Goal: Transaction & Acquisition: Purchase product/service

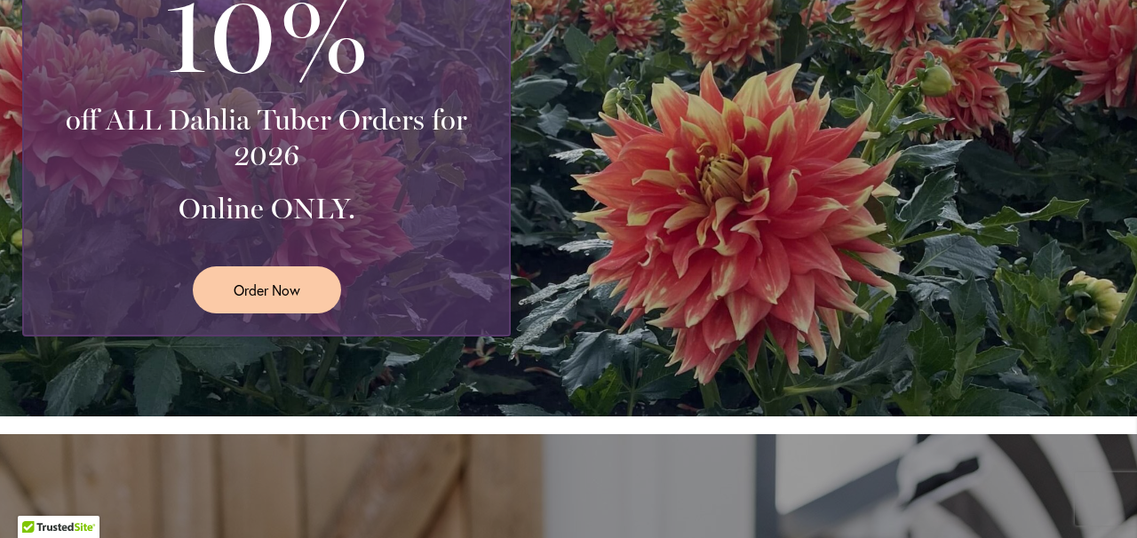
scroll to position [542, 0]
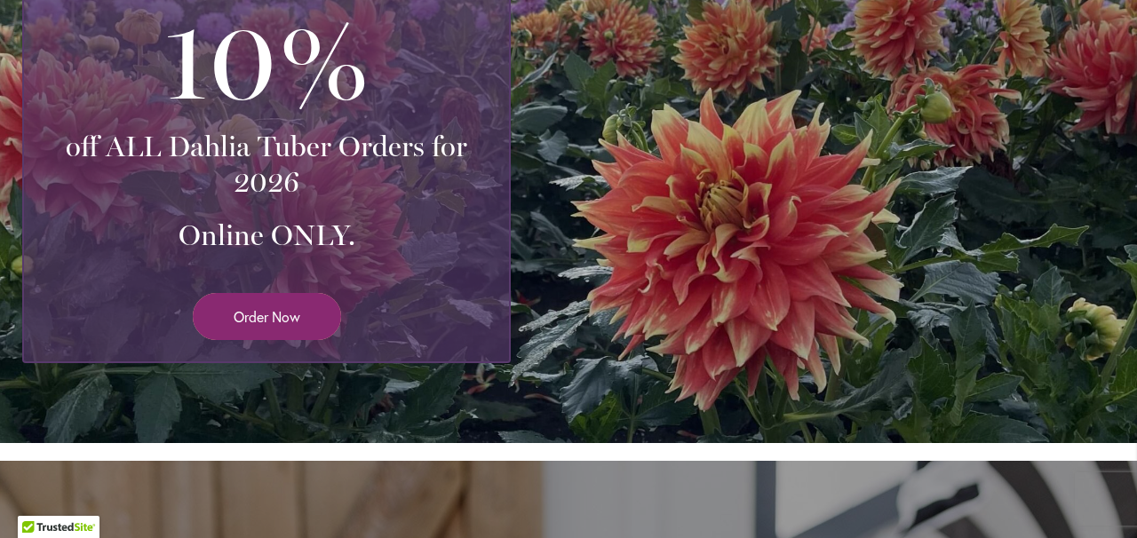
click at [267, 319] on span "Order Now" at bounding box center [267, 317] width 67 height 20
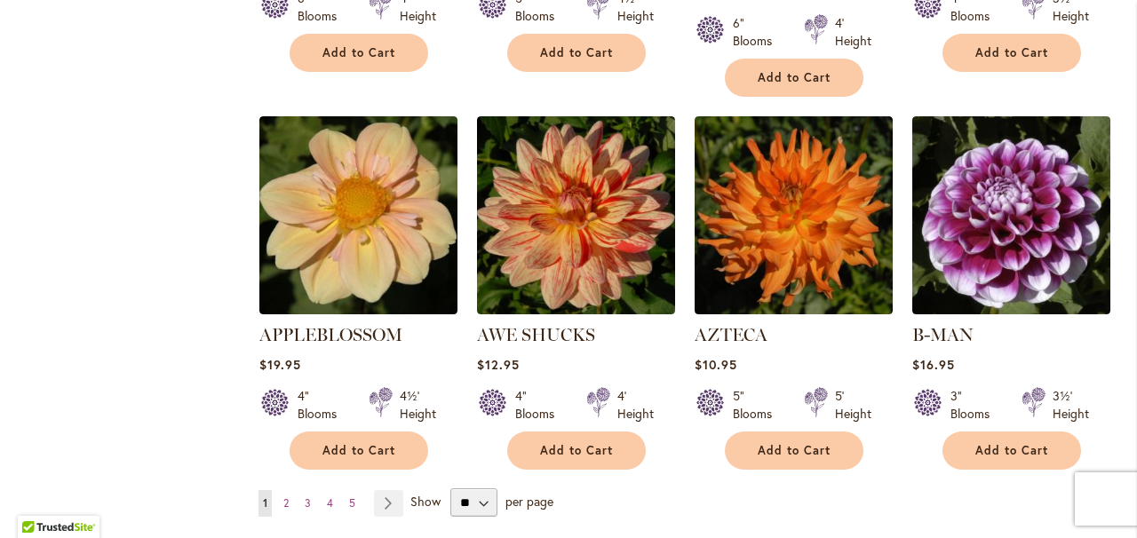
scroll to position [1435, 0]
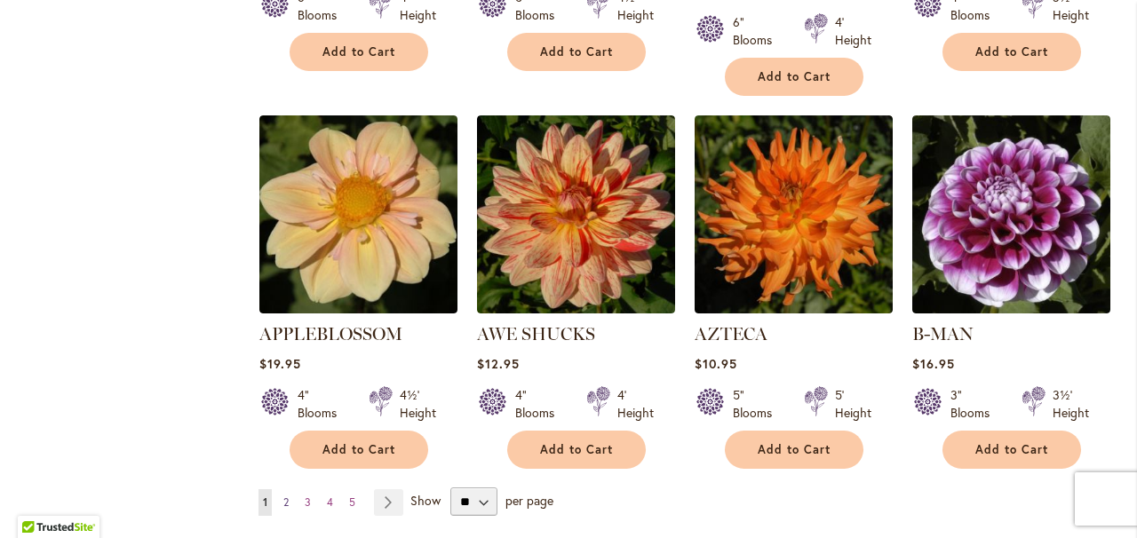
click at [288, 496] on span "2" at bounding box center [285, 502] width 5 height 13
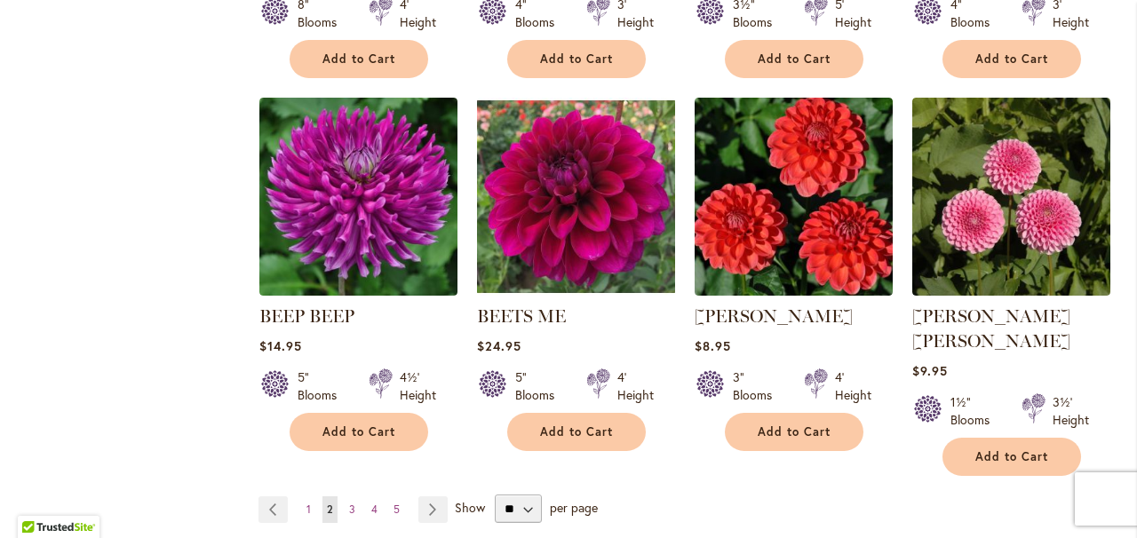
scroll to position [1436, 0]
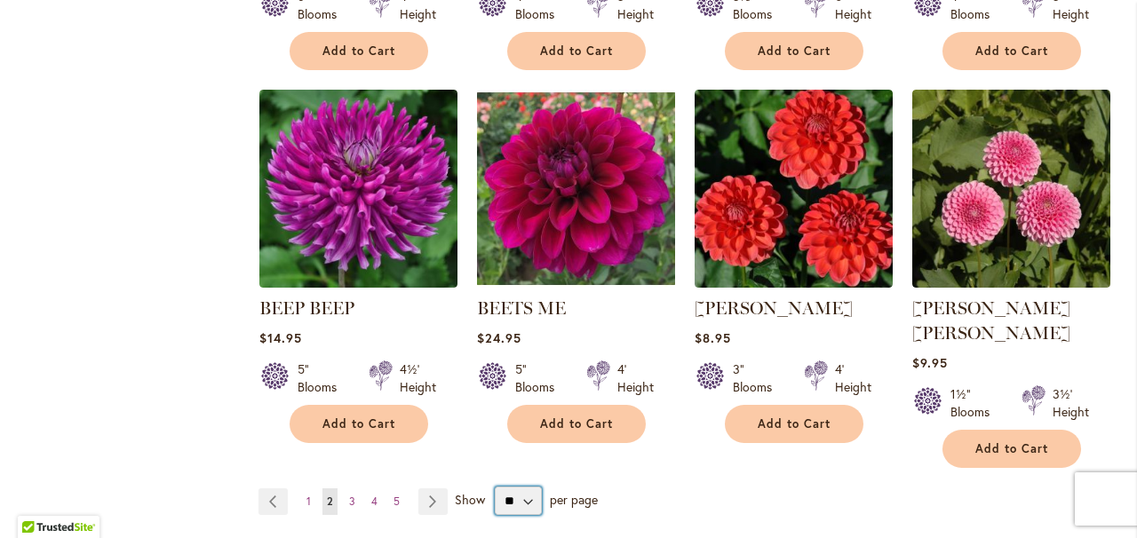
click at [522, 487] on select "** ** ** **" at bounding box center [518, 501] width 47 height 28
click at [429, 489] on link "Page Next" at bounding box center [432, 502] width 29 height 27
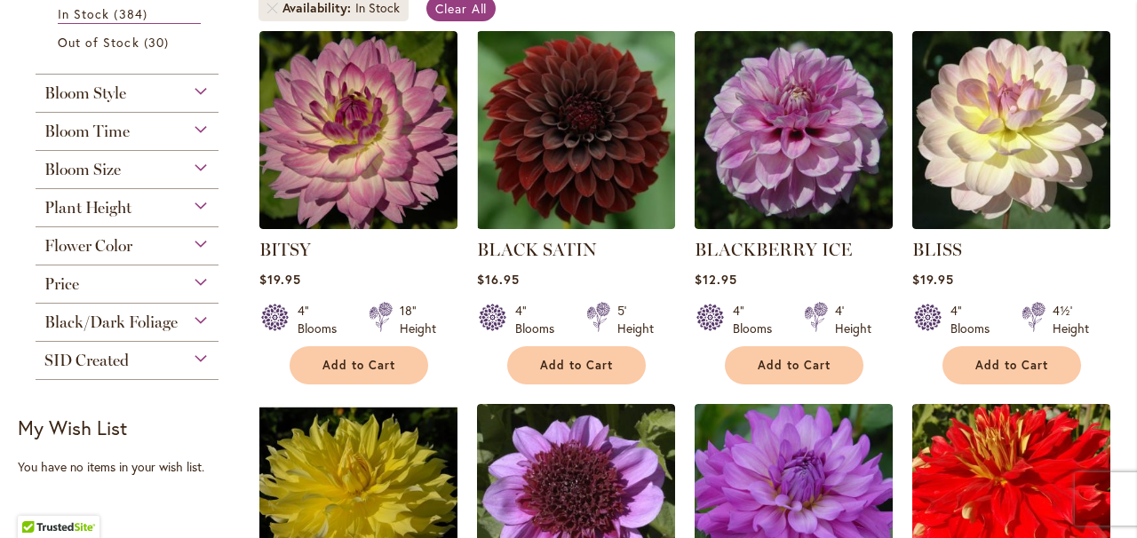
scroll to position [379, 0]
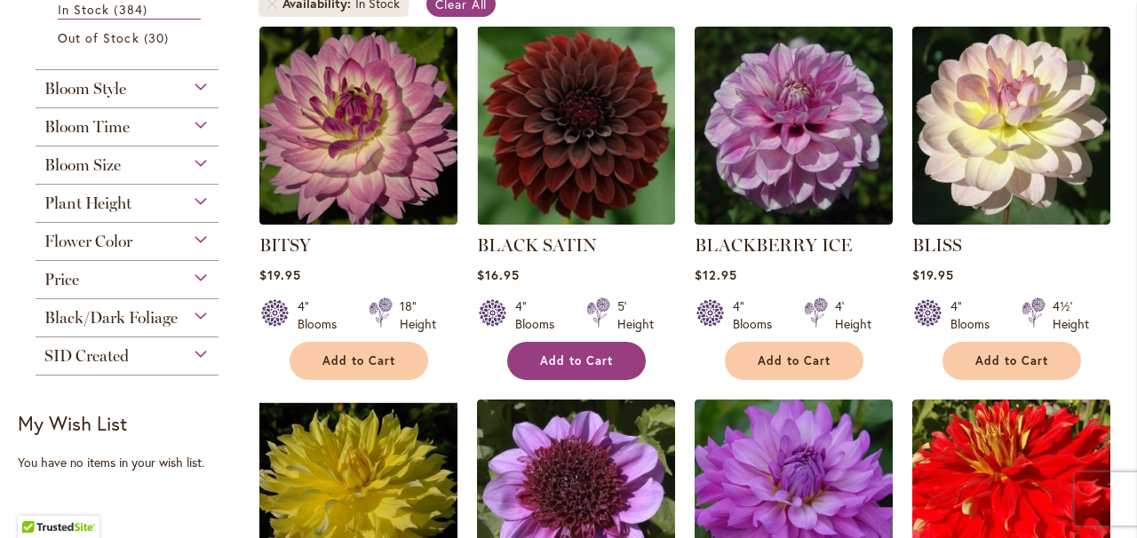
click at [569, 356] on span "Add to Cart" at bounding box center [576, 361] width 73 height 15
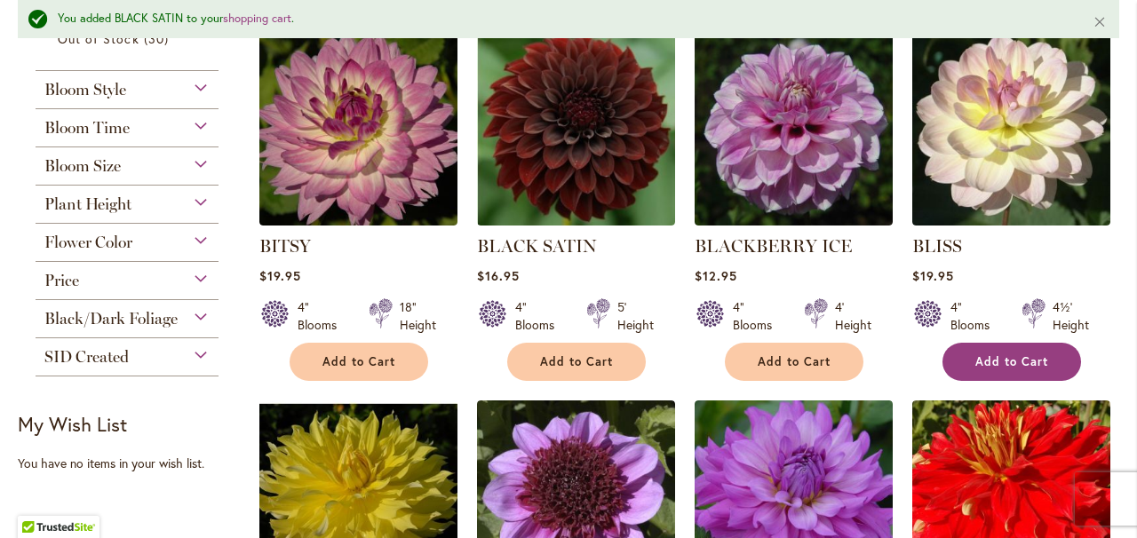
click at [1005, 362] on span "Add to Cart" at bounding box center [1012, 361] width 73 height 15
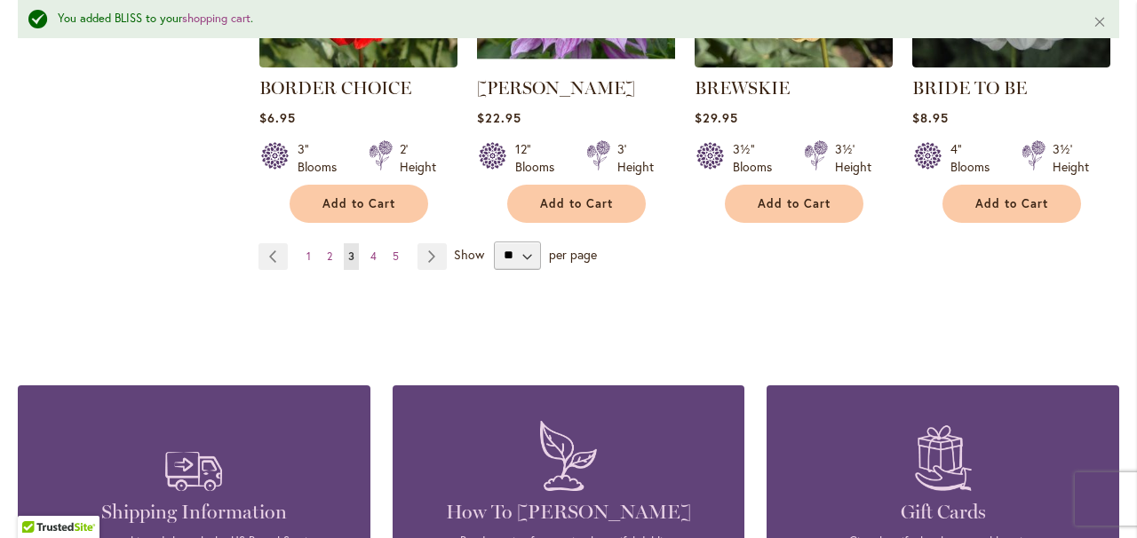
scroll to position [1709, 0]
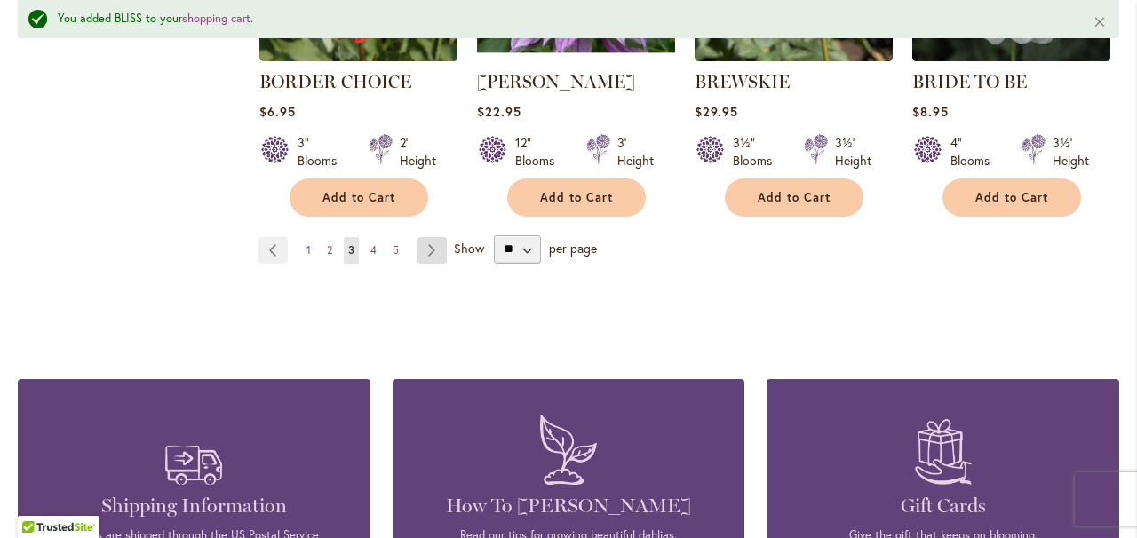
click at [432, 240] on link "Page Next" at bounding box center [432, 250] width 29 height 27
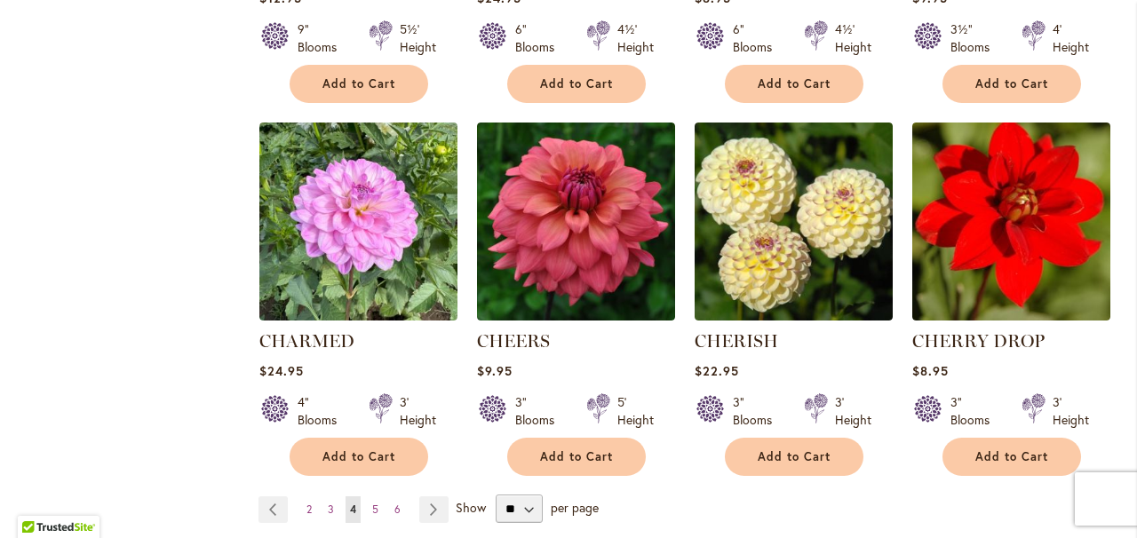
scroll to position [1447, 0]
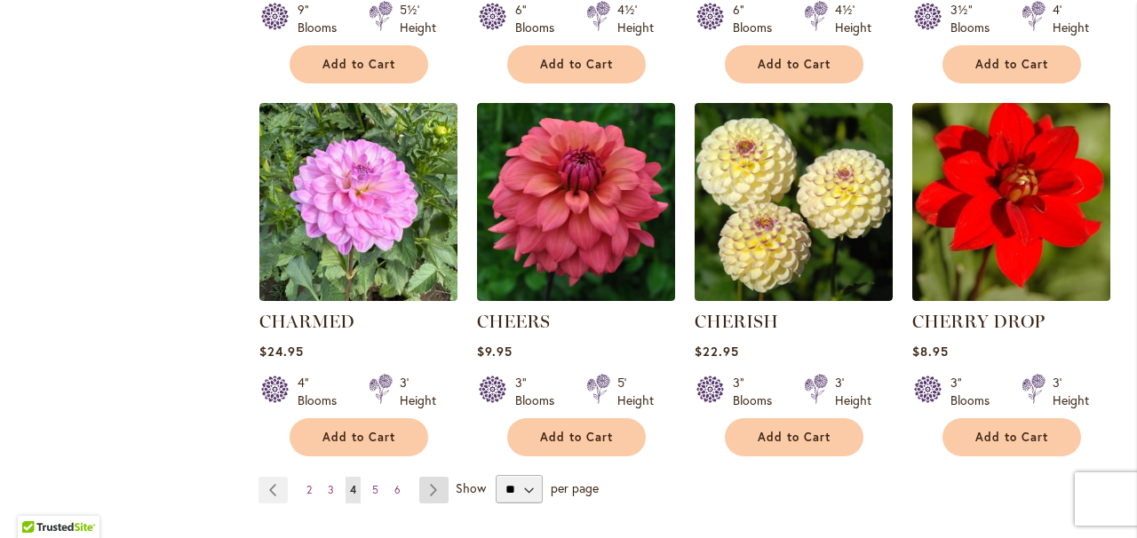
click at [434, 490] on link "Page Next" at bounding box center [433, 490] width 29 height 27
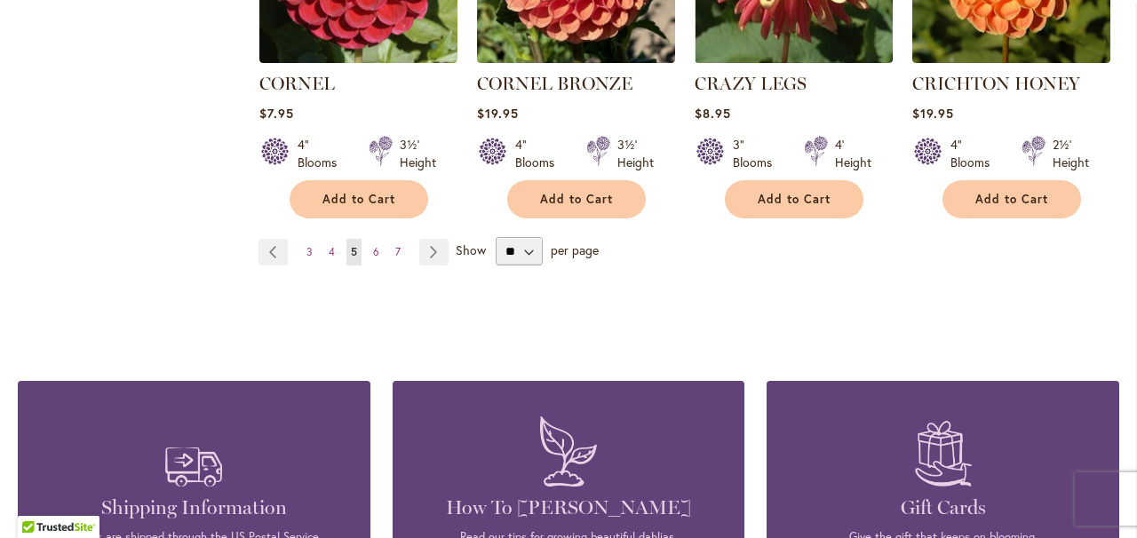
scroll to position [1714, 0]
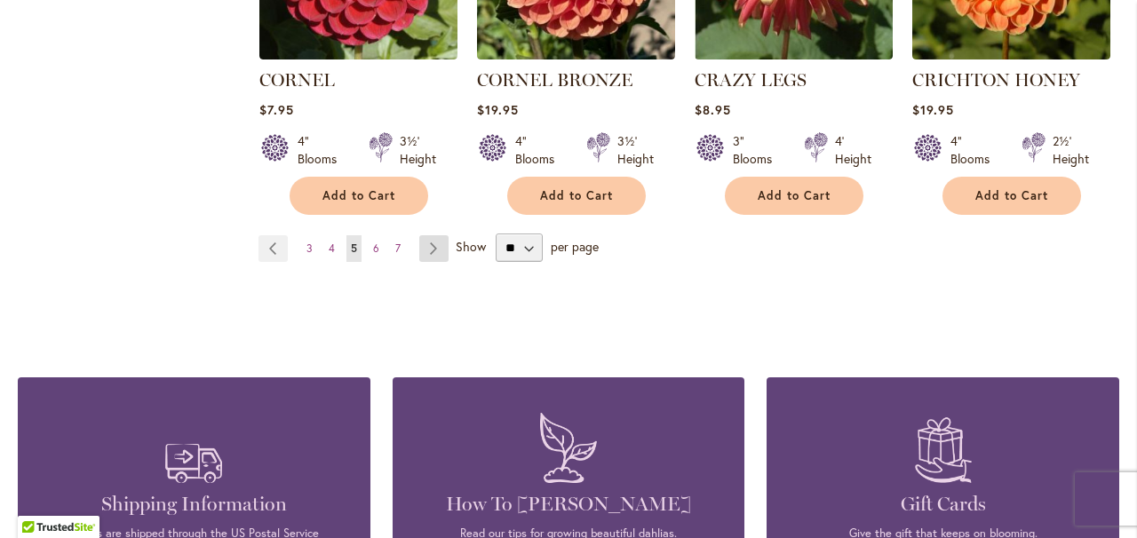
click at [432, 235] on link "Page Next" at bounding box center [433, 248] width 29 height 27
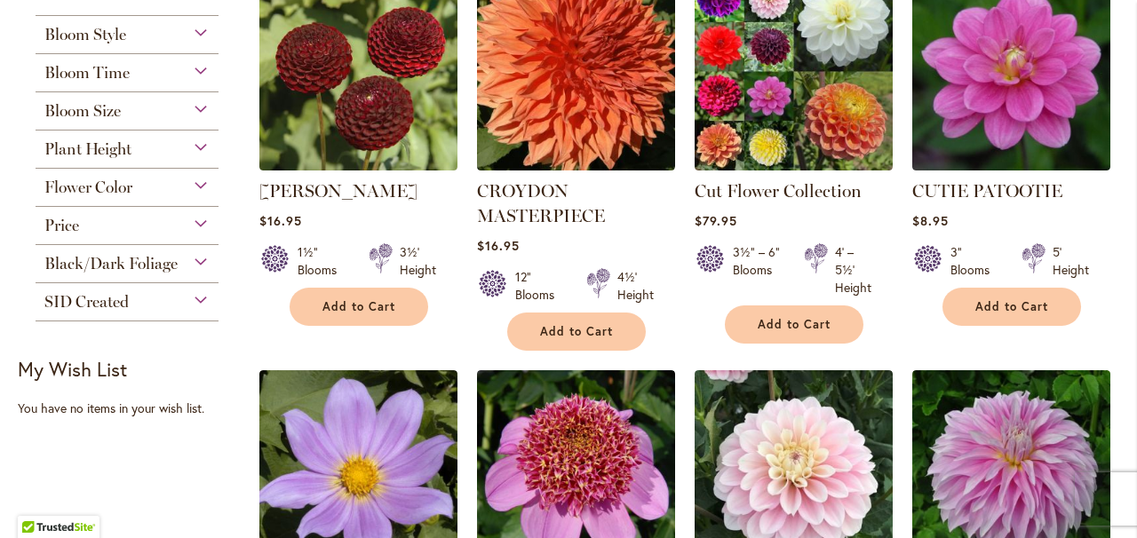
scroll to position [434, 0]
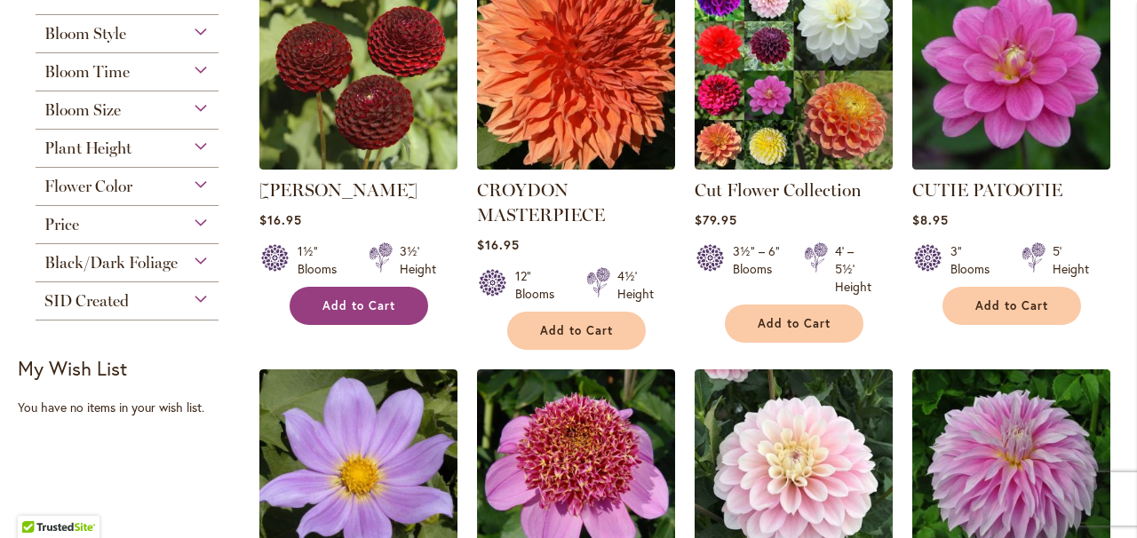
click at [366, 299] on span "Add to Cart" at bounding box center [359, 306] width 73 height 15
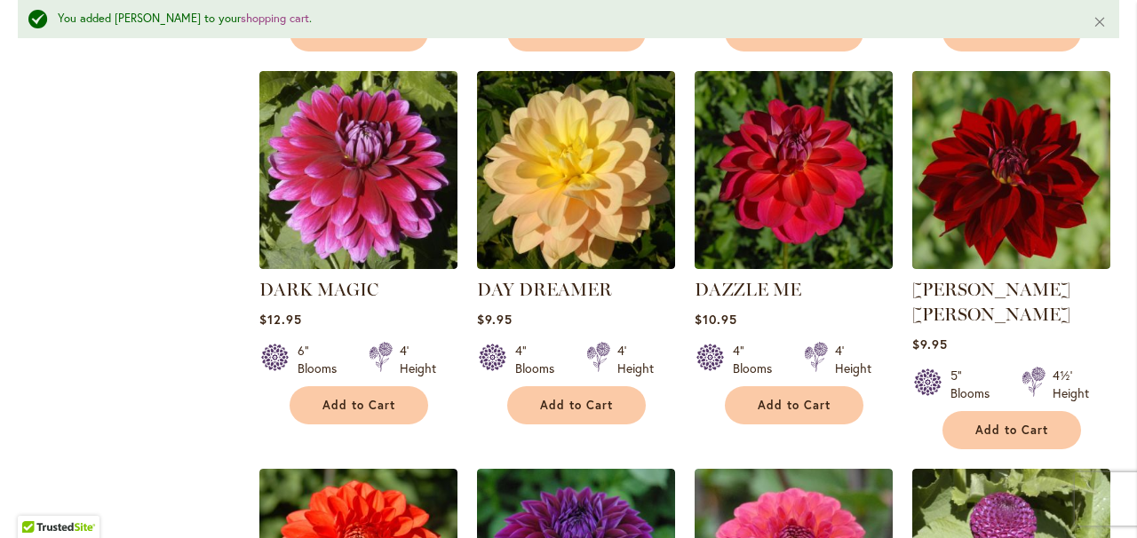
scroll to position [1155, 0]
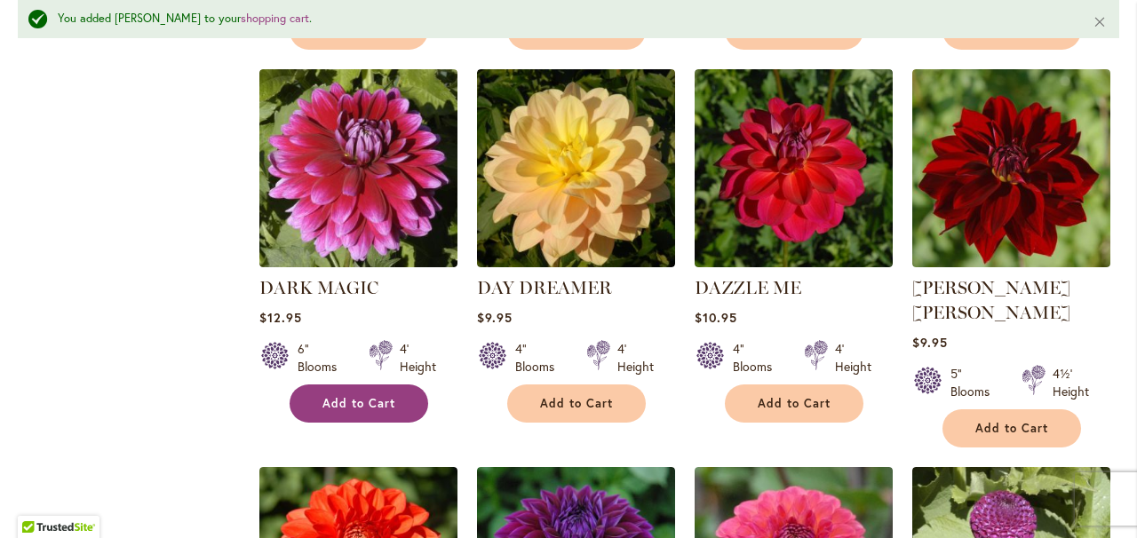
click at [355, 401] on span "Add to Cart" at bounding box center [359, 403] width 73 height 15
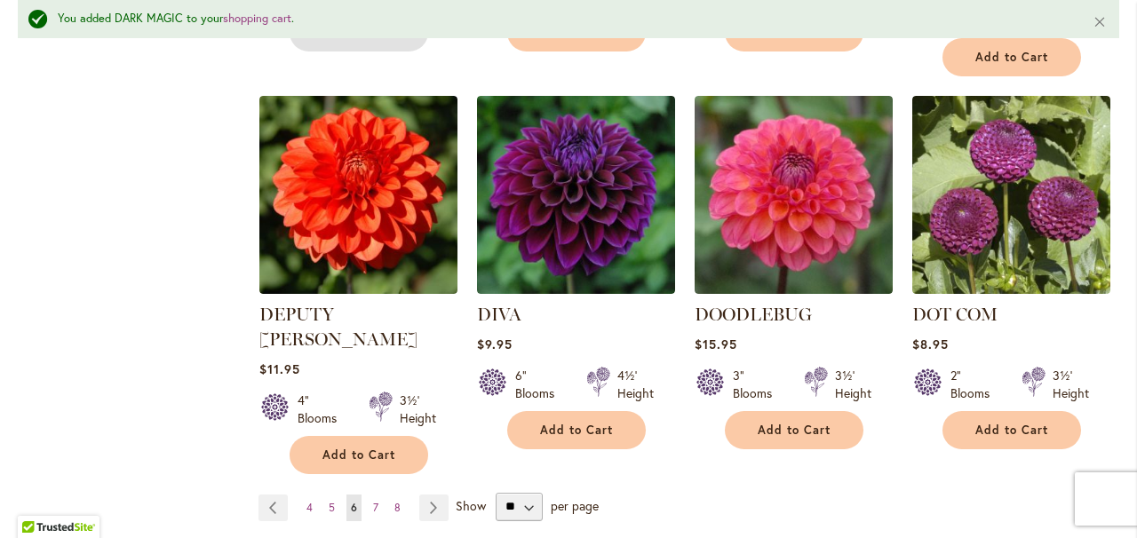
scroll to position [1529, 0]
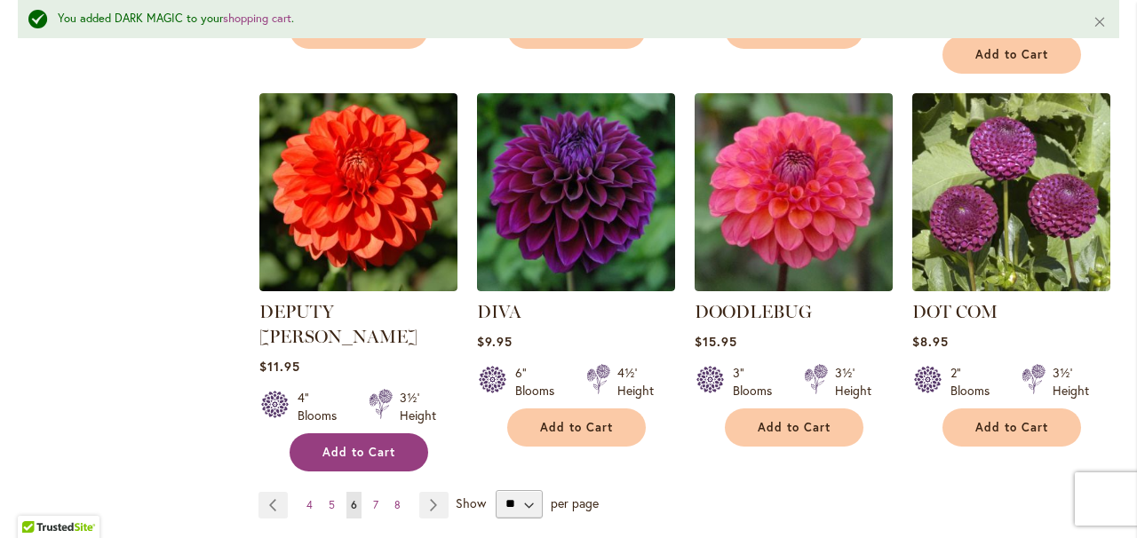
click at [339, 445] on span "Add to Cart" at bounding box center [359, 452] width 73 height 15
click at [433, 492] on link "Page Next" at bounding box center [433, 505] width 29 height 27
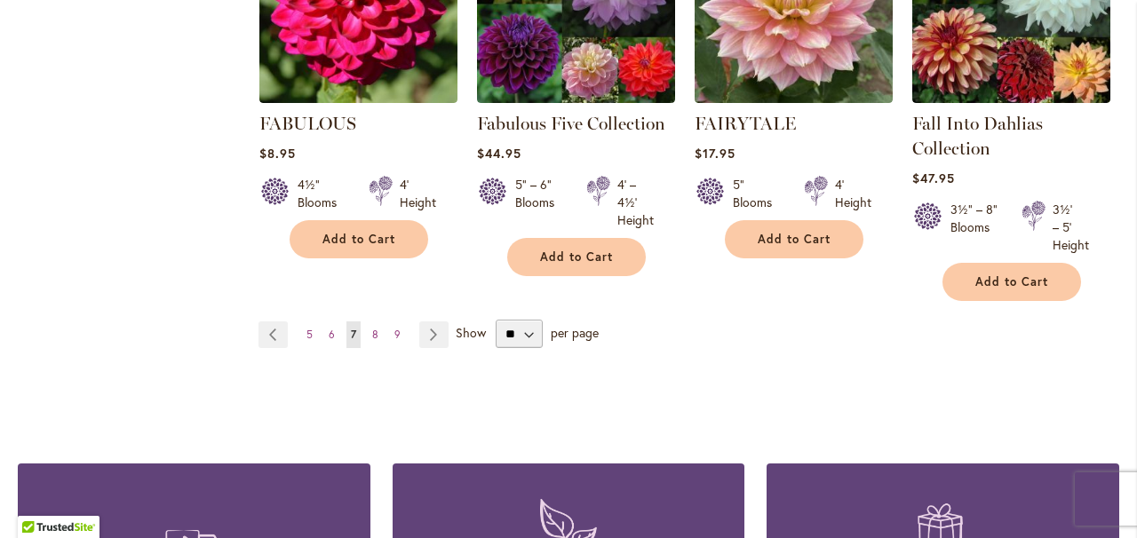
scroll to position [1622, 0]
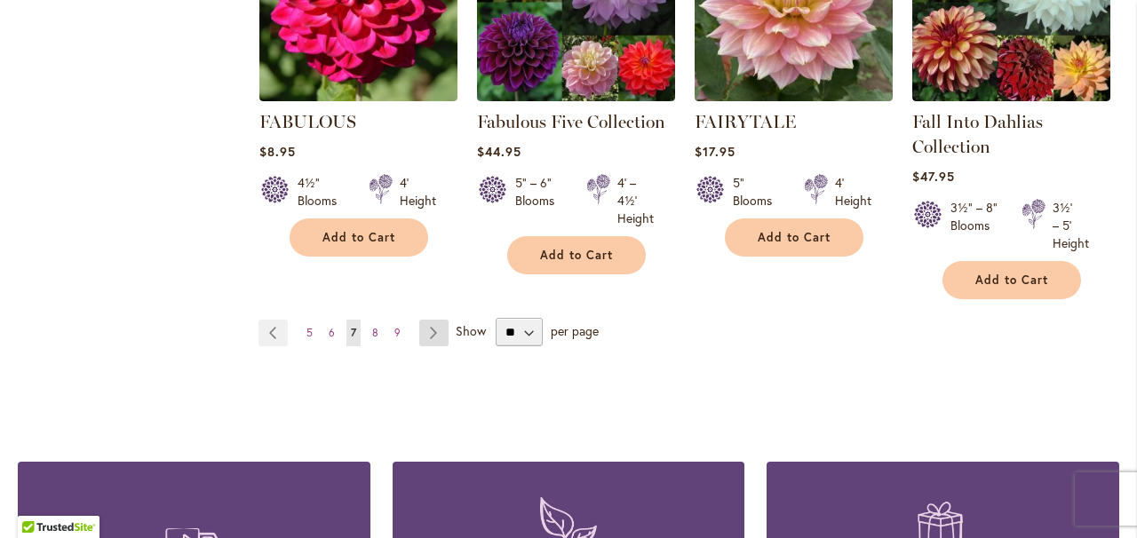
click at [430, 332] on link "Page Next" at bounding box center [433, 333] width 29 height 27
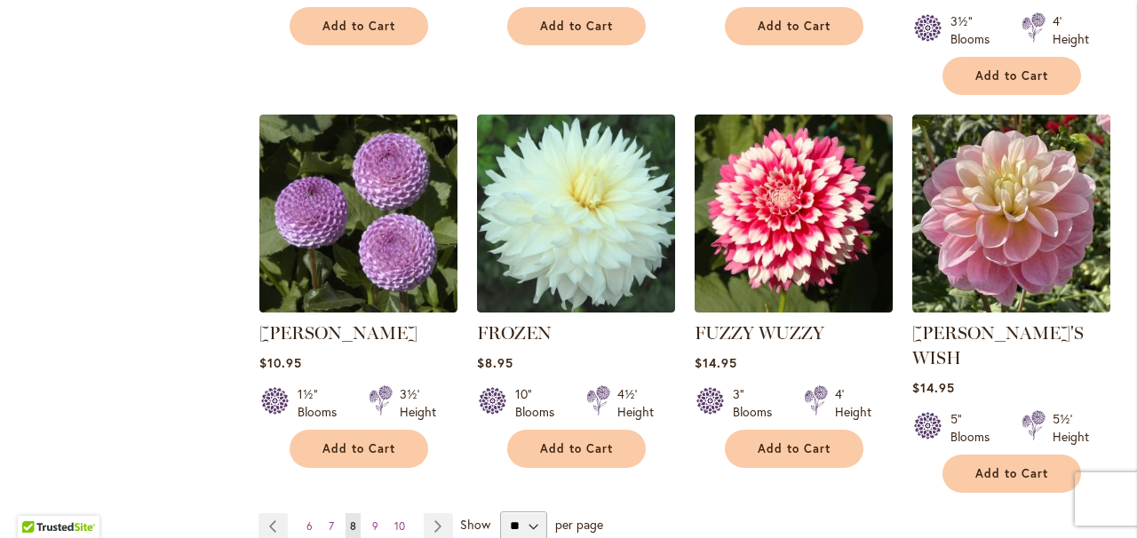
scroll to position [1495, 0]
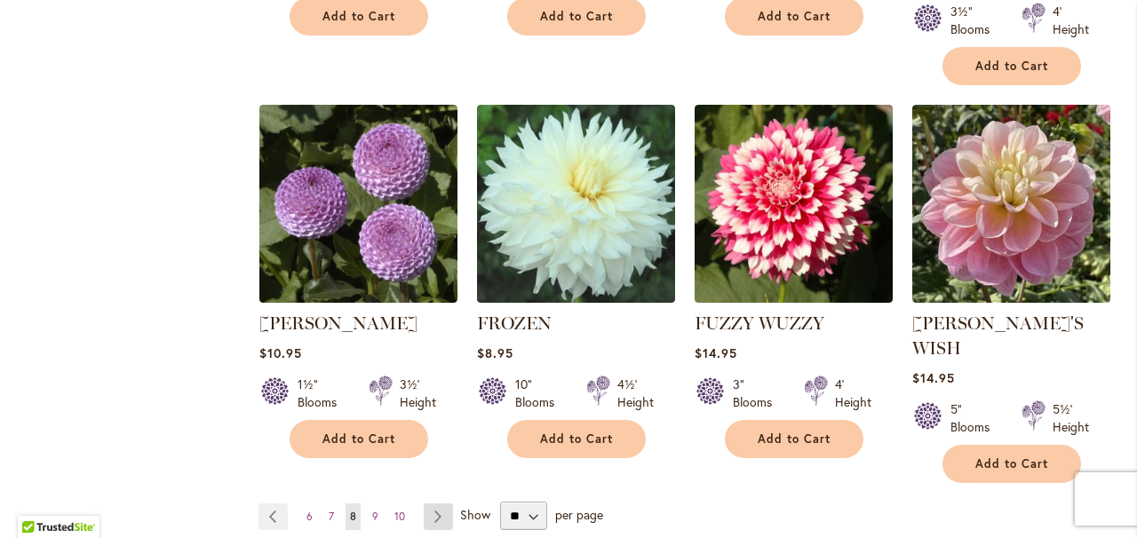
click at [437, 504] on link "Page Next" at bounding box center [438, 517] width 29 height 27
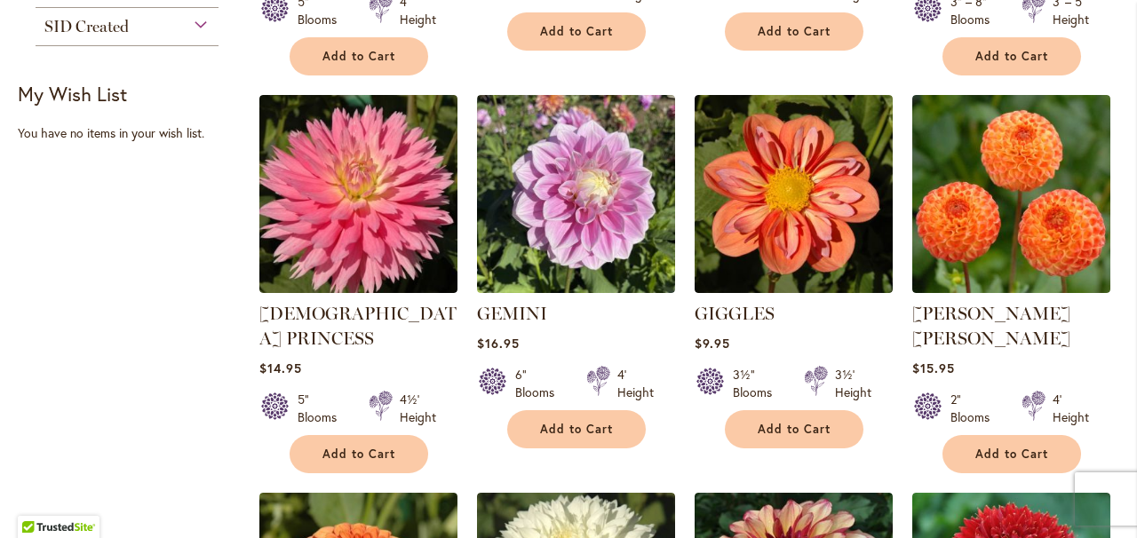
scroll to position [723, 0]
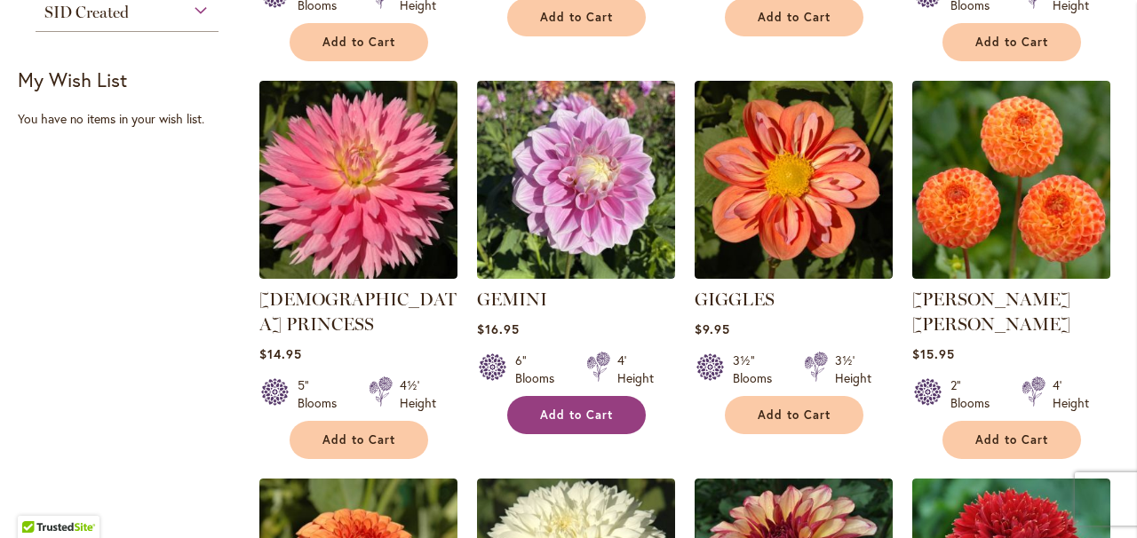
click at [557, 410] on span "Add to Cart" at bounding box center [576, 415] width 73 height 15
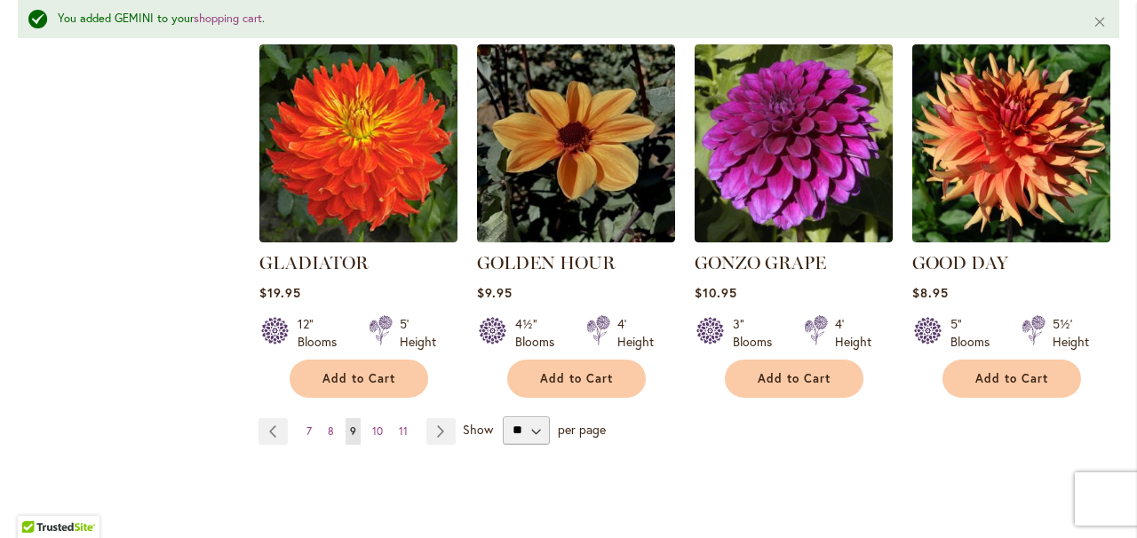
scroll to position [1594, 0]
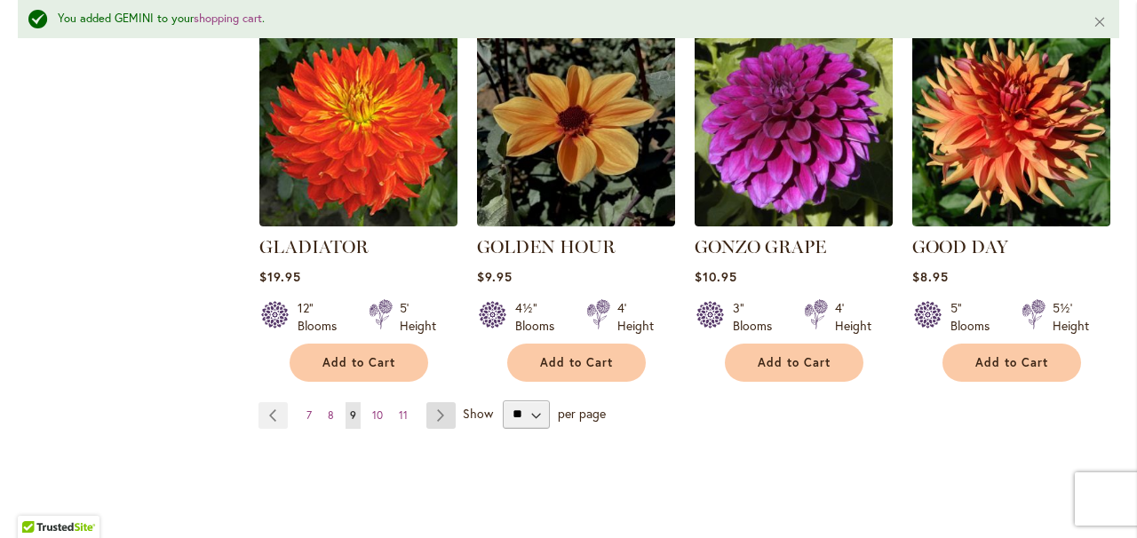
click at [441, 402] on link "Page Next" at bounding box center [440, 415] width 29 height 27
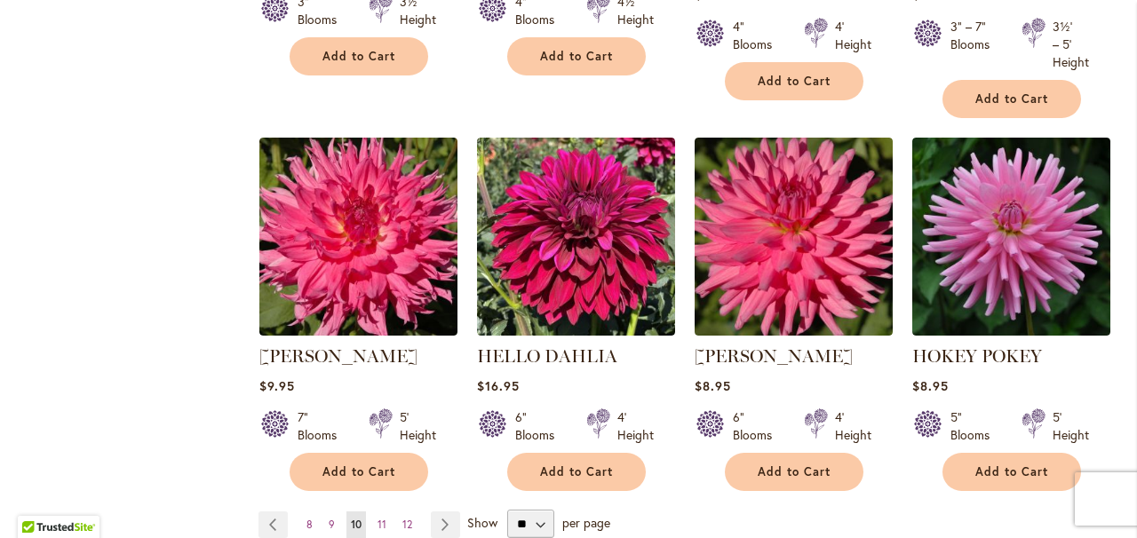
scroll to position [1458, 0]
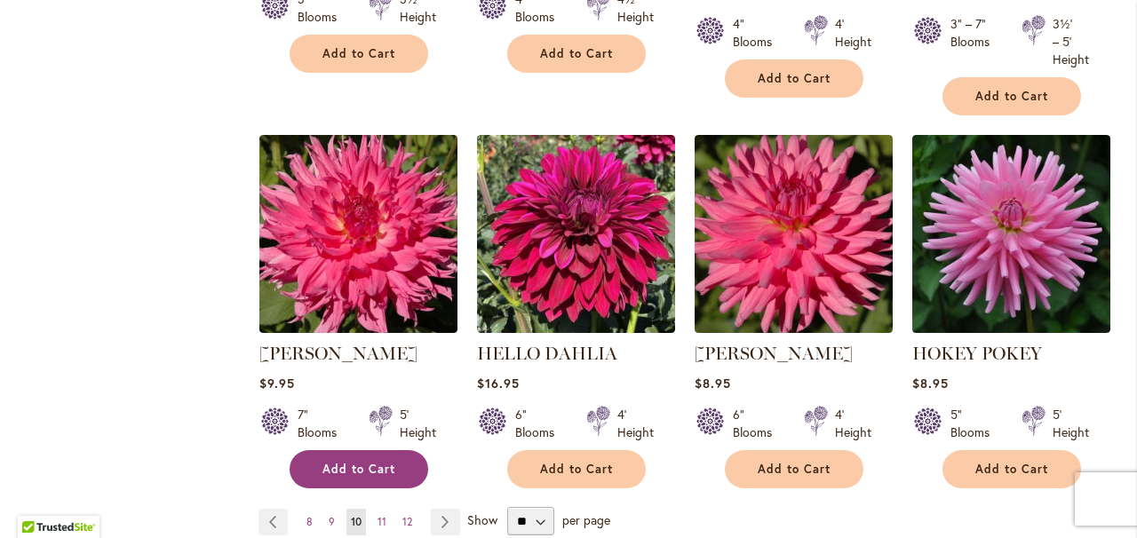
click at [347, 468] on span "Add to Cart" at bounding box center [359, 469] width 73 height 15
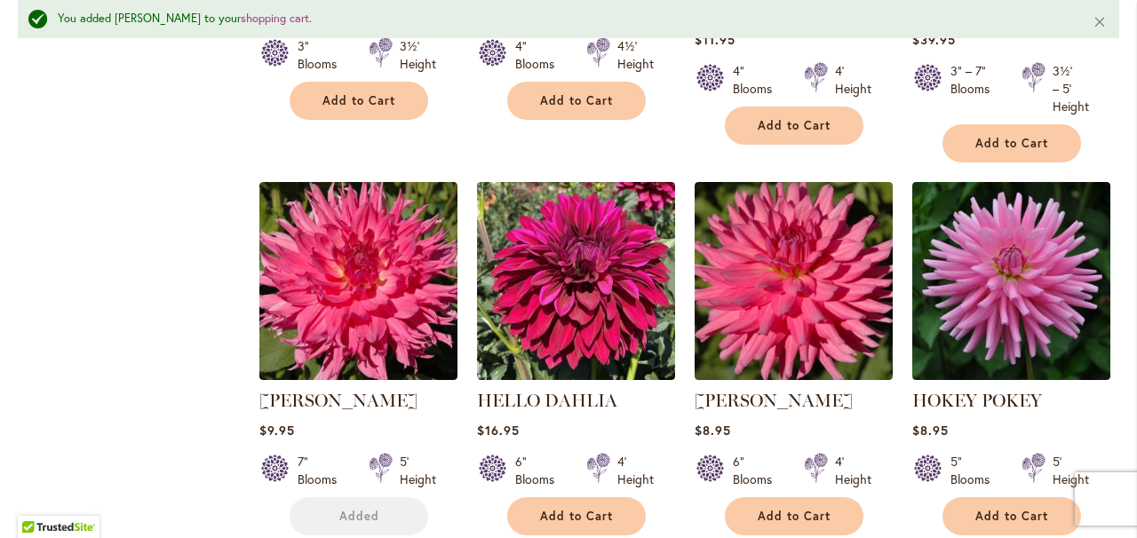
scroll to position [1539, 0]
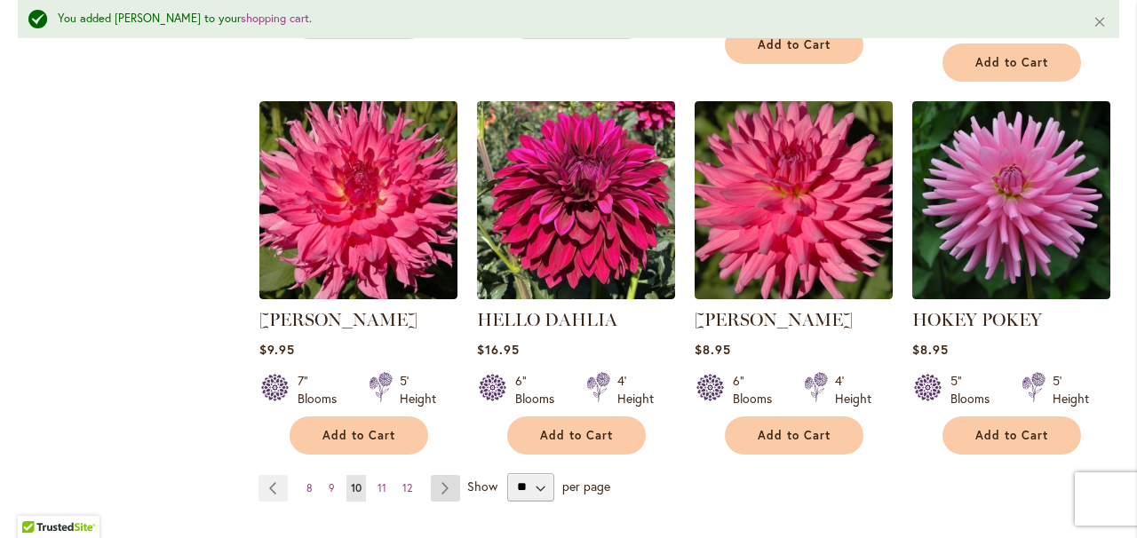
click at [443, 486] on link "Page Next" at bounding box center [445, 488] width 29 height 27
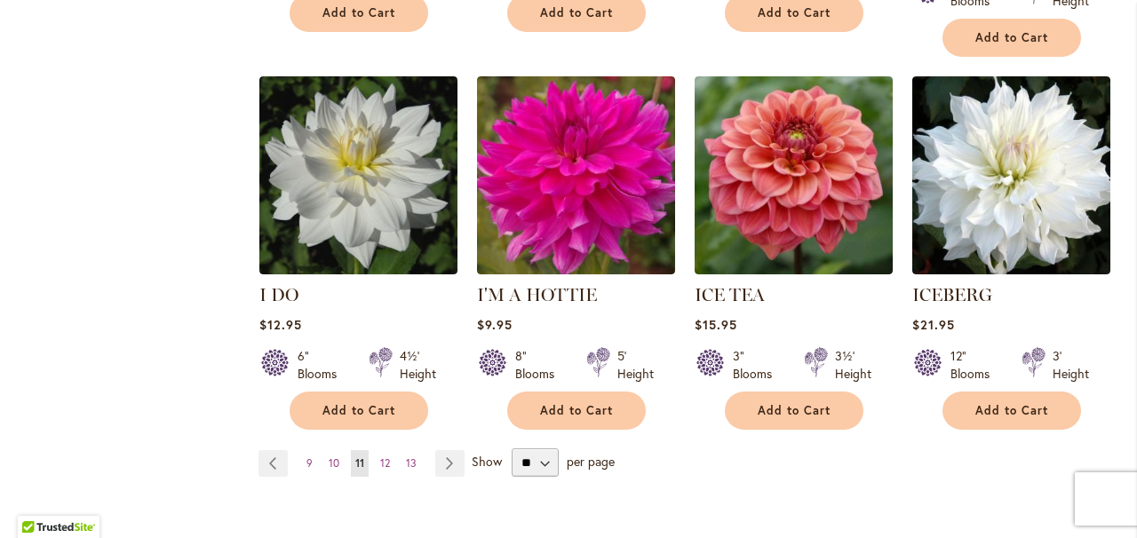
scroll to position [1512, 0]
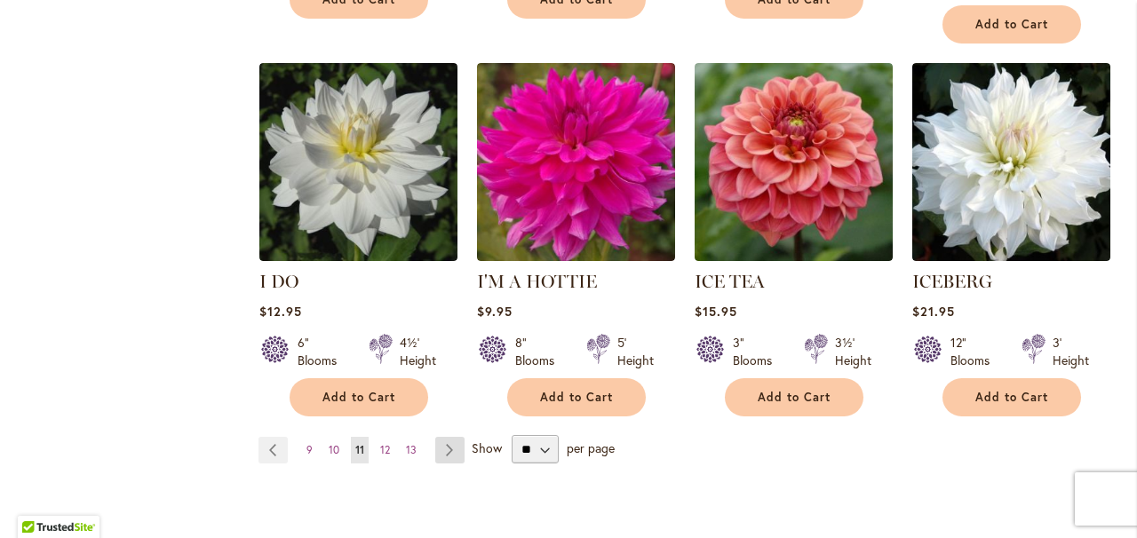
click at [450, 437] on link "Page Next" at bounding box center [449, 450] width 29 height 27
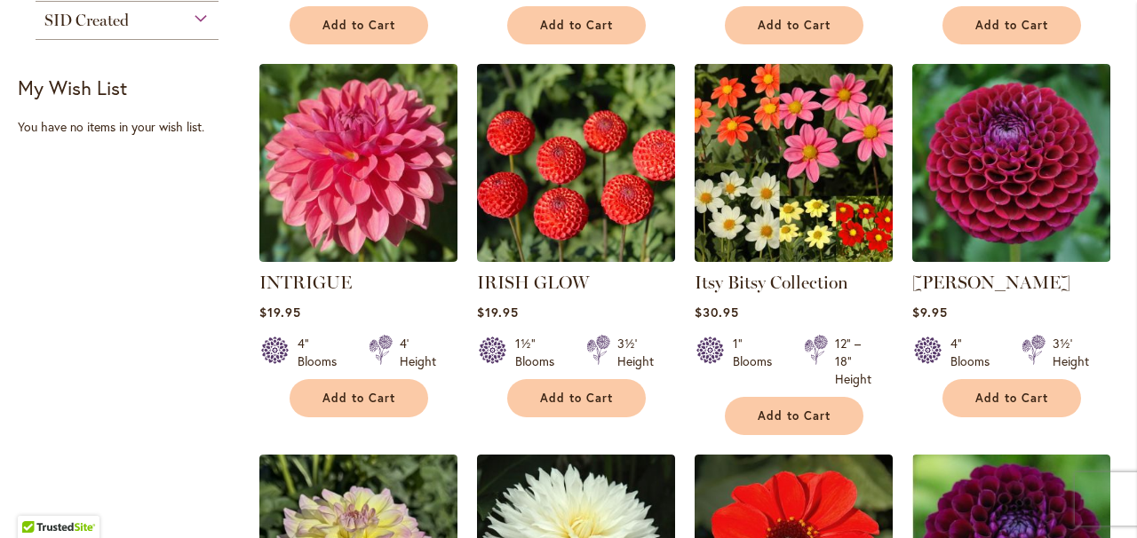
scroll to position [716, 0]
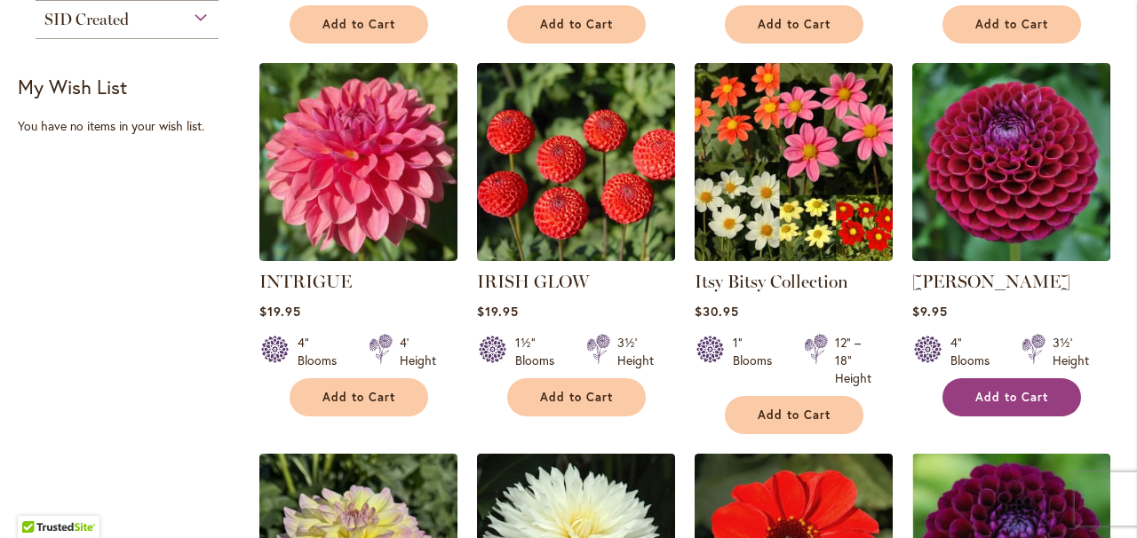
click at [1010, 399] on span "Add to Cart" at bounding box center [1012, 397] width 73 height 15
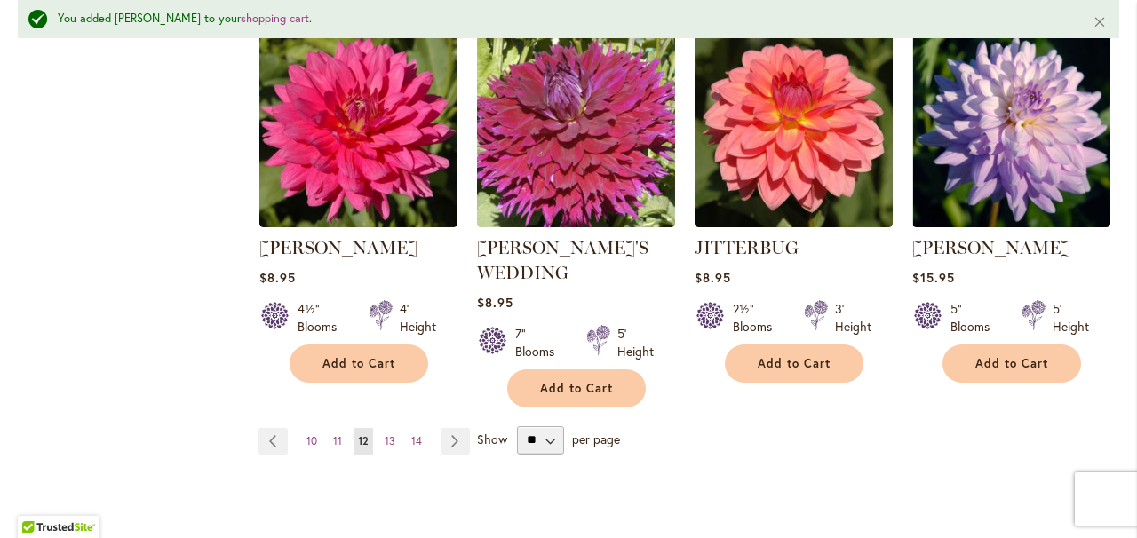
scroll to position [1594, 0]
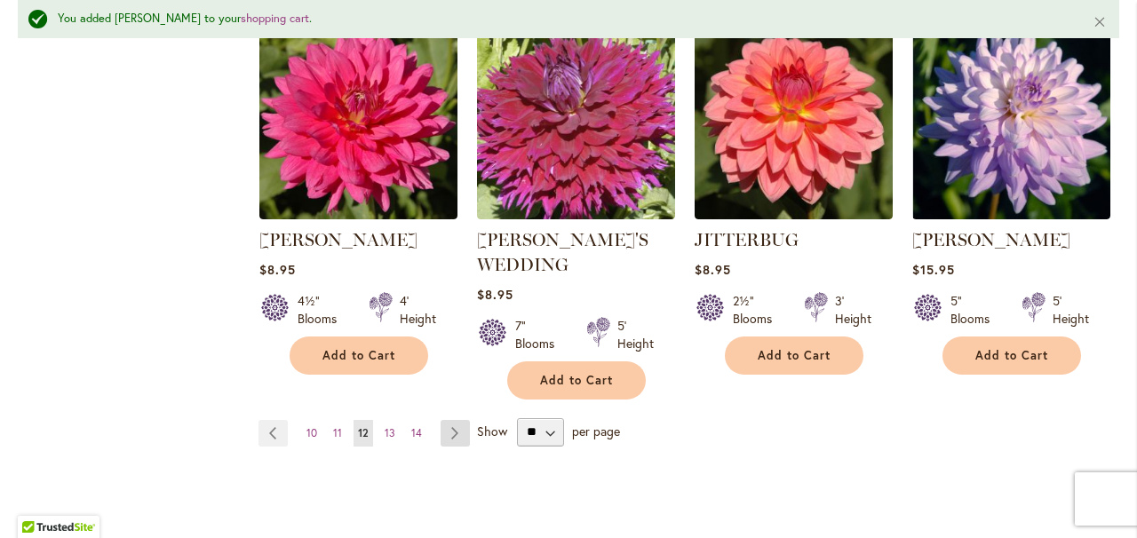
click at [458, 420] on link "Page Next" at bounding box center [455, 433] width 29 height 27
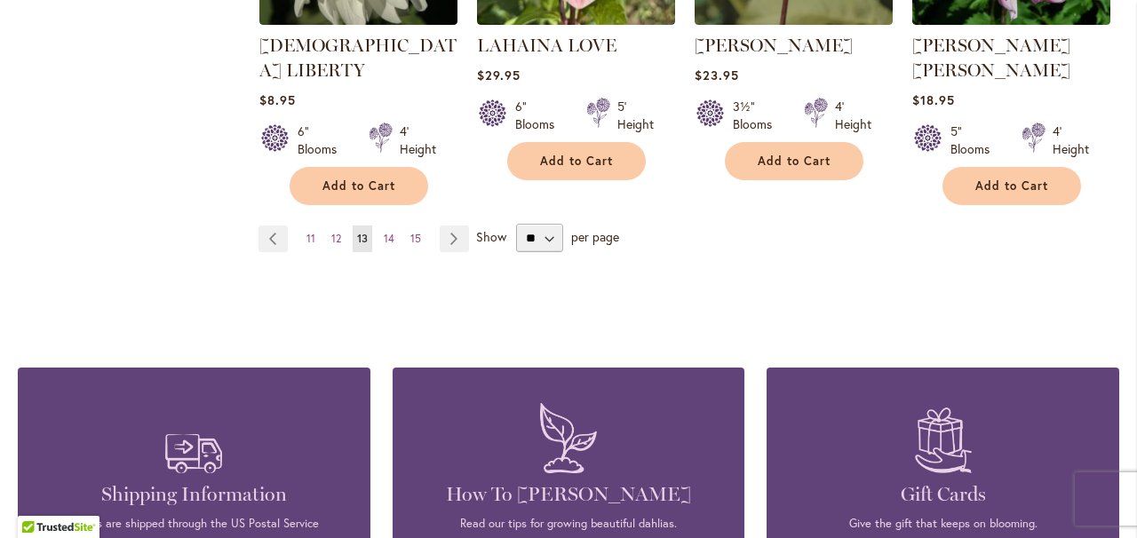
scroll to position [1706, 0]
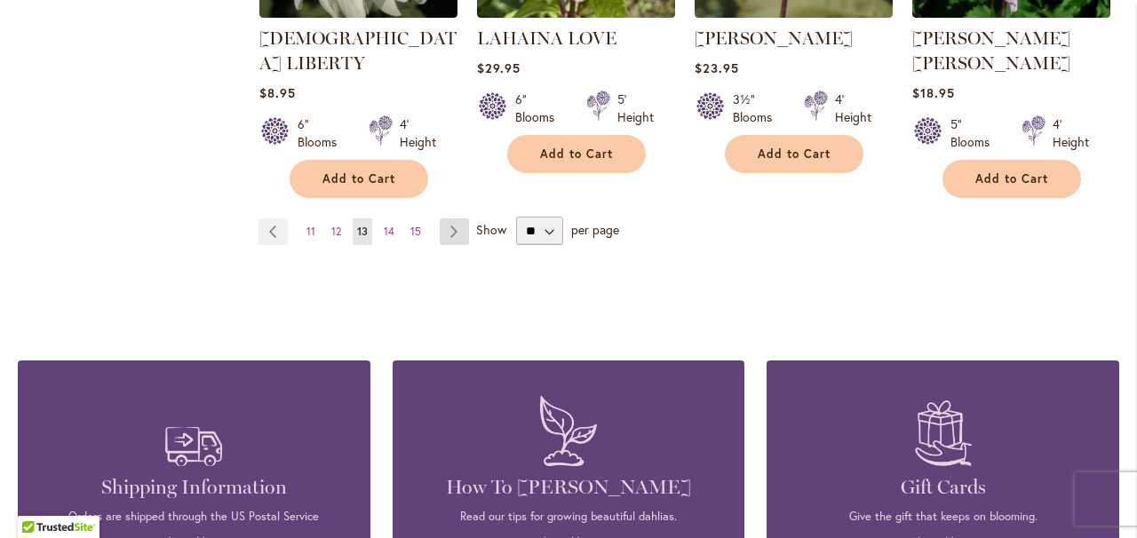
click at [452, 219] on link "Page Next" at bounding box center [454, 232] width 29 height 27
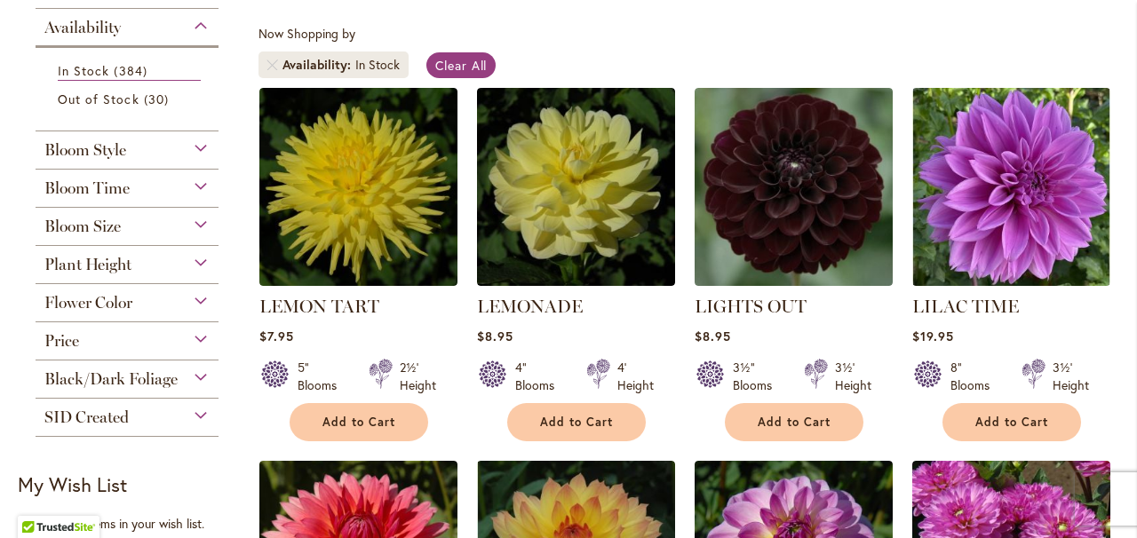
scroll to position [338, 0]
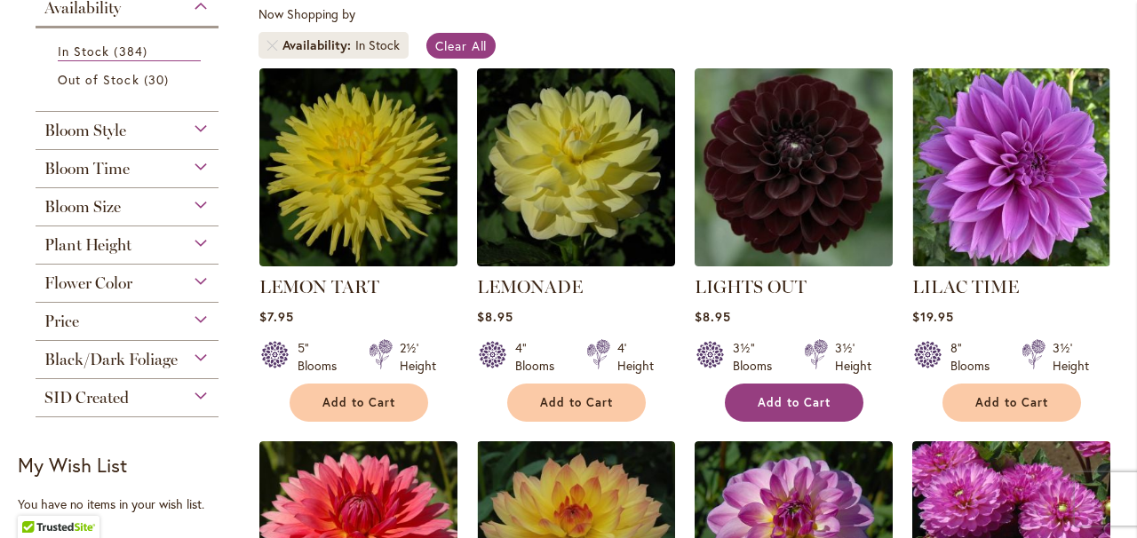
click at [787, 408] on span "Add to Cart" at bounding box center [794, 402] width 73 height 15
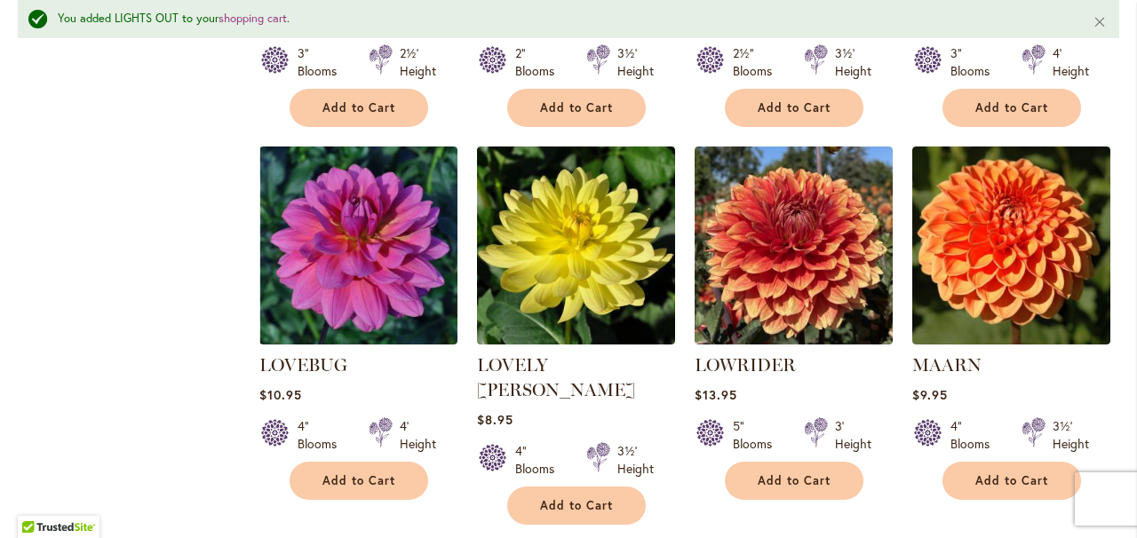
scroll to position [1454, 0]
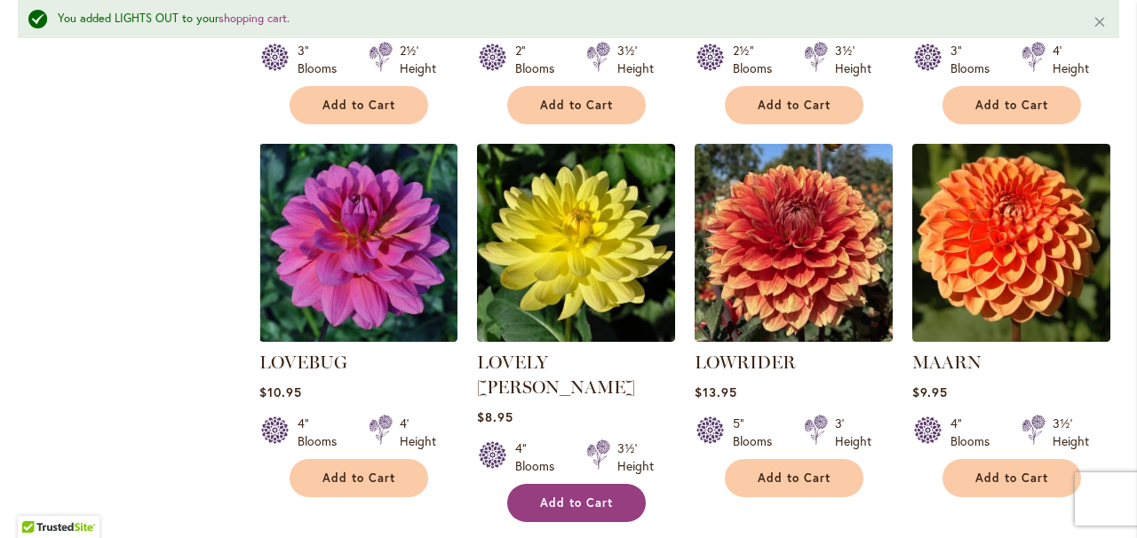
click at [577, 496] on span "Add to Cart" at bounding box center [576, 503] width 73 height 15
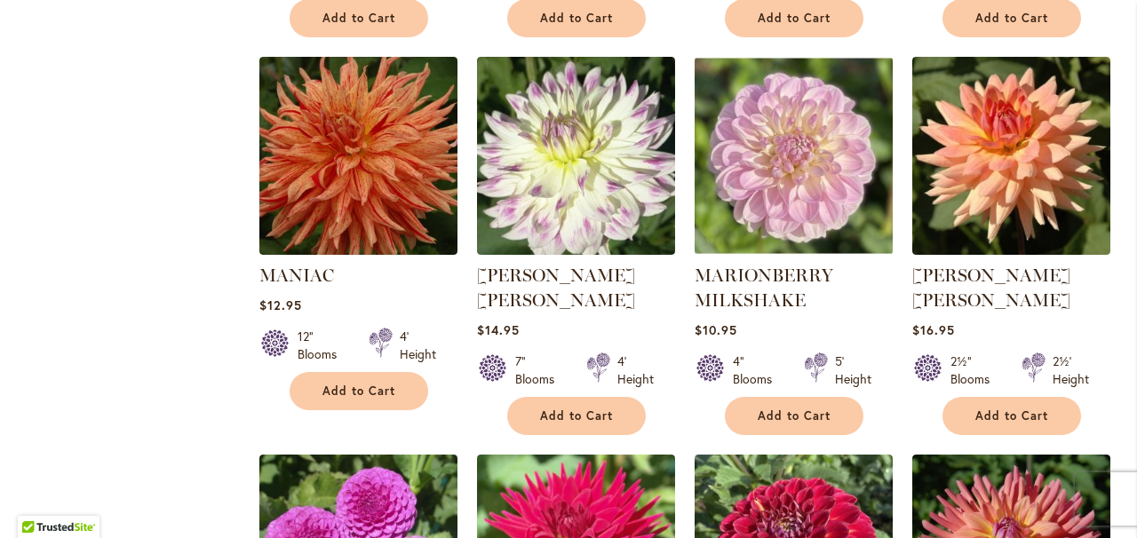
scroll to position [1108, 0]
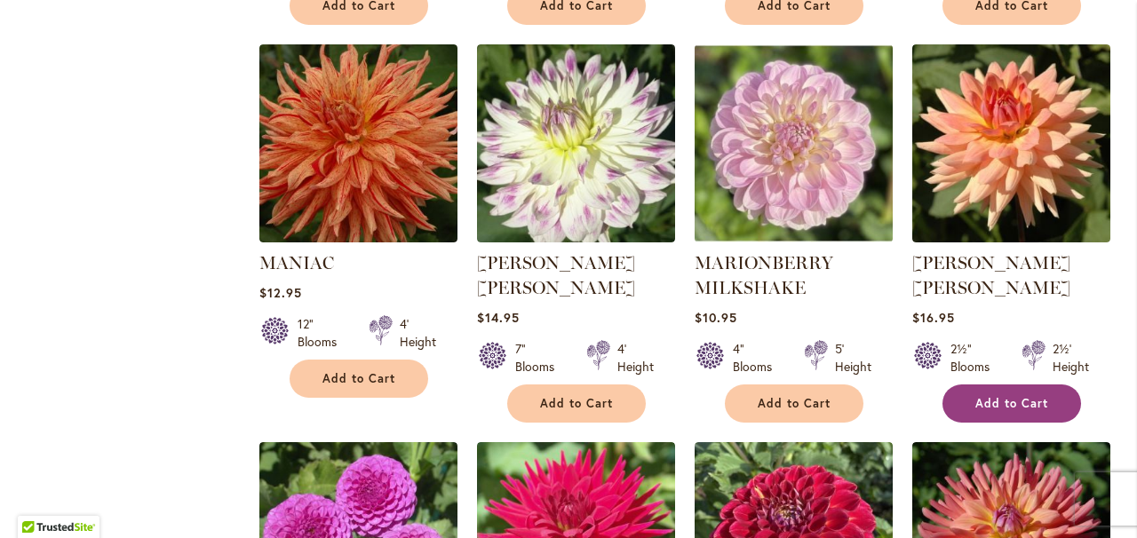
click at [1009, 396] on span "Add to Cart" at bounding box center [1012, 403] width 73 height 15
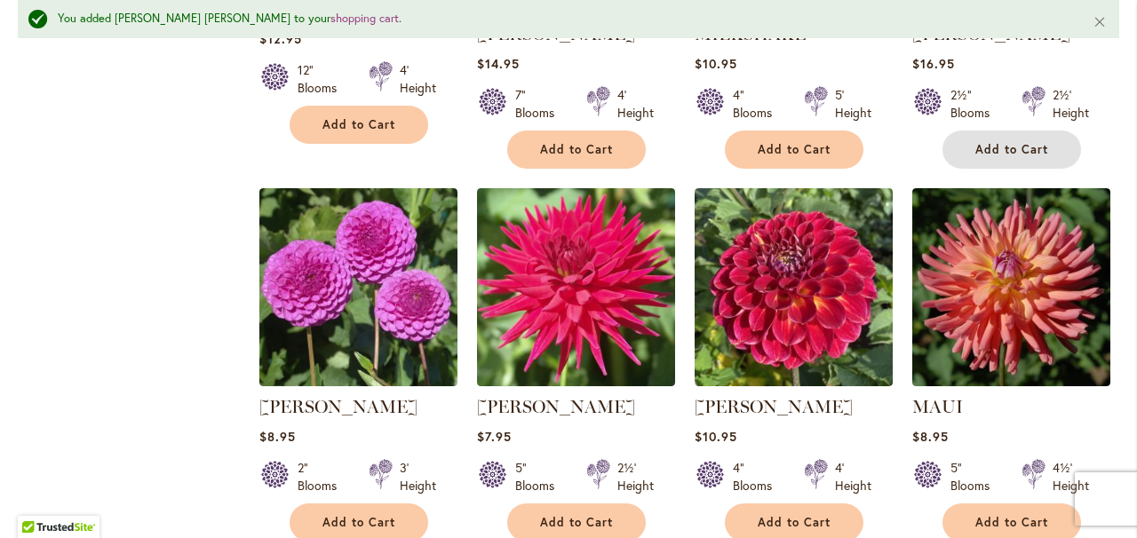
scroll to position [1431, 0]
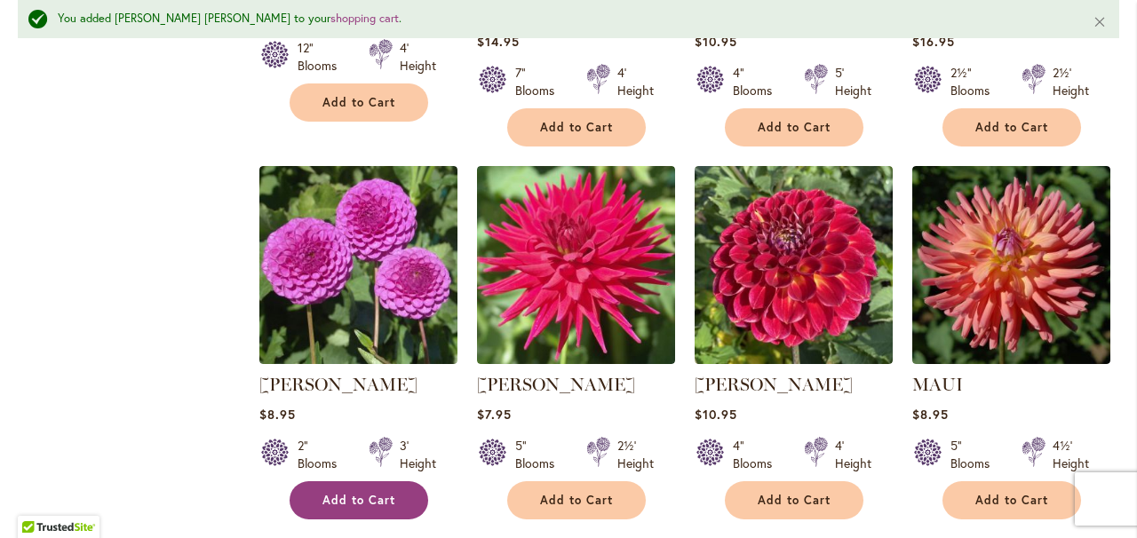
click at [354, 500] on span "Add to Cart" at bounding box center [359, 500] width 73 height 15
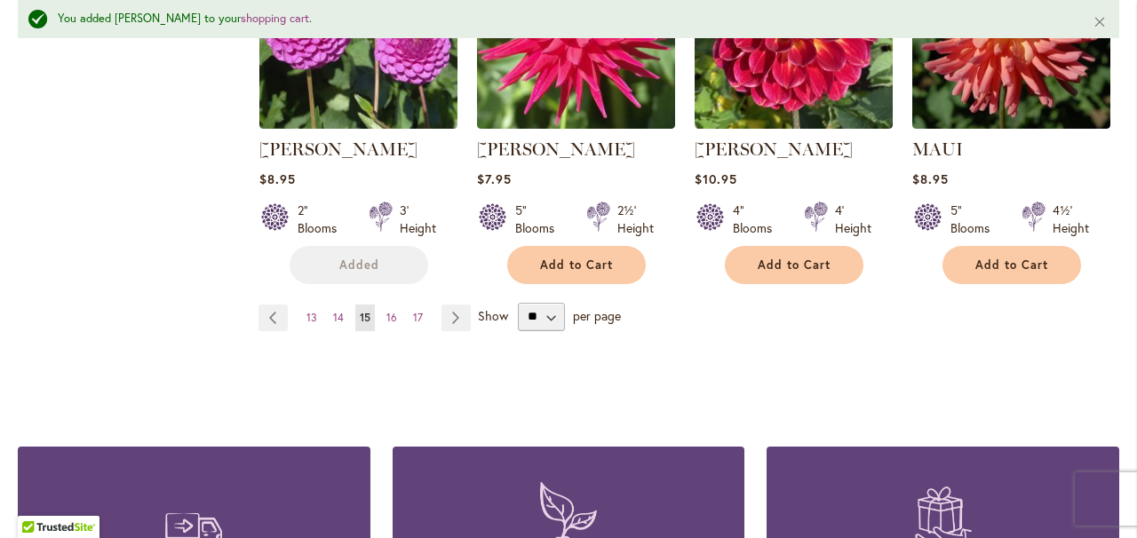
scroll to position [1669, 0]
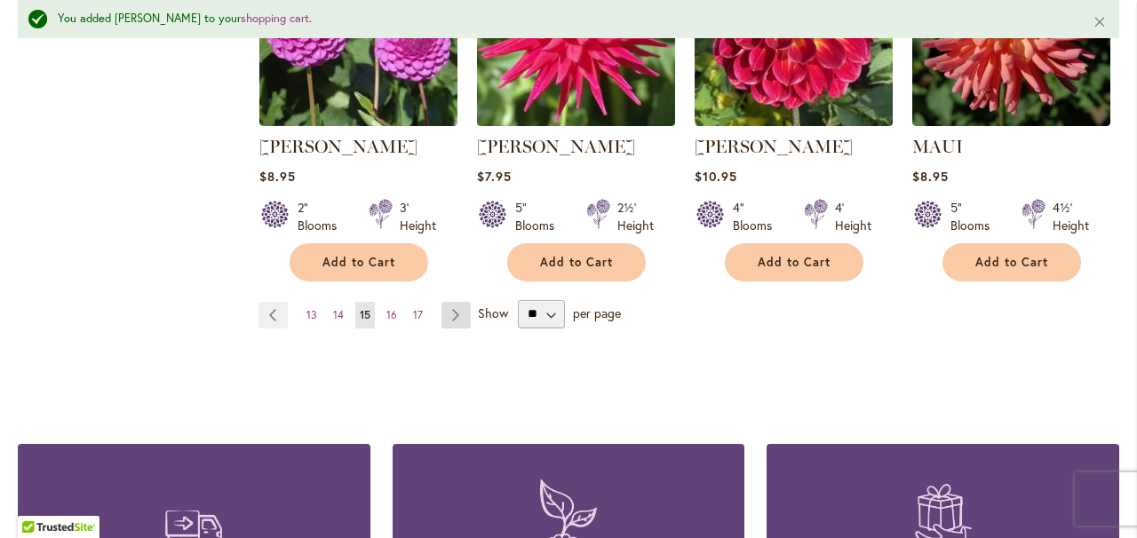
click at [453, 313] on link "Page Next" at bounding box center [456, 315] width 29 height 27
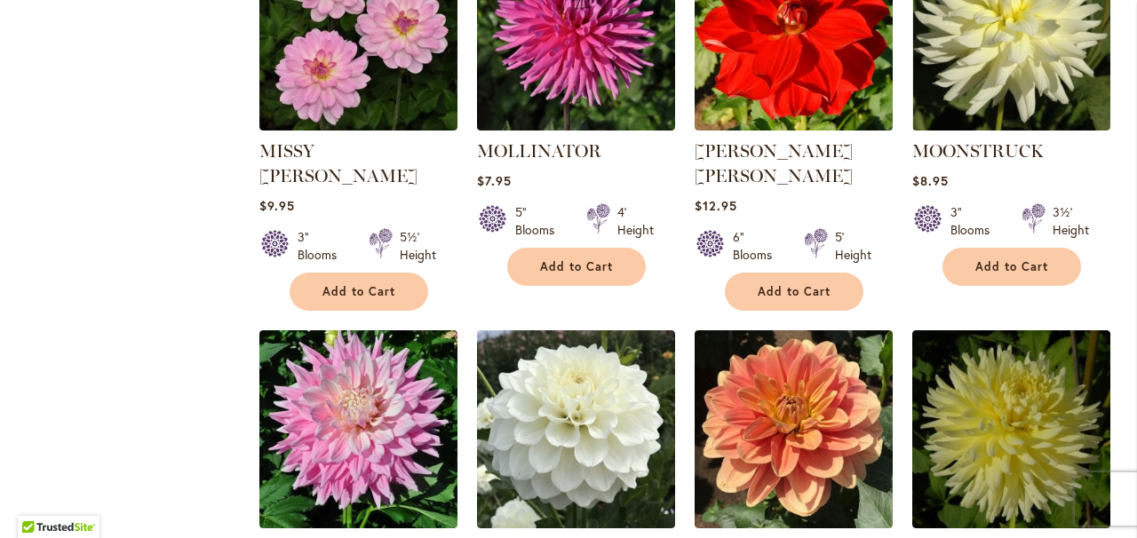
scroll to position [1266, 0]
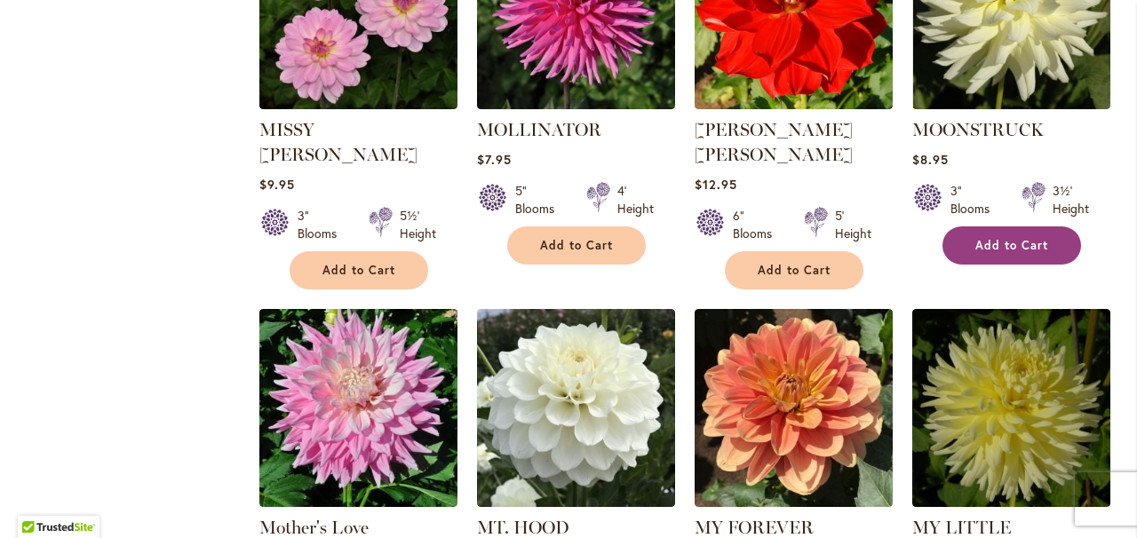
click at [1008, 238] on span "Add to Cart" at bounding box center [1012, 245] width 73 height 15
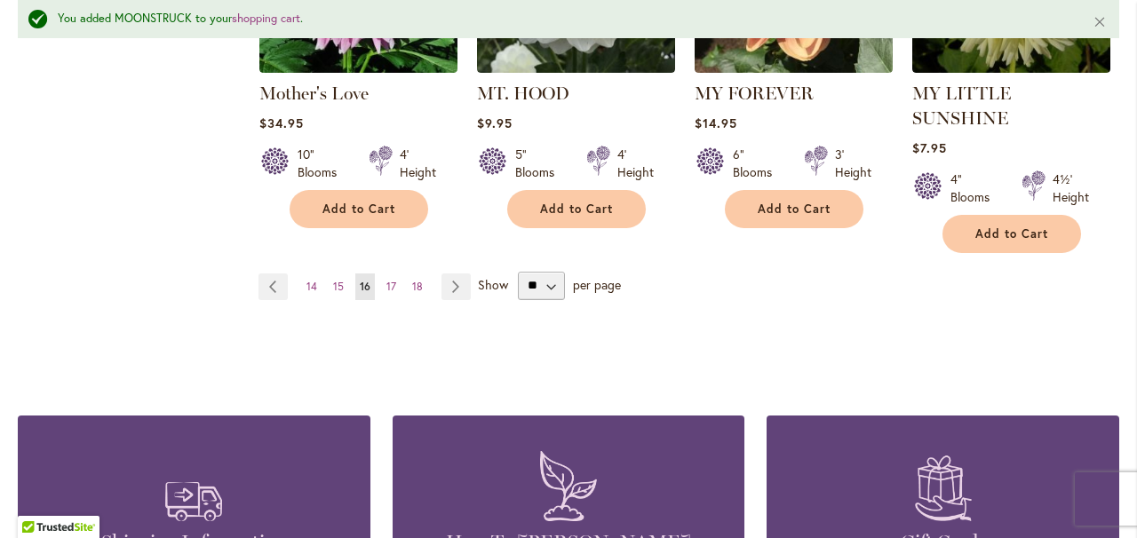
scroll to position [1749, 0]
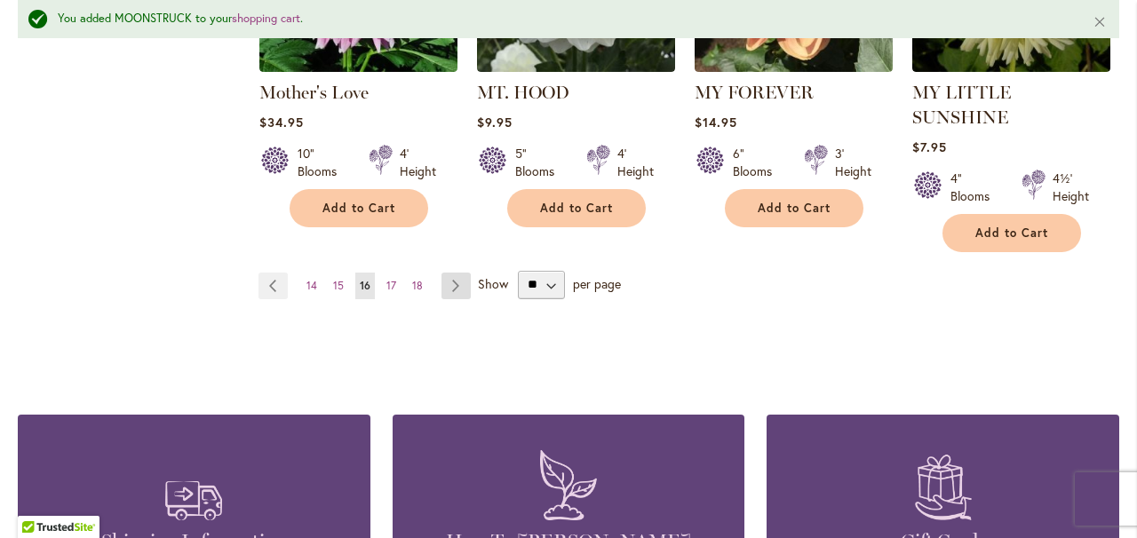
click at [451, 273] on link "Page Next" at bounding box center [456, 286] width 29 height 27
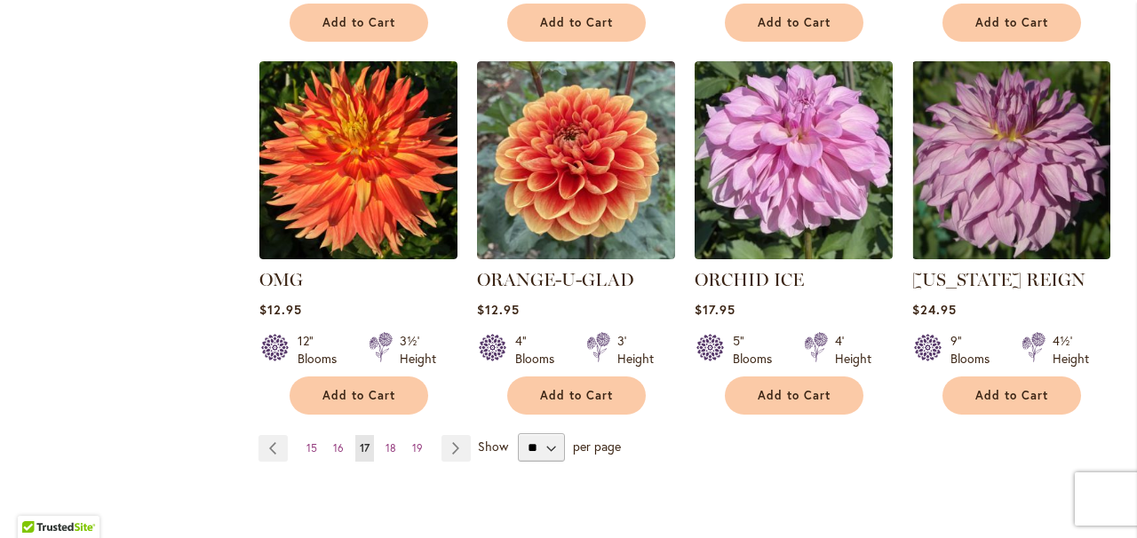
scroll to position [1468, 0]
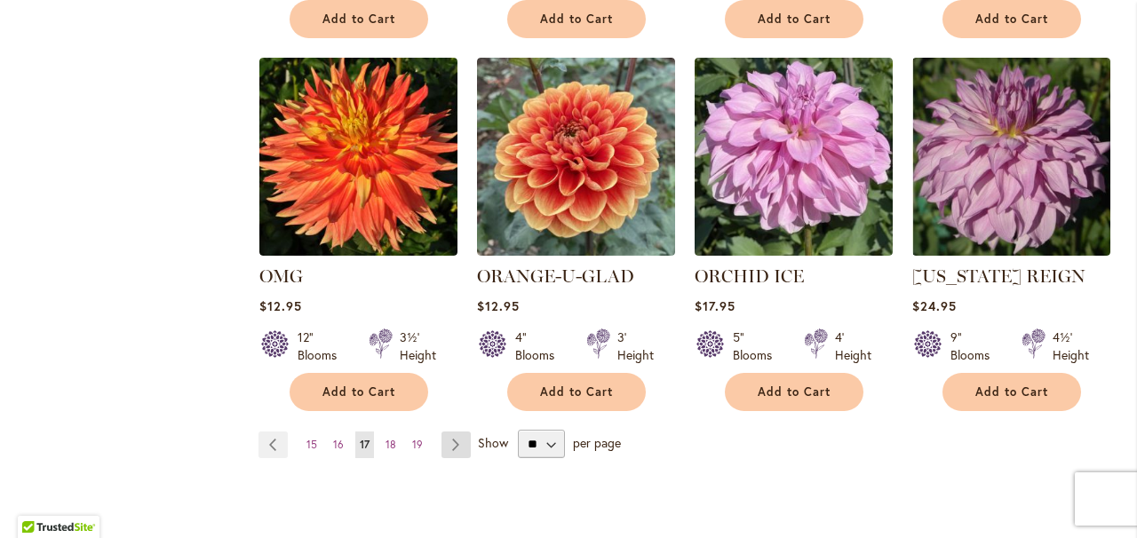
click at [454, 442] on link "Page Next" at bounding box center [456, 445] width 29 height 27
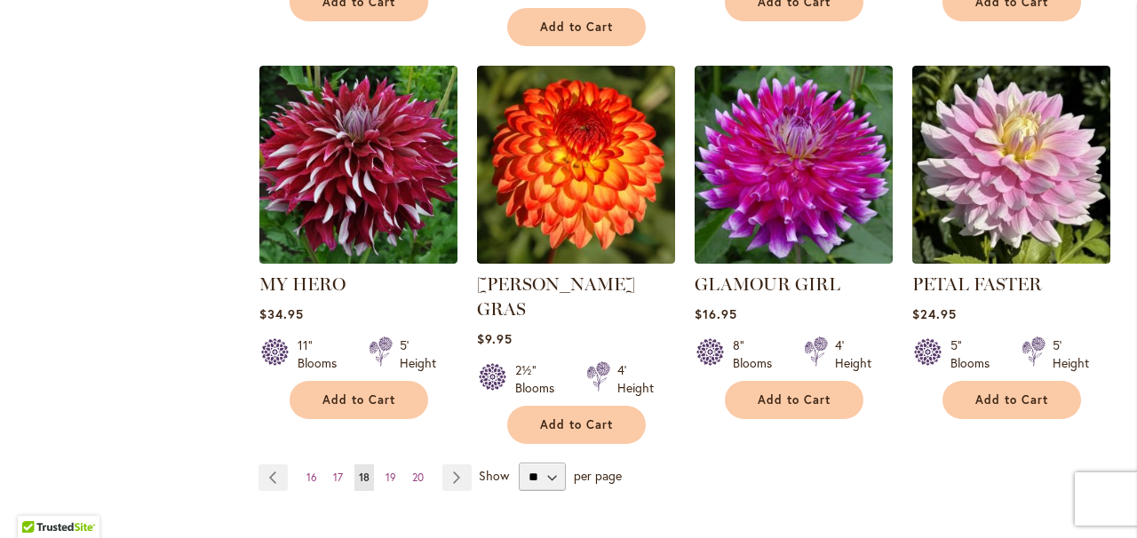
scroll to position [1514, 0]
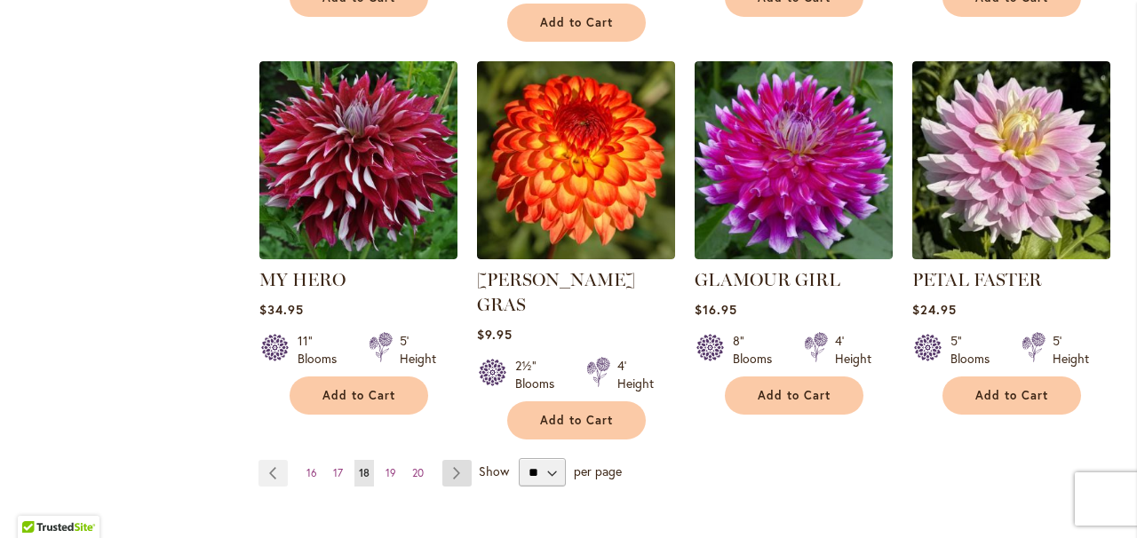
click at [452, 460] on link "Page Next" at bounding box center [456, 473] width 29 height 27
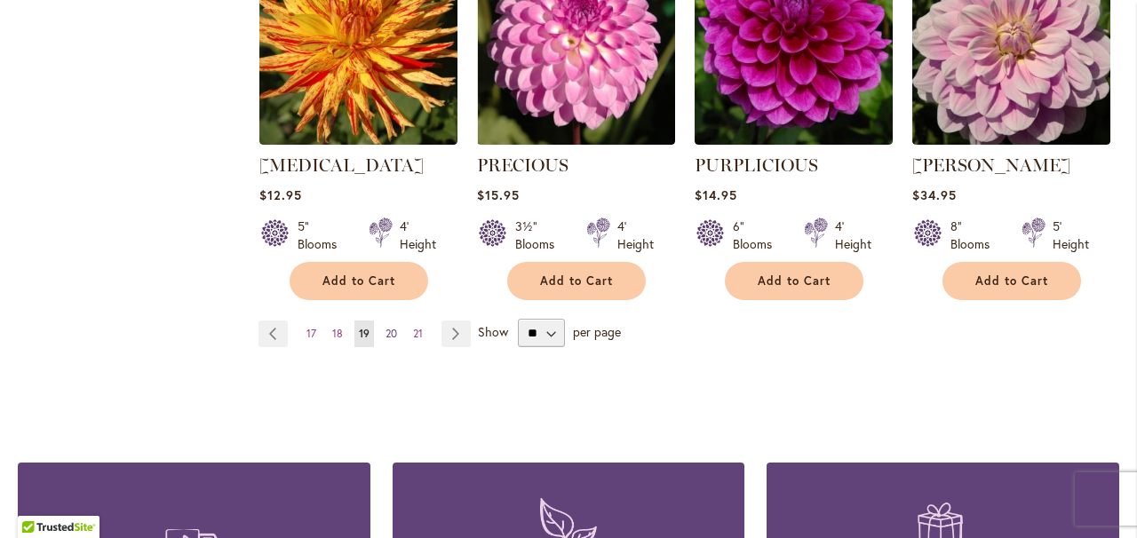
scroll to position [1631, 0]
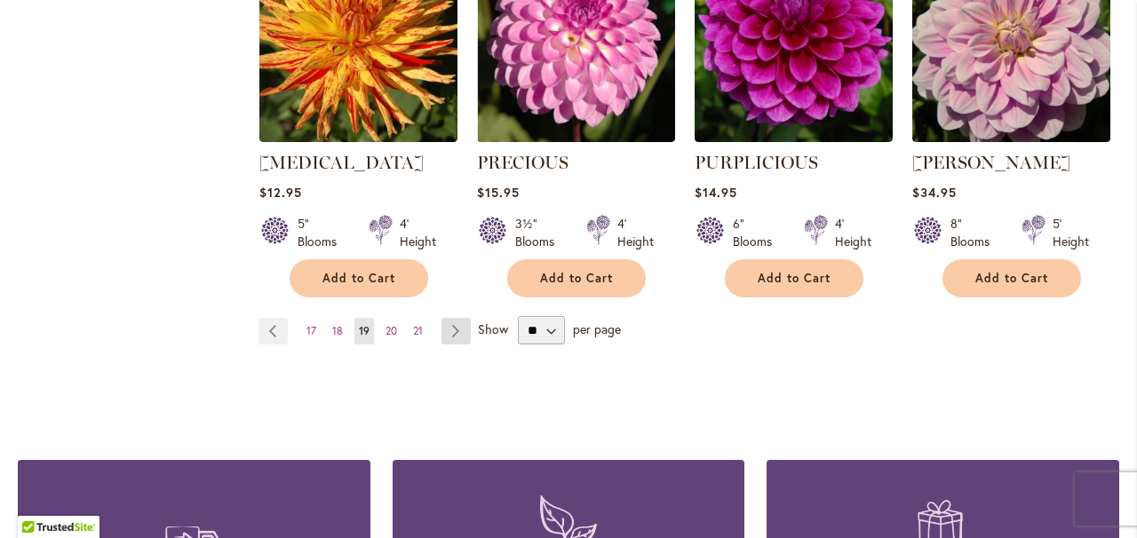
click at [451, 318] on link "Page Next" at bounding box center [456, 331] width 29 height 27
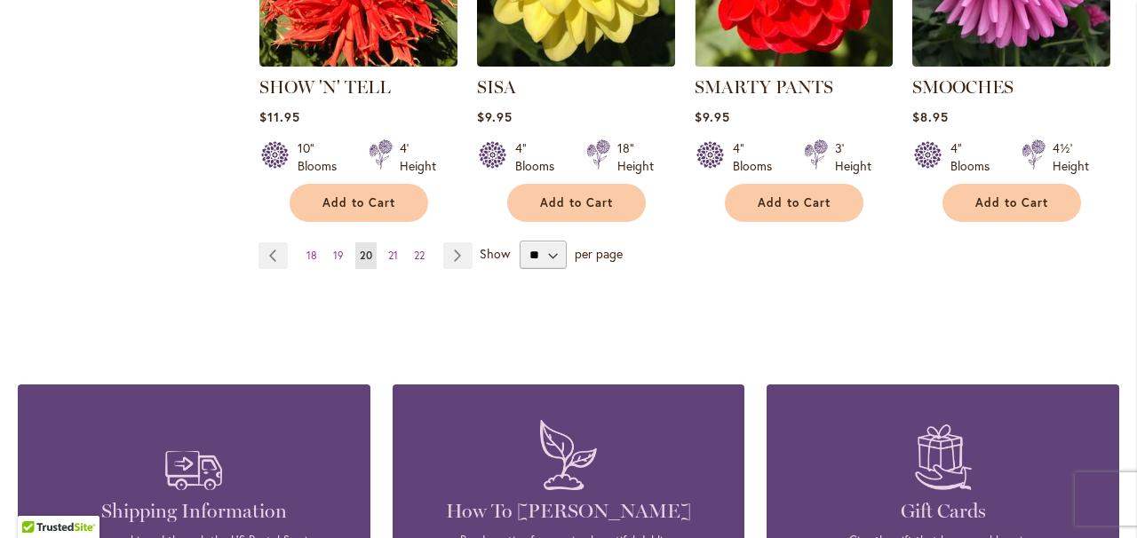
scroll to position [1691, 0]
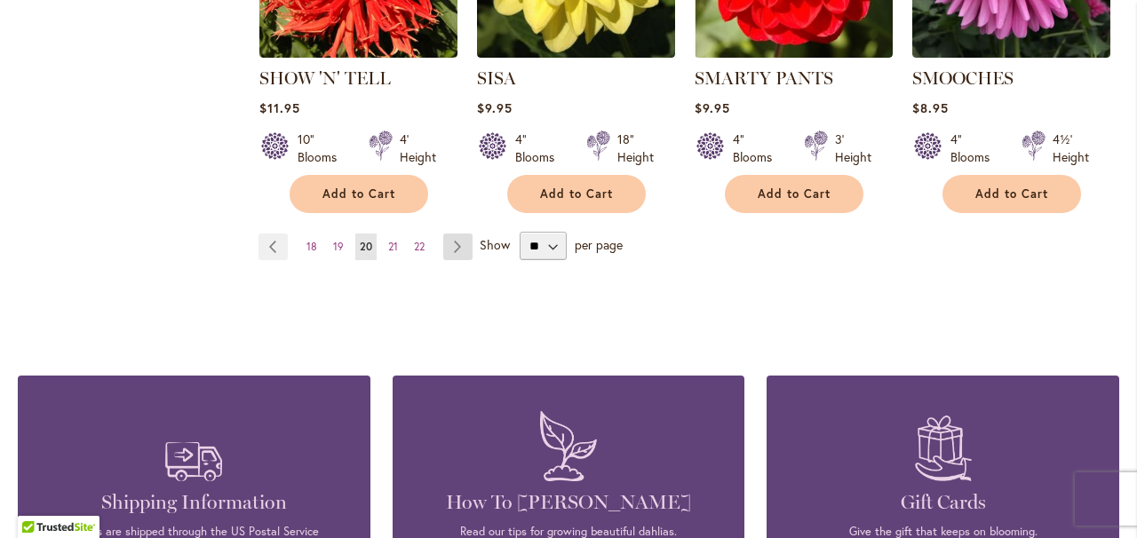
click at [455, 234] on link "Page Next" at bounding box center [457, 247] width 29 height 27
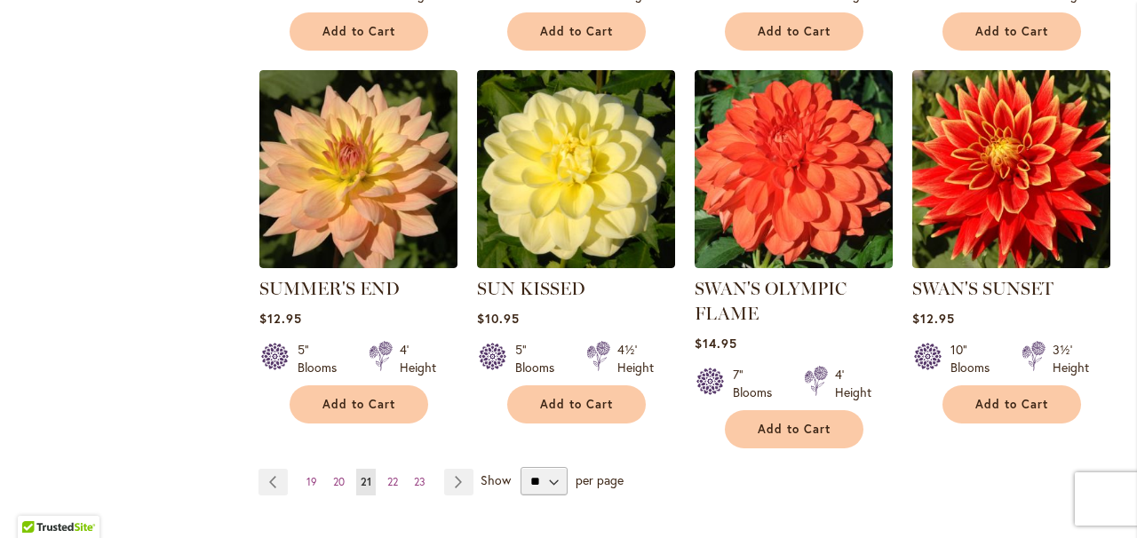
scroll to position [1457, 0]
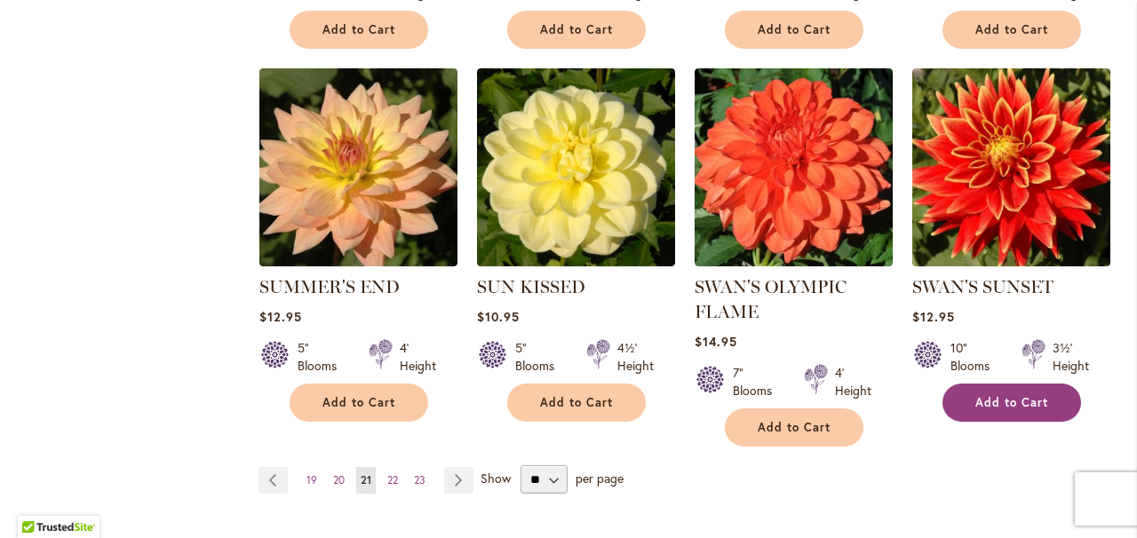
click at [1013, 402] on span "Add to Cart" at bounding box center [1012, 402] width 73 height 15
click at [456, 477] on link "Page Next" at bounding box center [458, 480] width 29 height 27
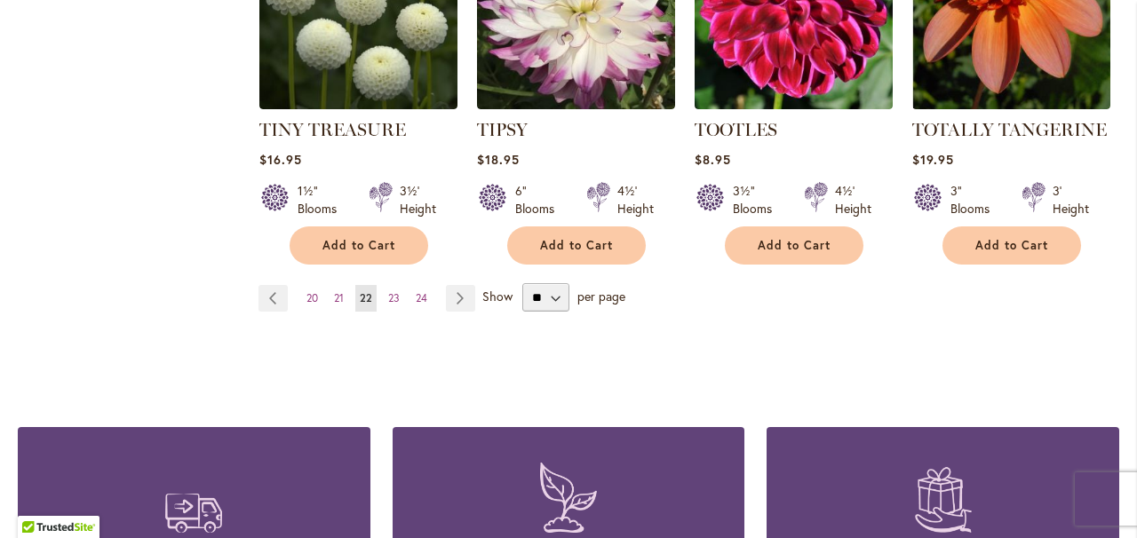
scroll to position [1615, 0]
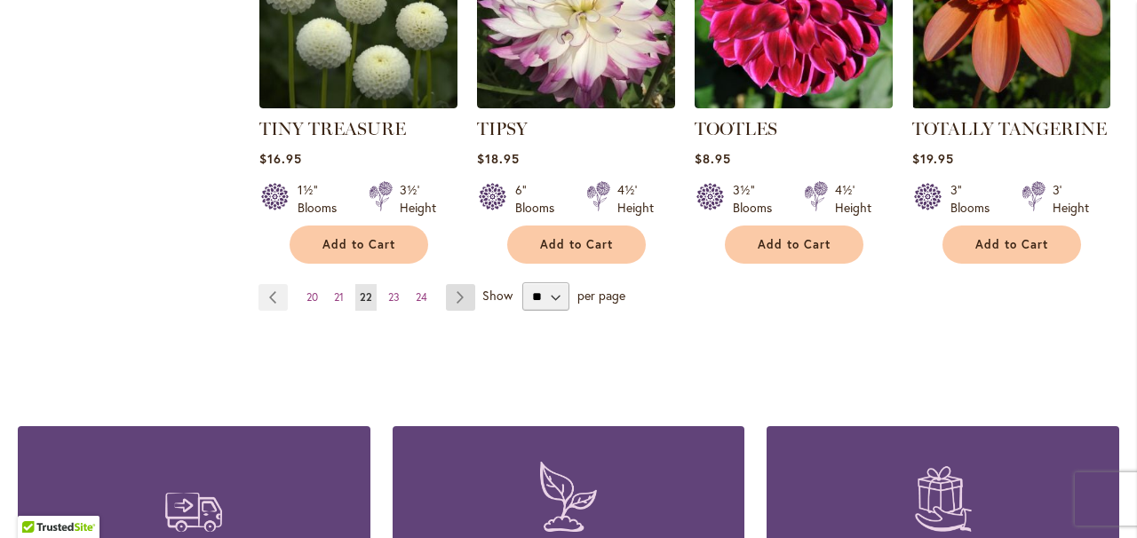
click at [464, 293] on link "Page Next" at bounding box center [460, 297] width 29 height 27
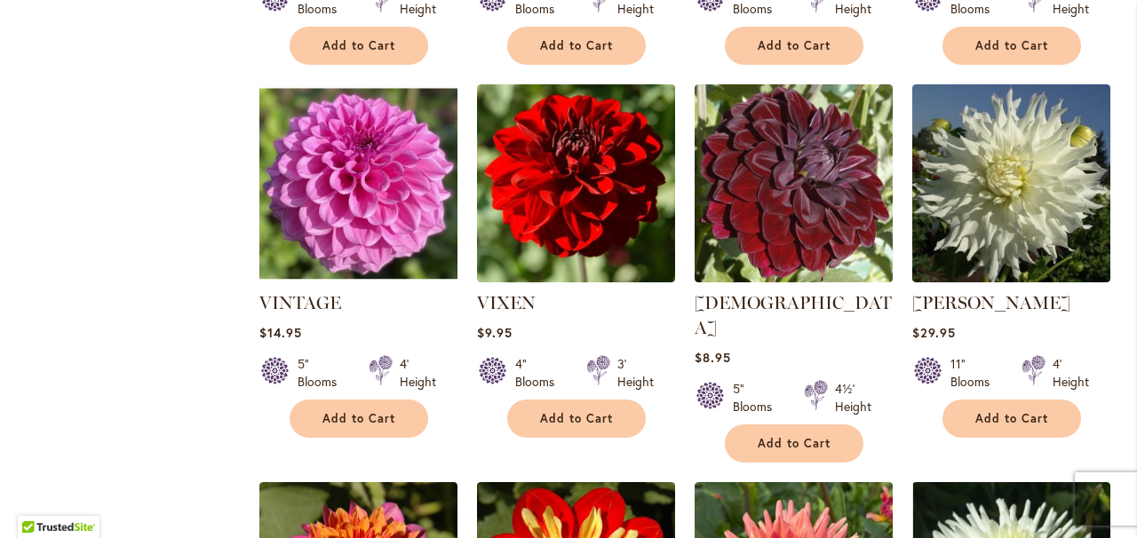
scroll to position [1063, 0]
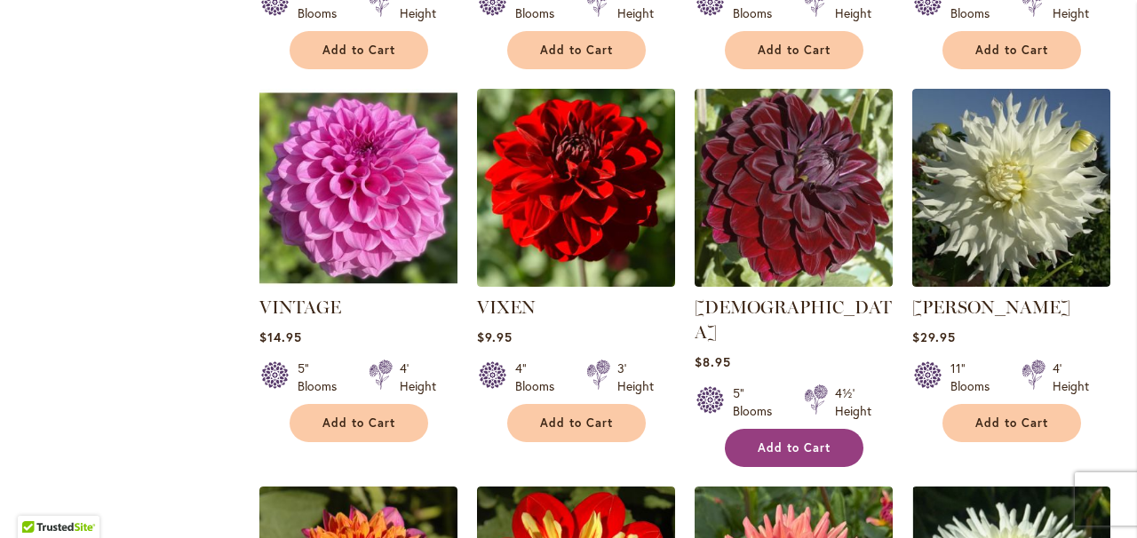
click at [791, 441] on span "Add to Cart" at bounding box center [794, 448] width 73 height 15
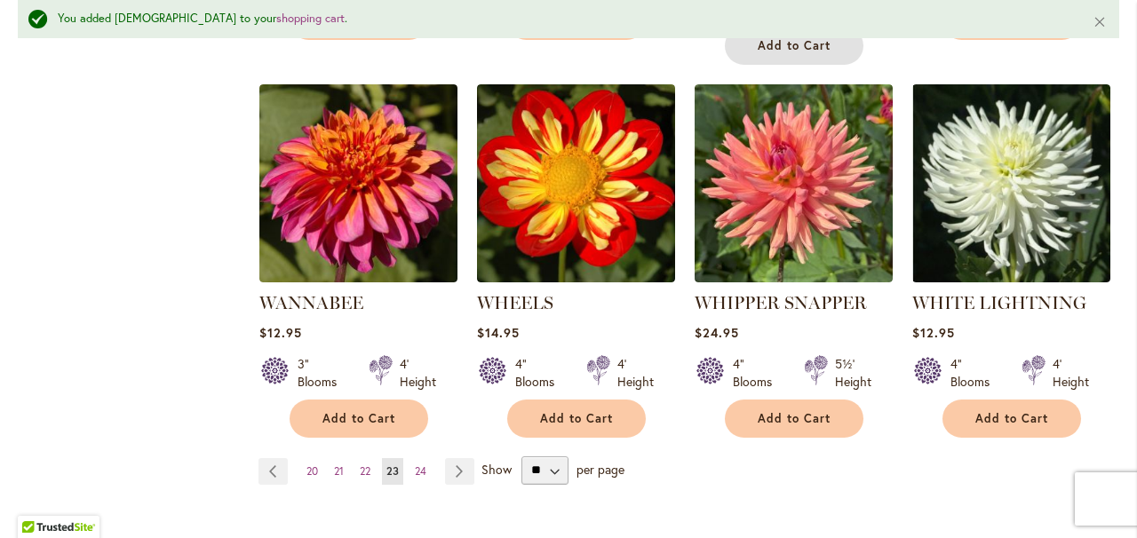
scroll to position [1502, 0]
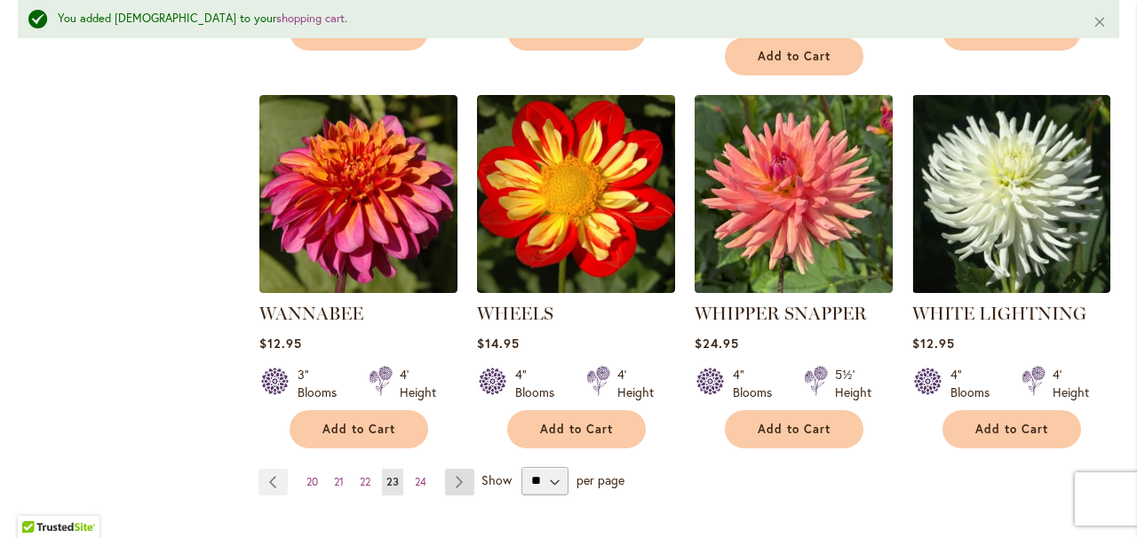
click at [462, 469] on link "Page Next" at bounding box center [459, 482] width 29 height 27
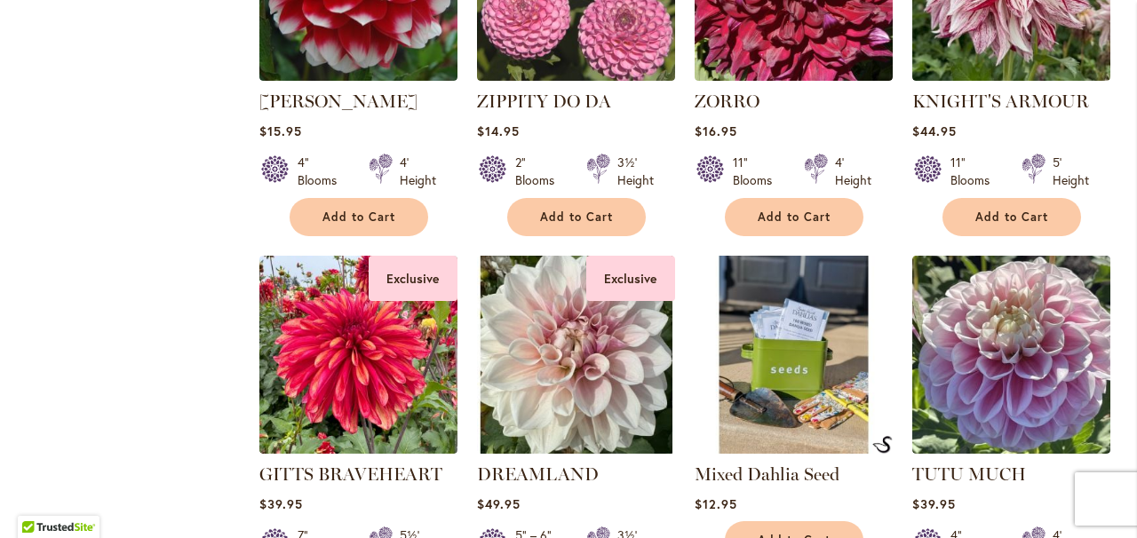
scroll to position [1272, 0]
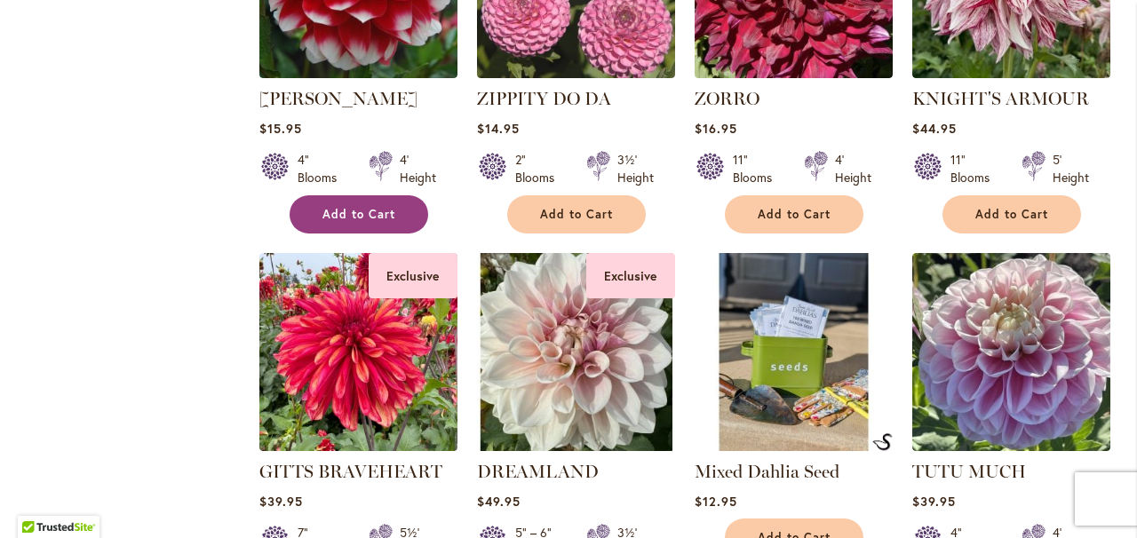
click at [343, 218] on span "Add to Cart" at bounding box center [359, 214] width 73 height 15
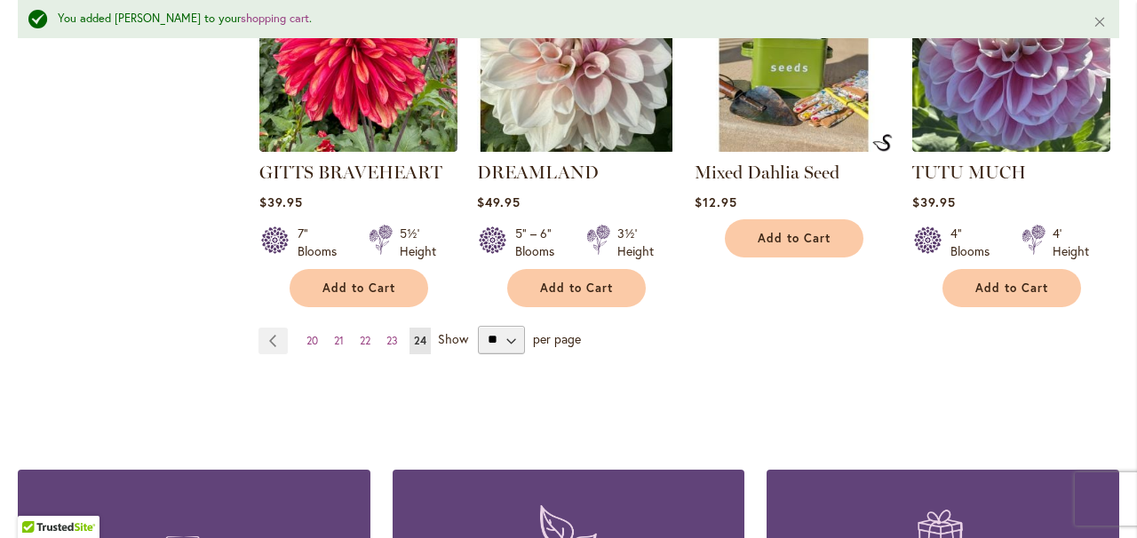
scroll to position [0, 0]
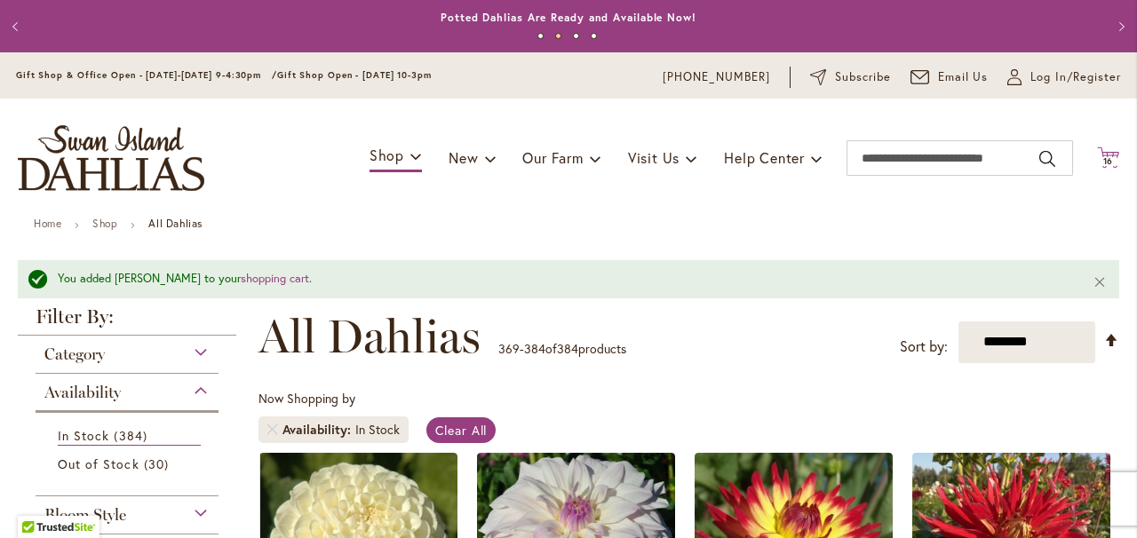
click at [1106, 155] on icon "Cart .cls-1 { fill: #231f20; }" at bounding box center [1108, 158] width 22 height 22
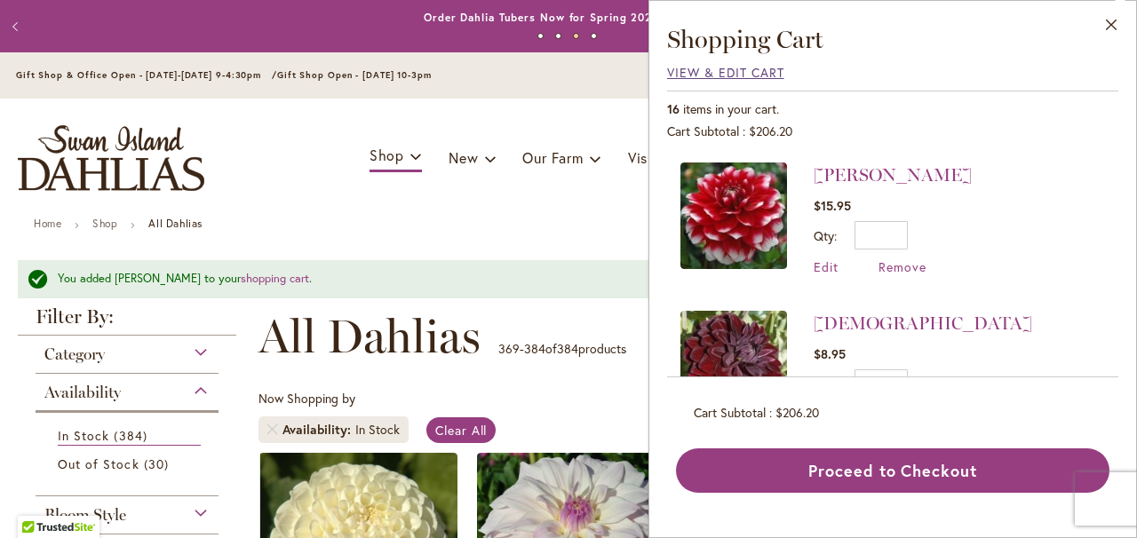
click at [728, 74] on span "View & Edit Cart" at bounding box center [725, 72] width 117 height 17
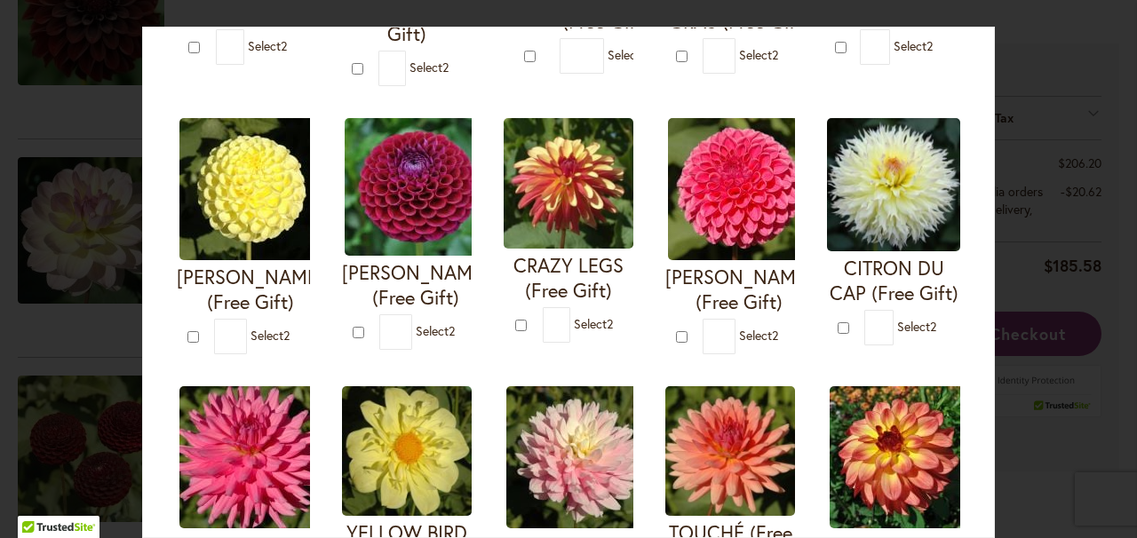
scroll to position [384, 0]
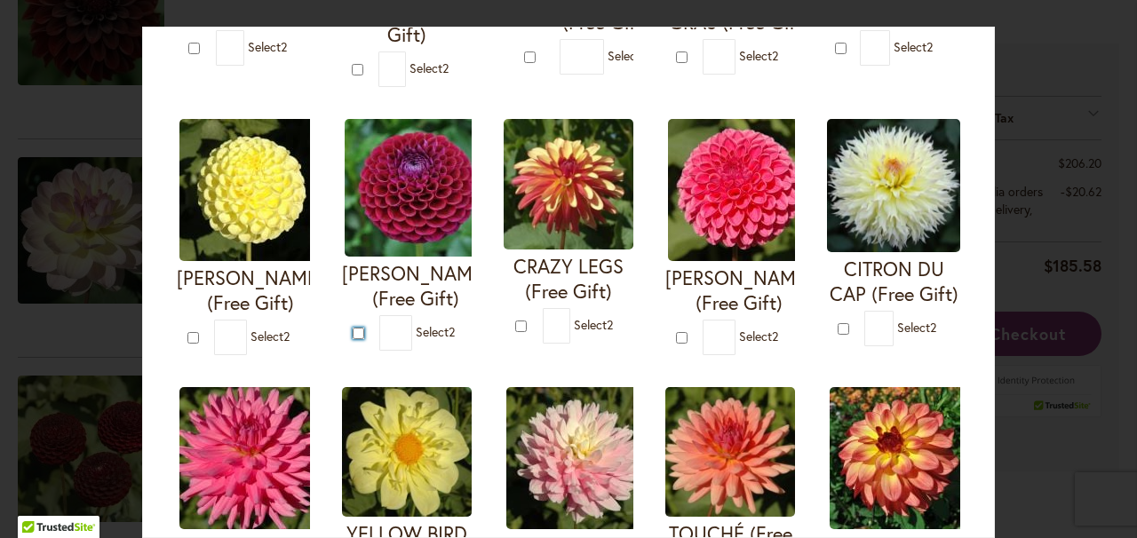
type input "*"
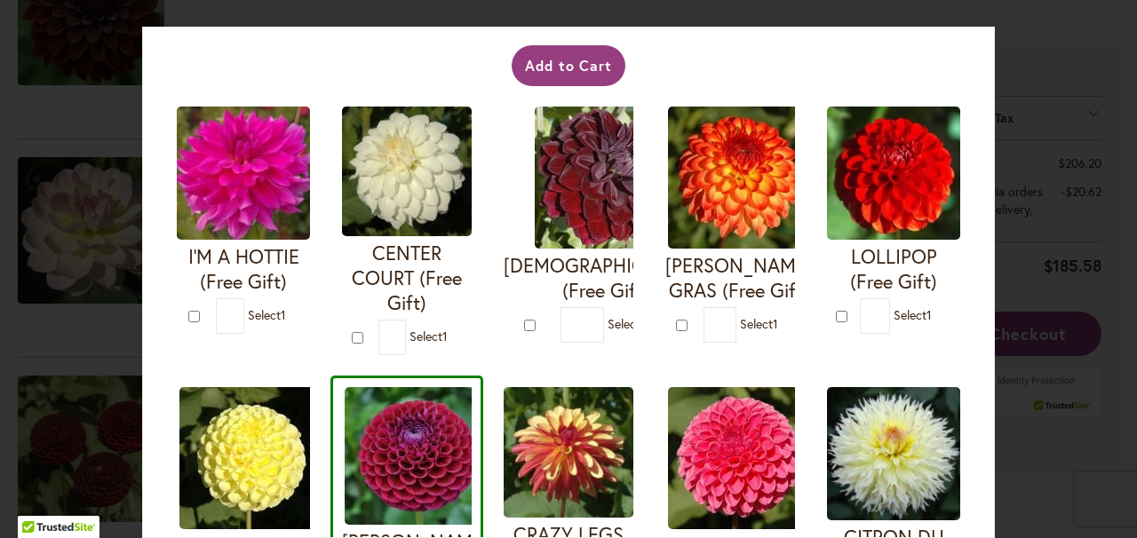
scroll to position [119, 0]
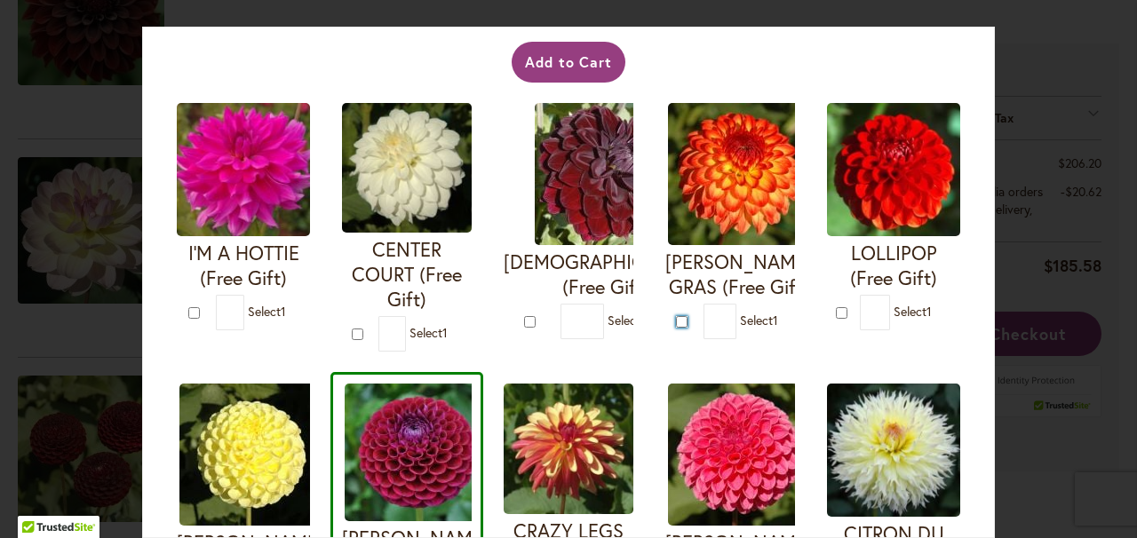
type input "*"
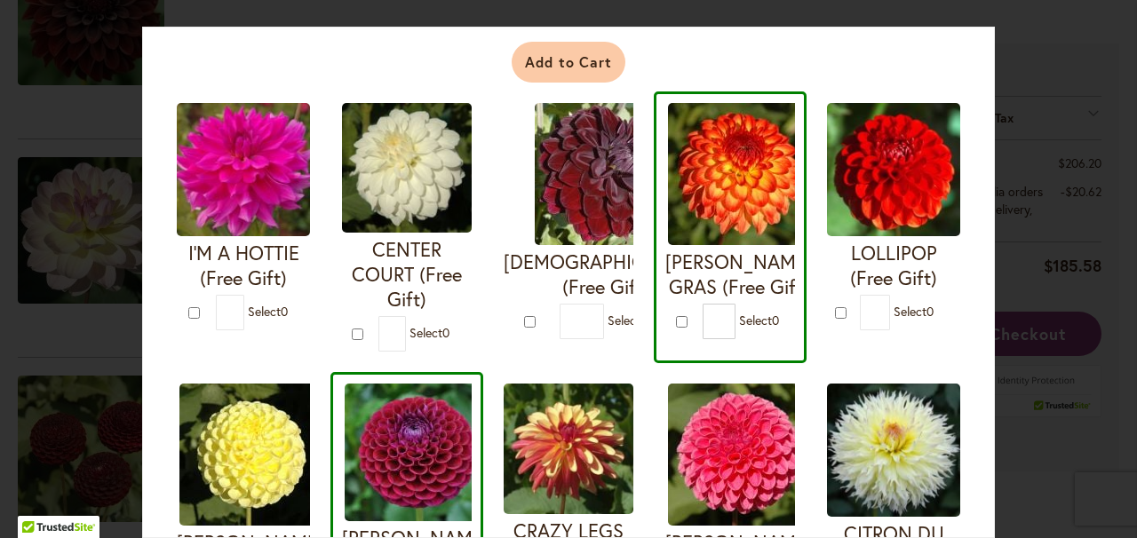
click at [559, 65] on button "Add to Cart" at bounding box center [569, 62] width 115 height 41
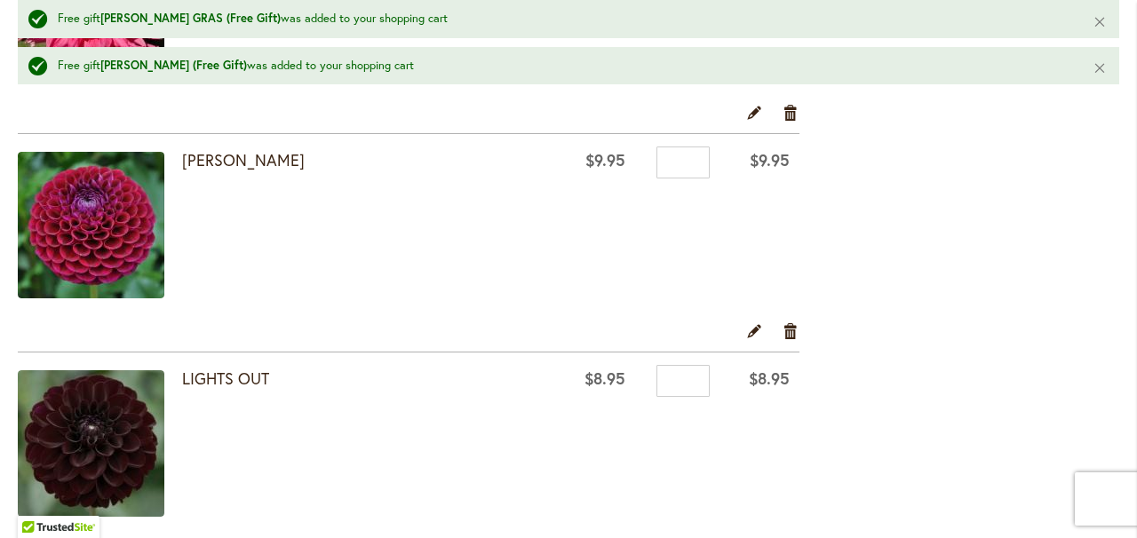
scroll to position [1841, 0]
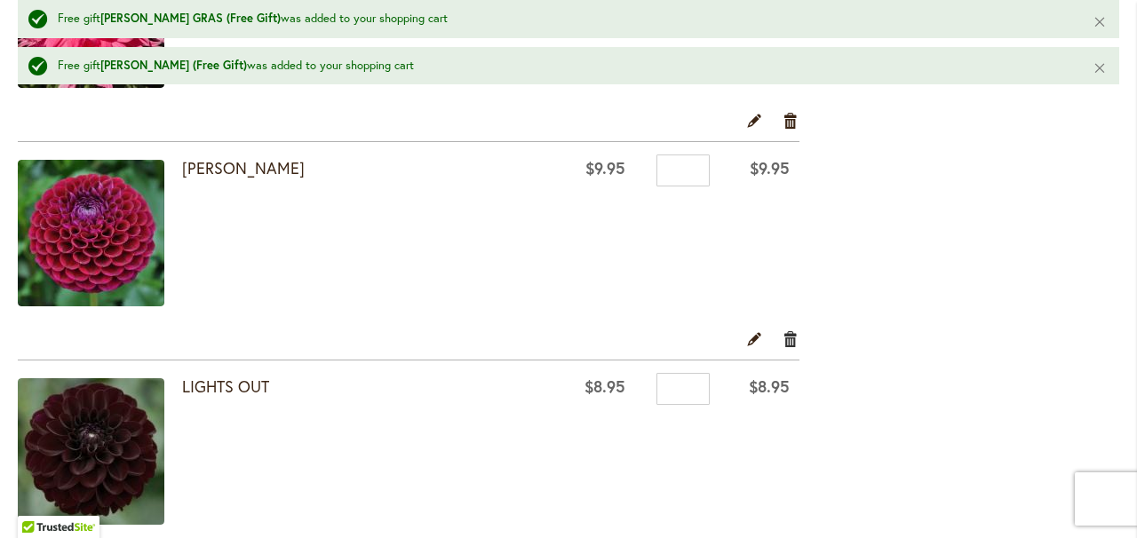
click at [789, 339] on link "Remove item" at bounding box center [791, 339] width 17 height 20
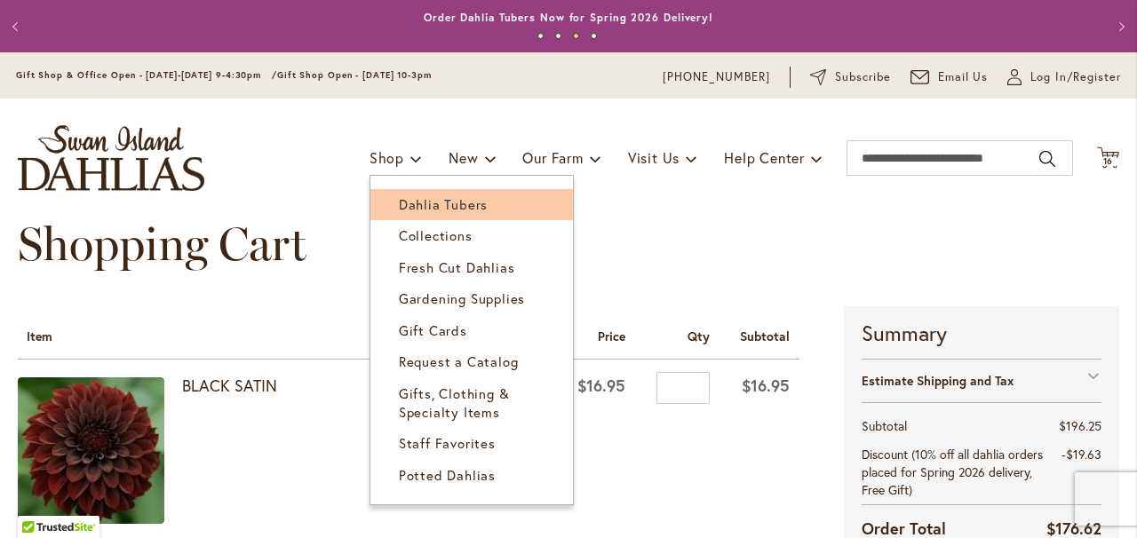
click at [408, 202] on span "Dahlia Tubers" at bounding box center [443, 204] width 89 height 18
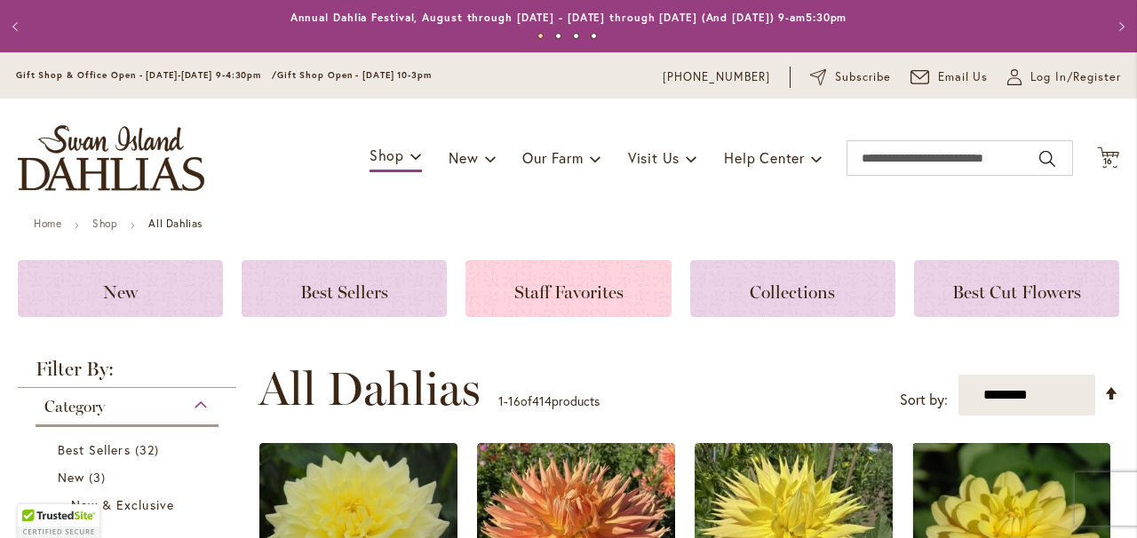
click at [546, 291] on span "Staff Favorites" at bounding box center [568, 292] width 109 height 21
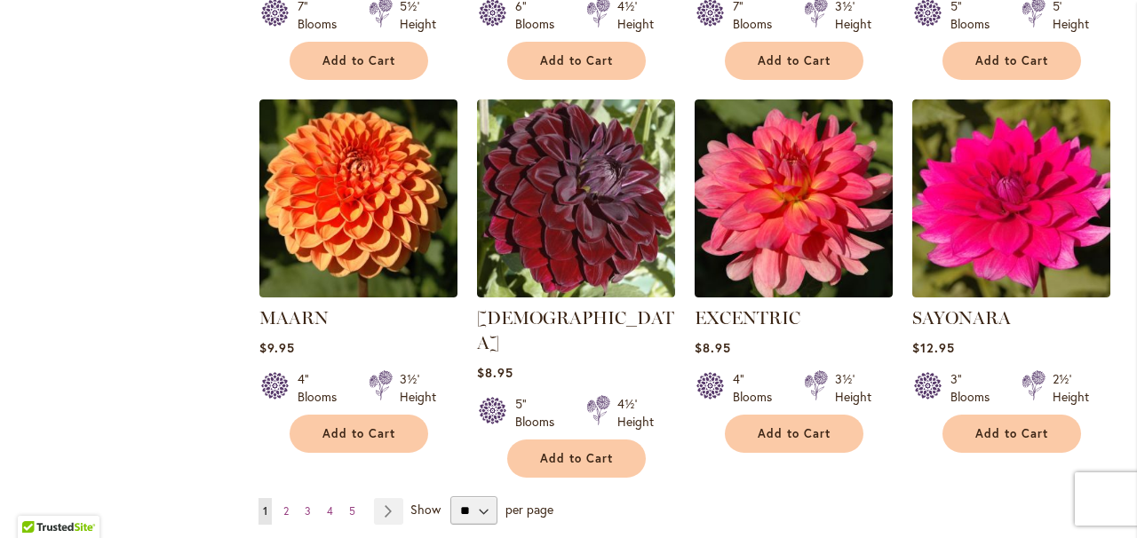
scroll to position [1391, 0]
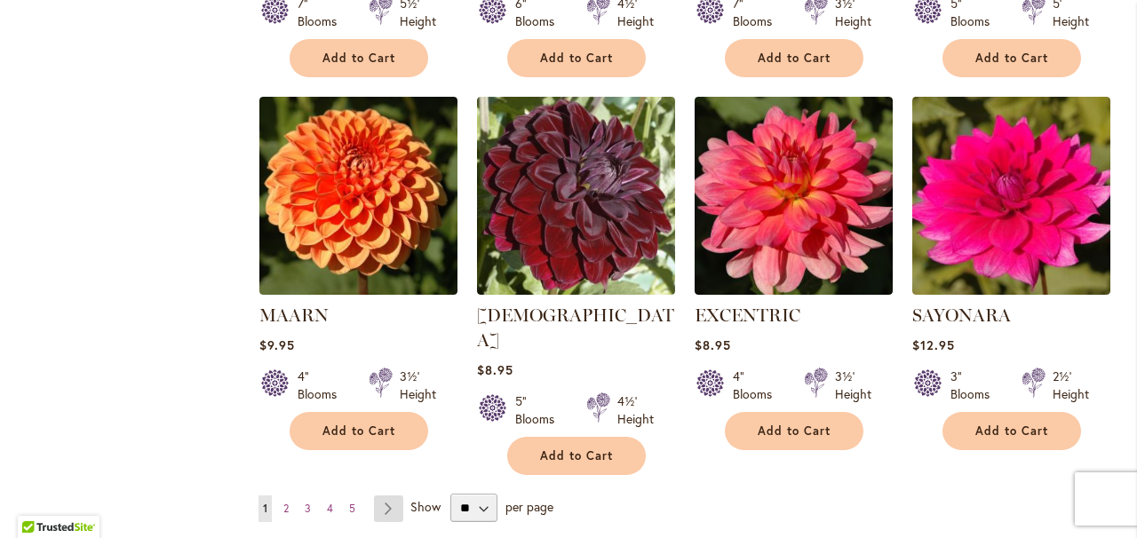
click at [386, 496] on link "Page Next" at bounding box center [388, 509] width 29 height 27
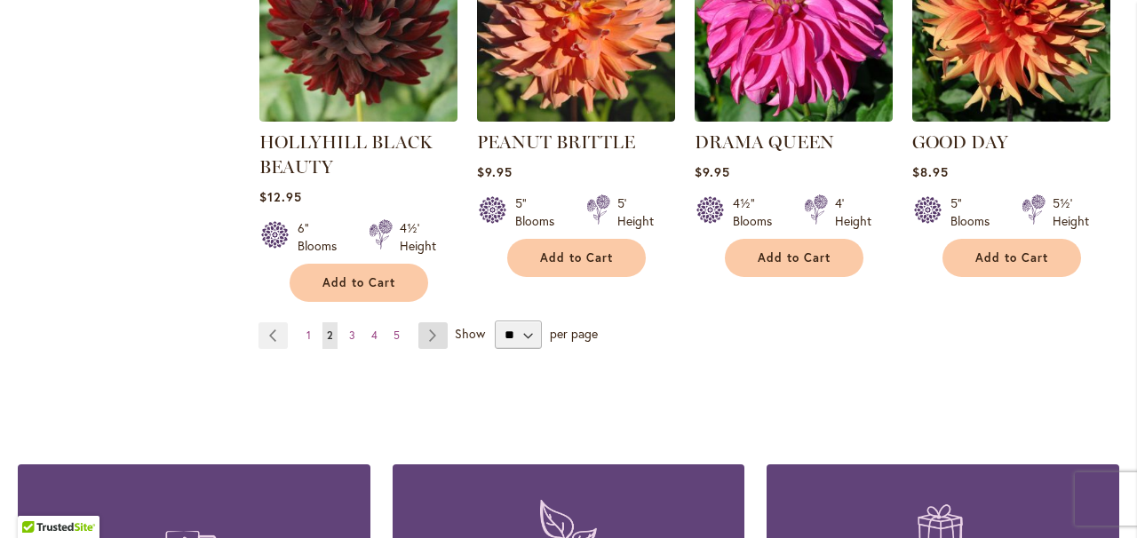
scroll to position [1576, 0]
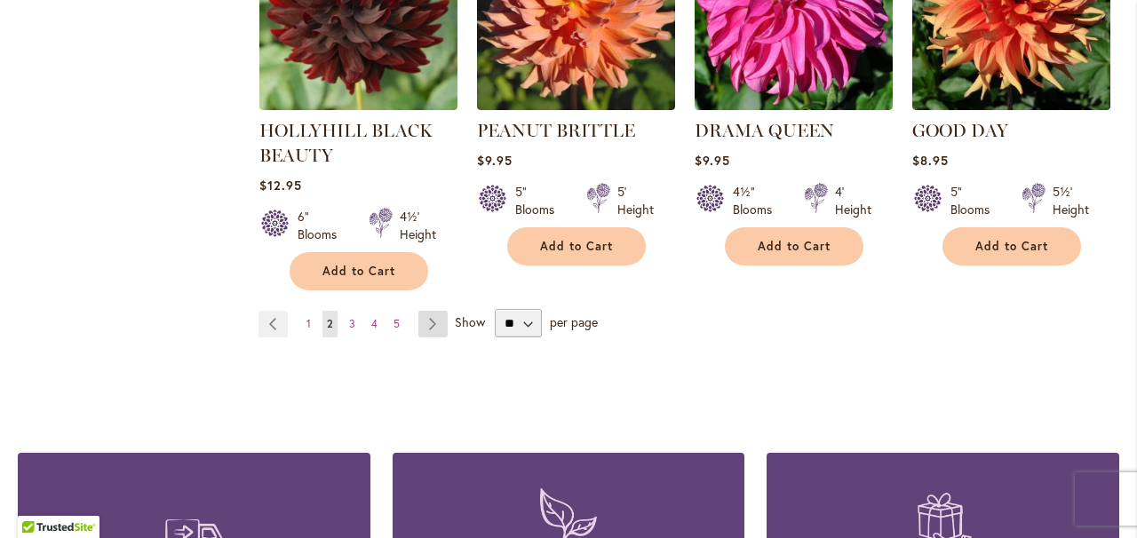
click at [427, 311] on link "Page Next" at bounding box center [432, 324] width 29 height 27
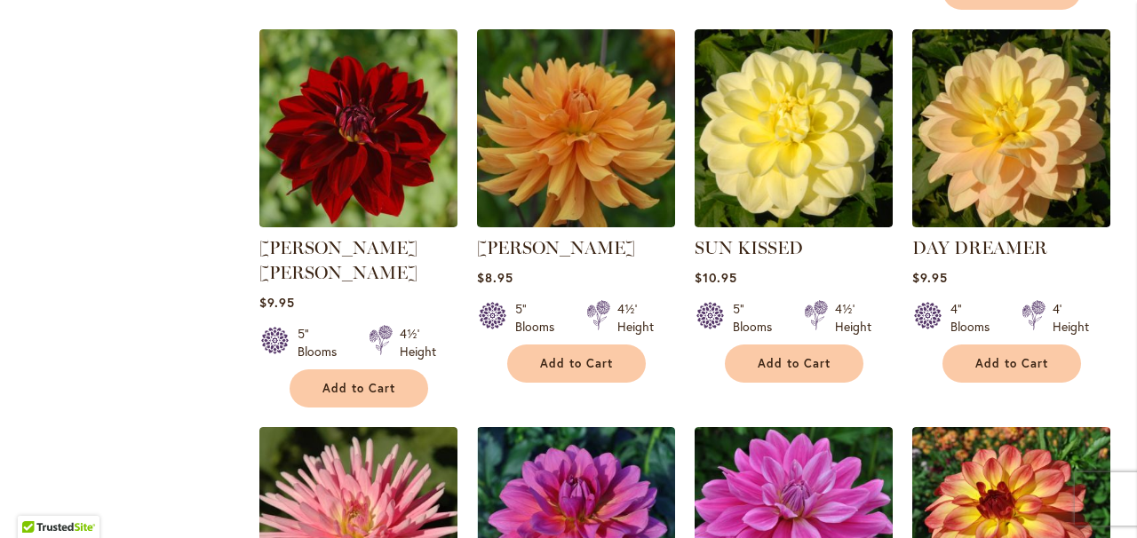
scroll to position [1080, 0]
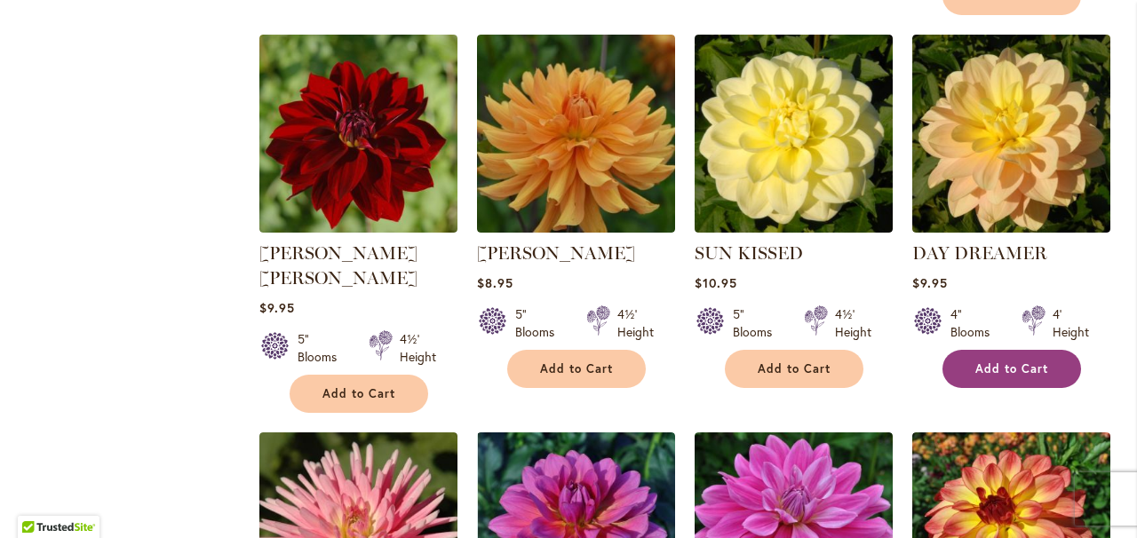
click at [1007, 362] on span "Add to Cart" at bounding box center [1012, 369] width 73 height 15
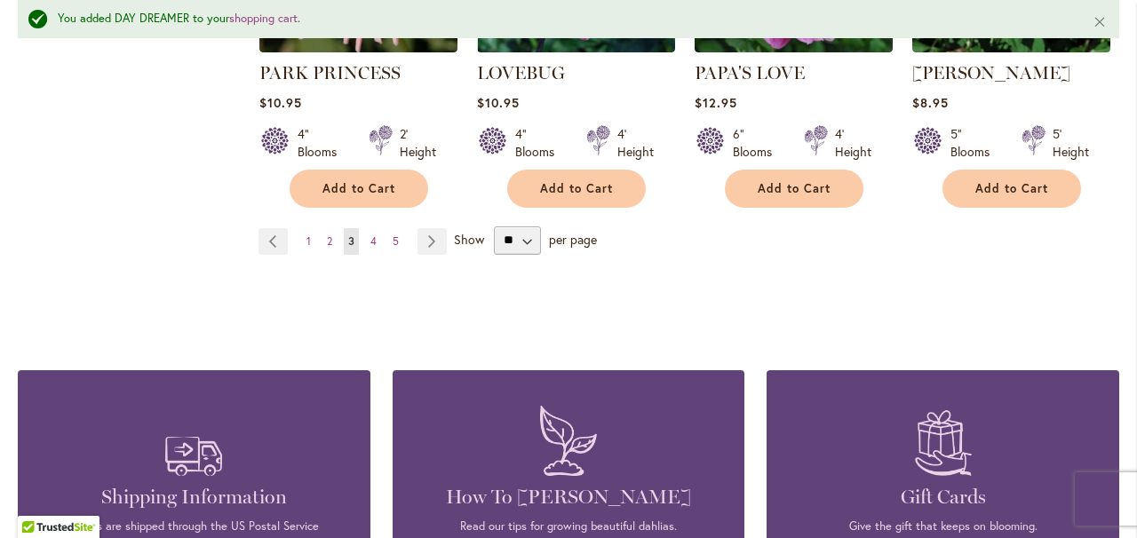
scroll to position [1717, 0]
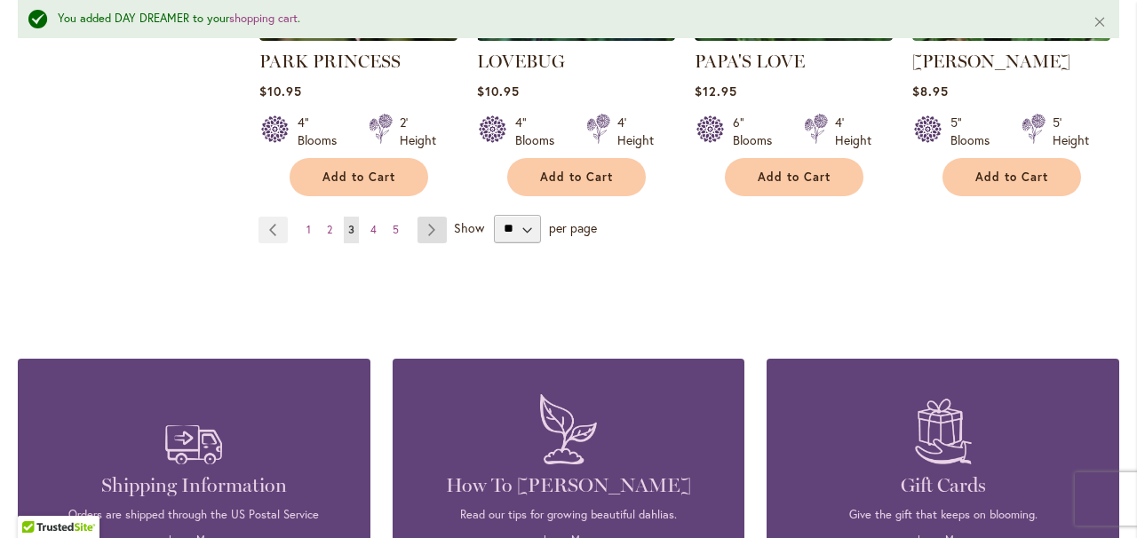
click at [435, 217] on link "Page Next" at bounding box center [432, 230] width 29 height 27
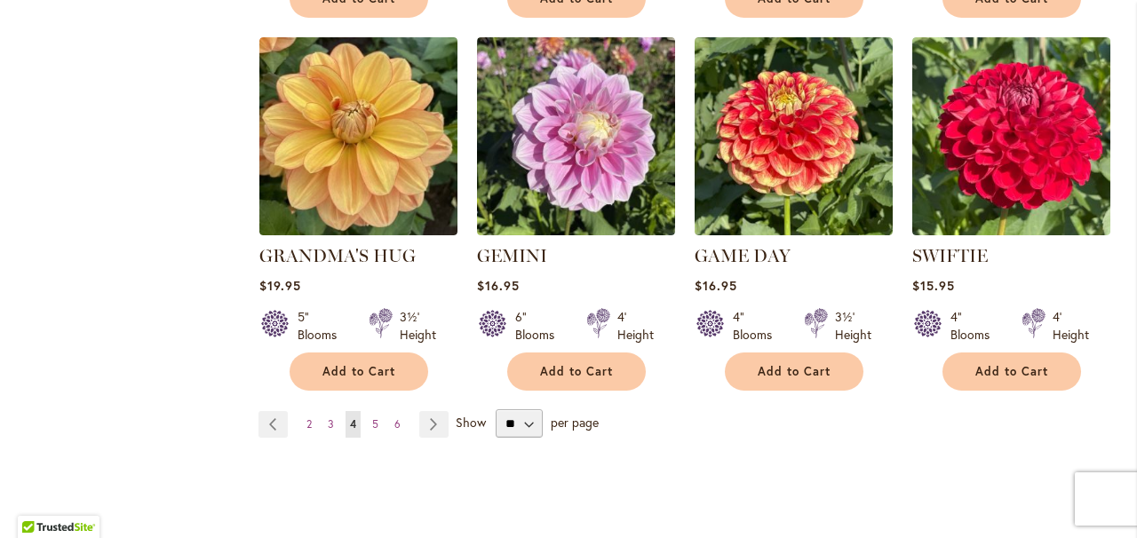
scroll to position [1458, 0]
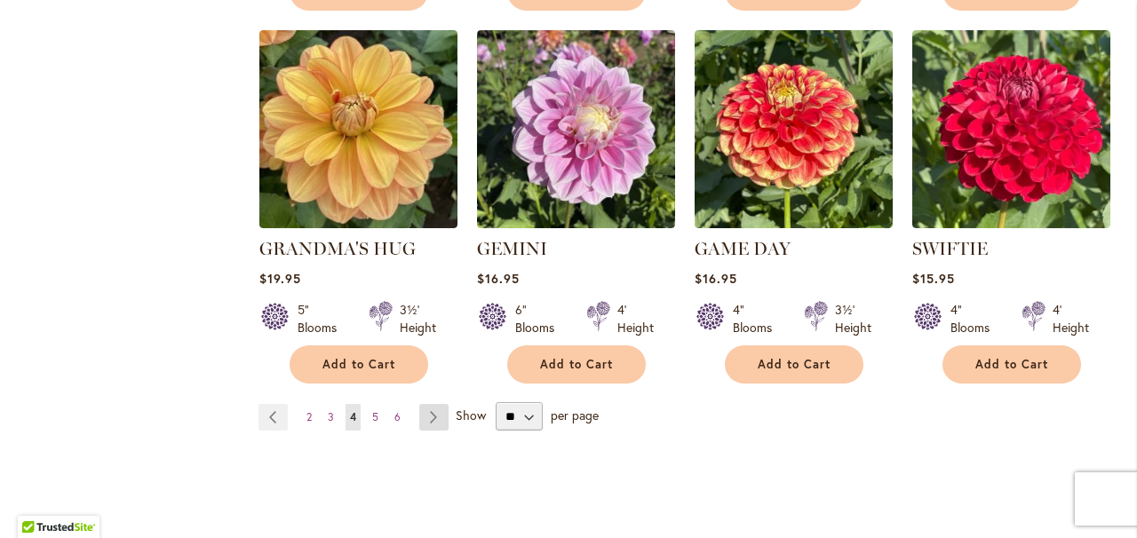
click at [434, 404] on link "Page Next" at bounding box center [433, 417] width 29 height 27
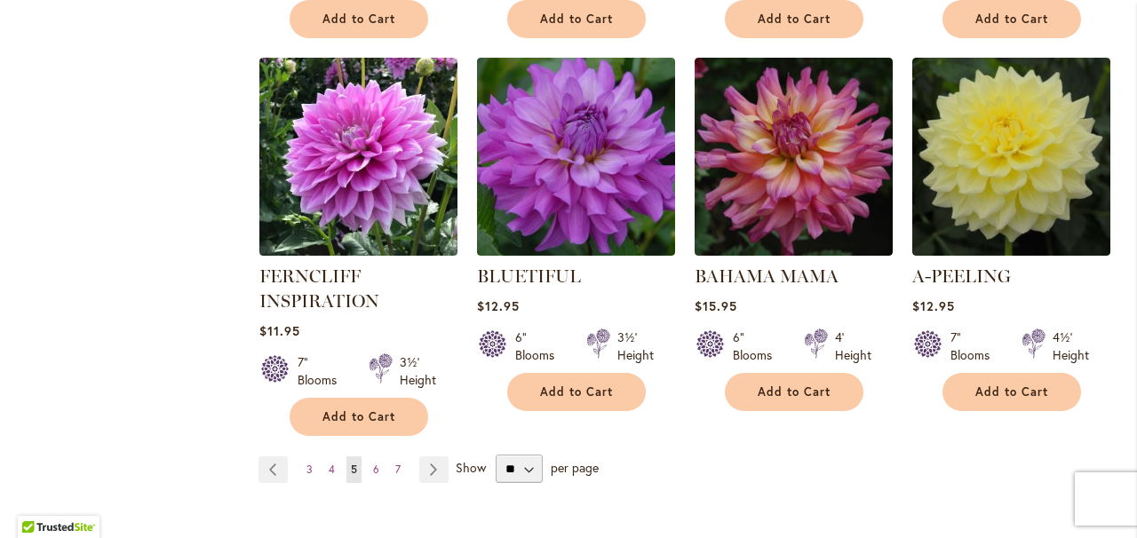
scroll to position [1438, 0]
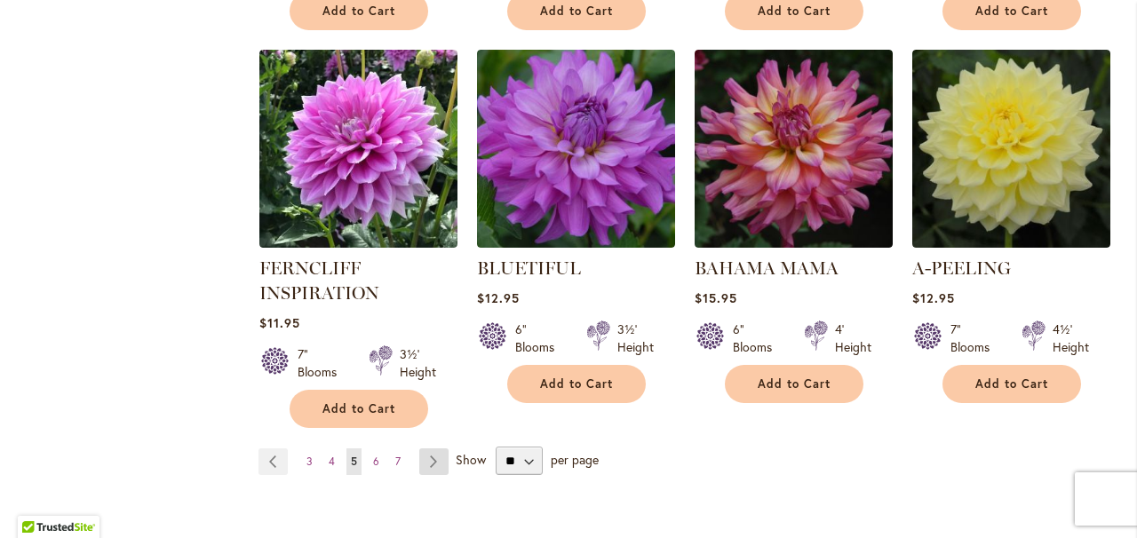
click at [434, 449] on link "Page Next" at bounding box center [433, 462] width 29 height 27
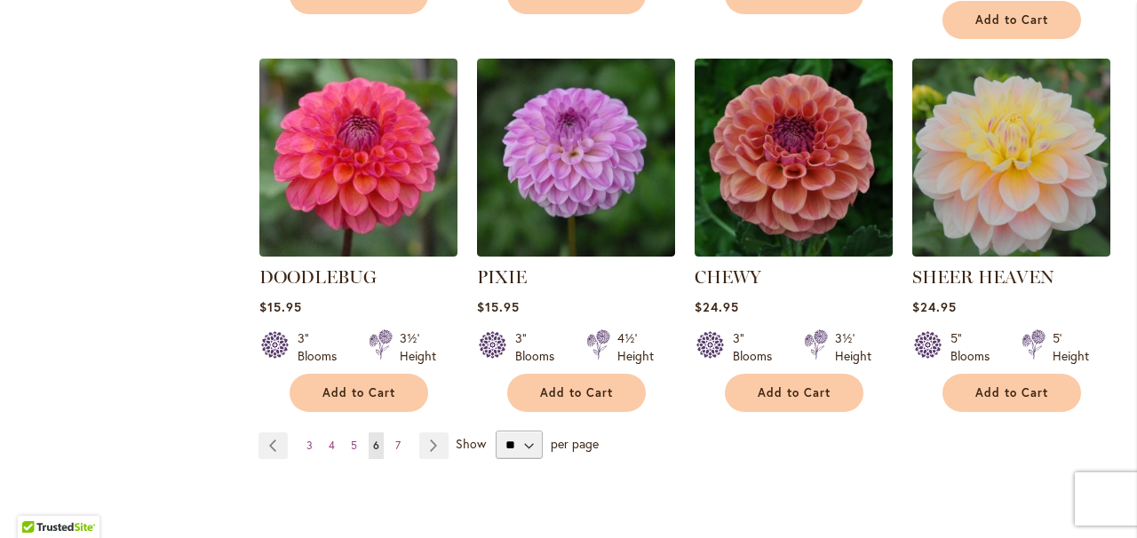
scroll to position [1463, 0]
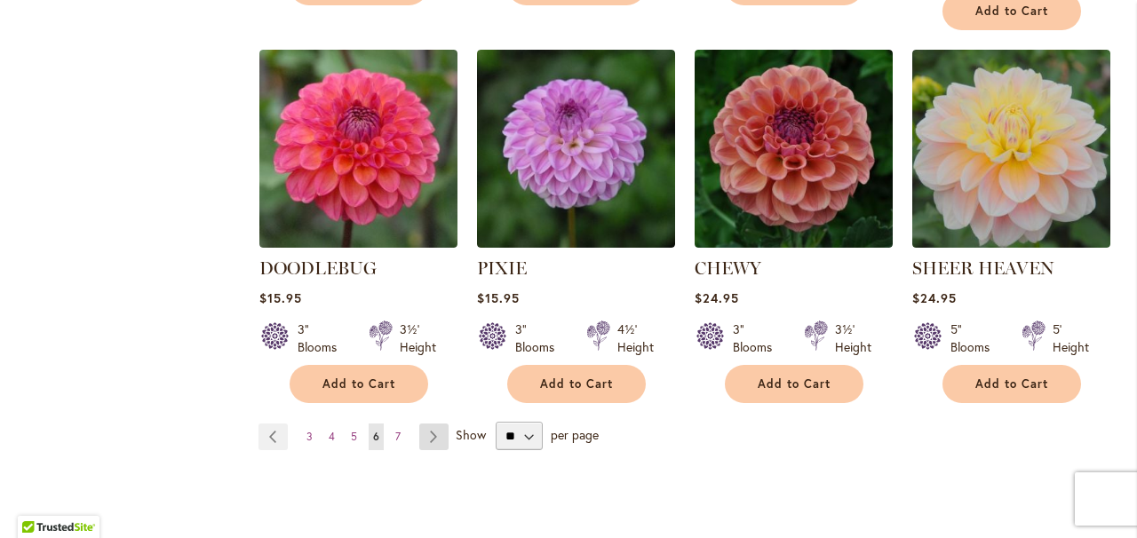
click at [432, 424] on link "Page Next" at bounding box center [433, 437] width 29 height 27
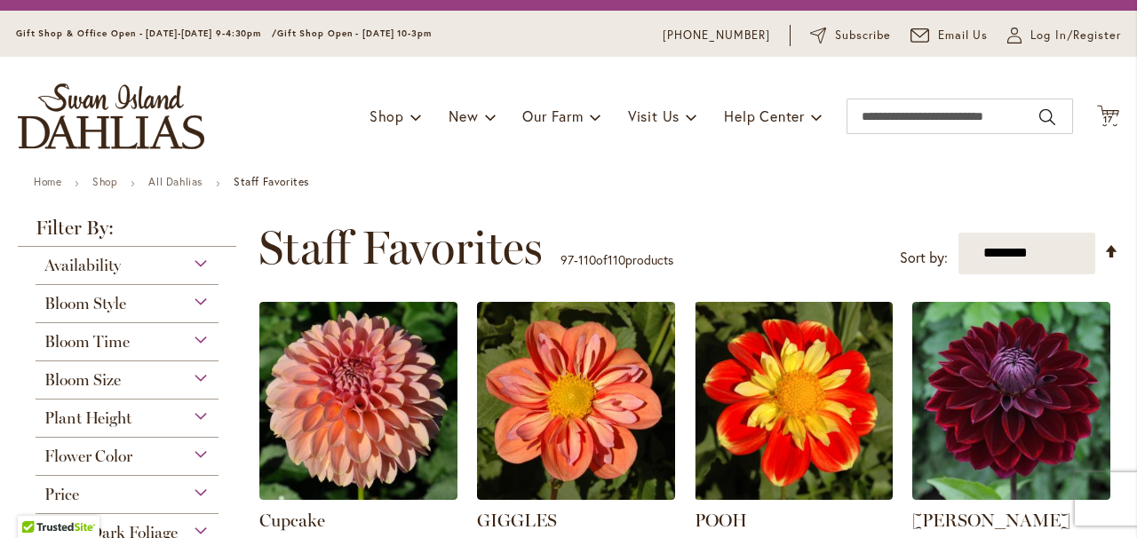
scroll to position [44, 0]
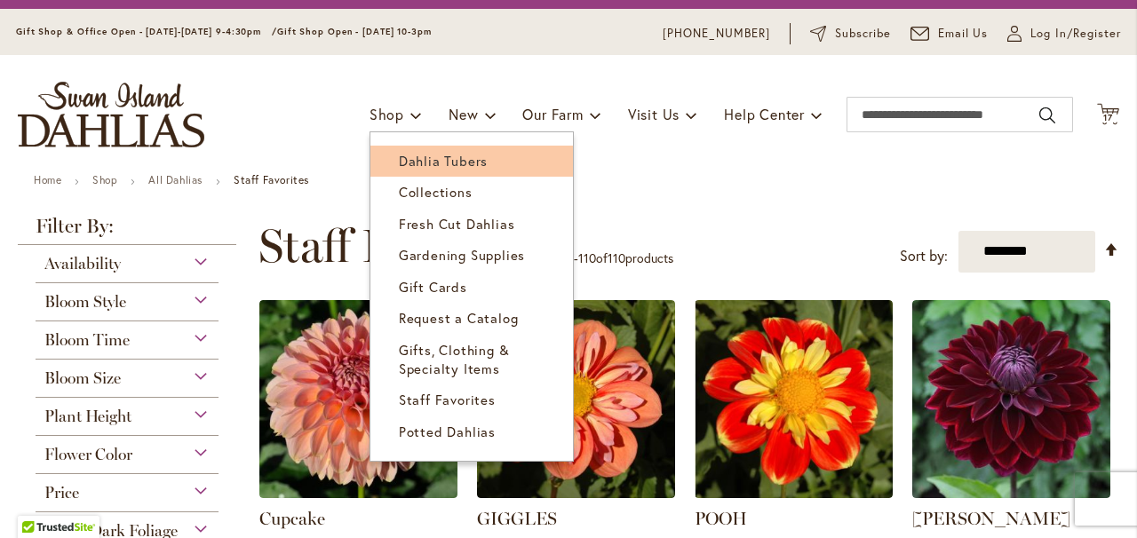
click at [413, 160] on span "Dahlia Tubers" at bounding box center [443, 161] width 89 height 18
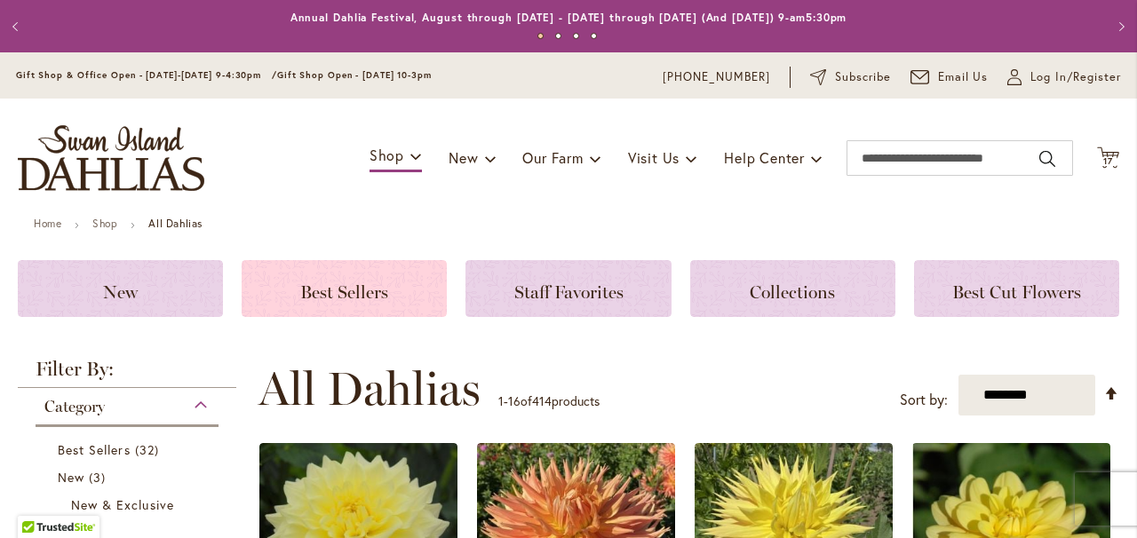
click at [334, 292] on span "Best Sellers" at bounding box center [344, 292] width 88 height 21
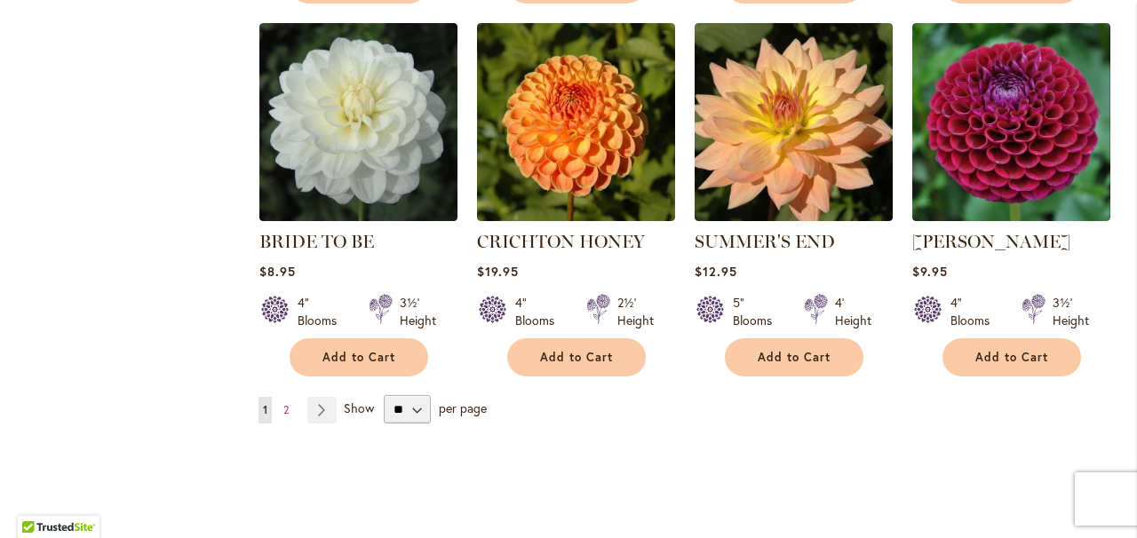
scroll to position [1478, 0]
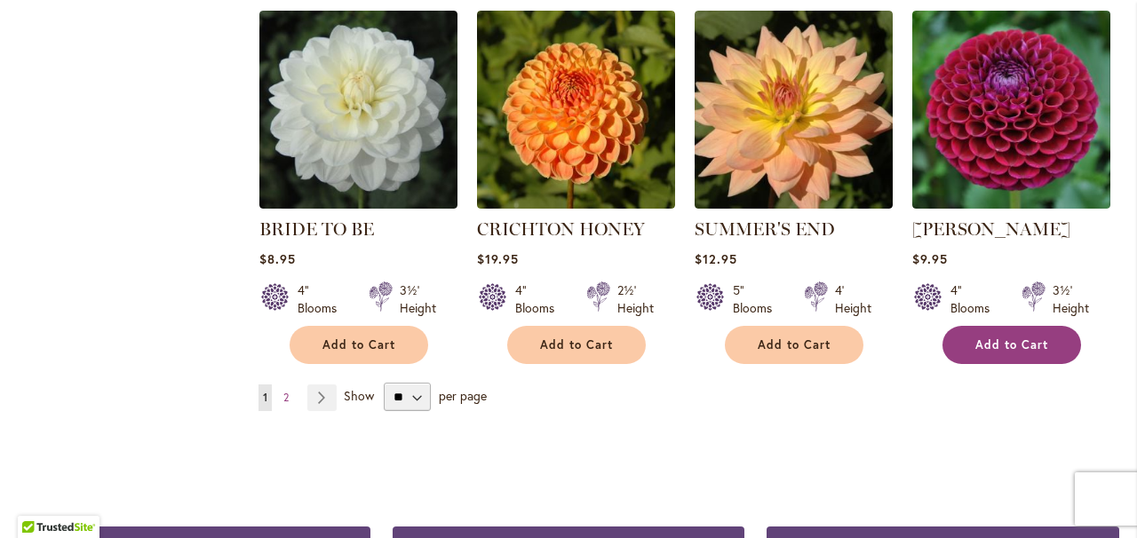
click at [1017, 338] on span "Add to Cart" at bounding box center [1012, 345] width 73 height 15
click at [324, 394] on link "Page Next" at bounding box center [321, 398] width 29 height 27
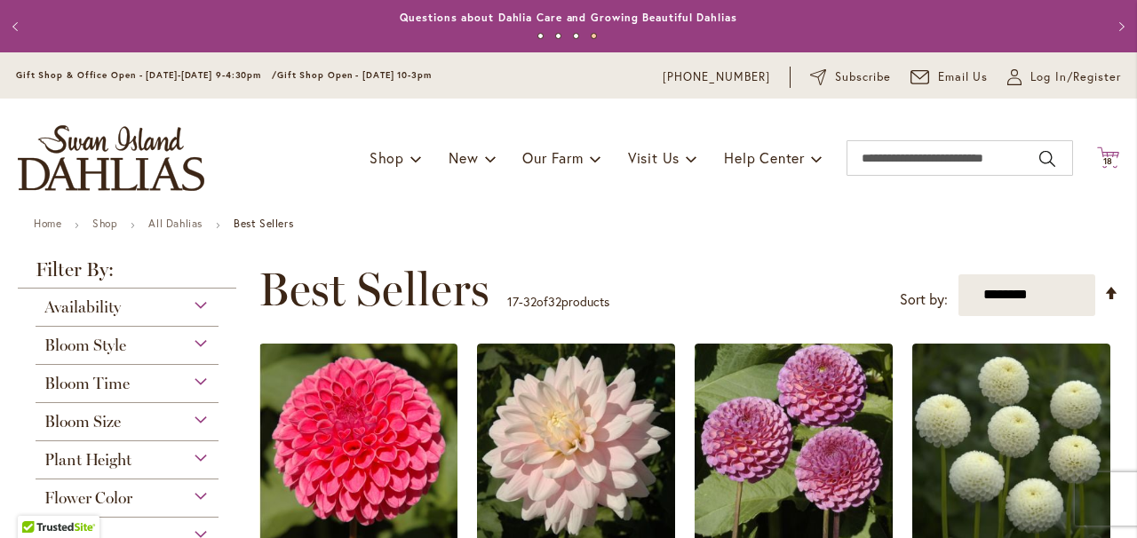
click at [1109, 153] on icon "Cart .cls-1 { fill: #231f20; }" at bounding box center [1108, 158] width 22 height 22
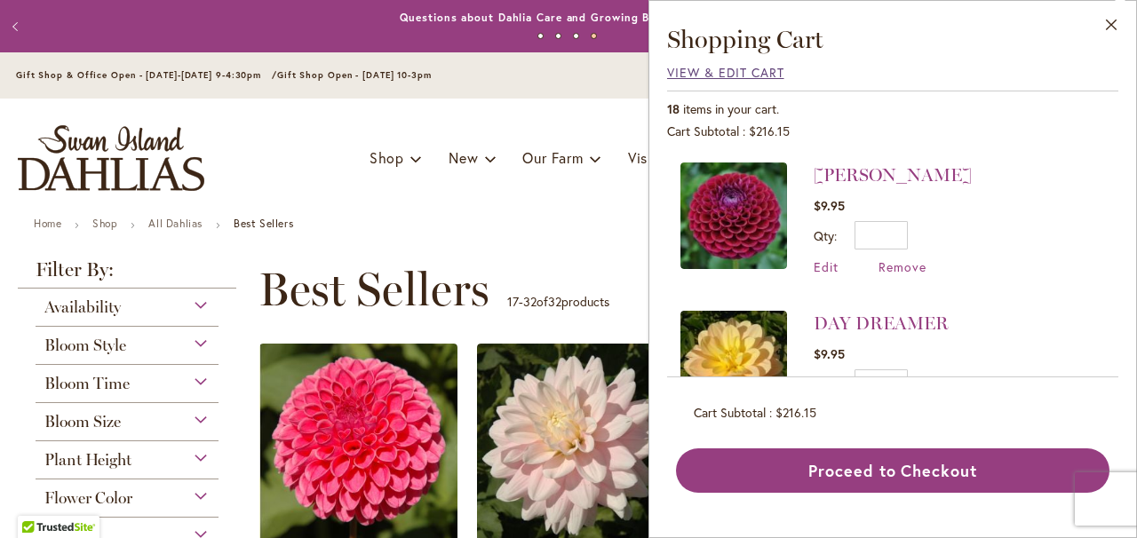
click at [739, 68] on span "View & Edit Cart" at bounding box center [725, 72] width 117 height 17
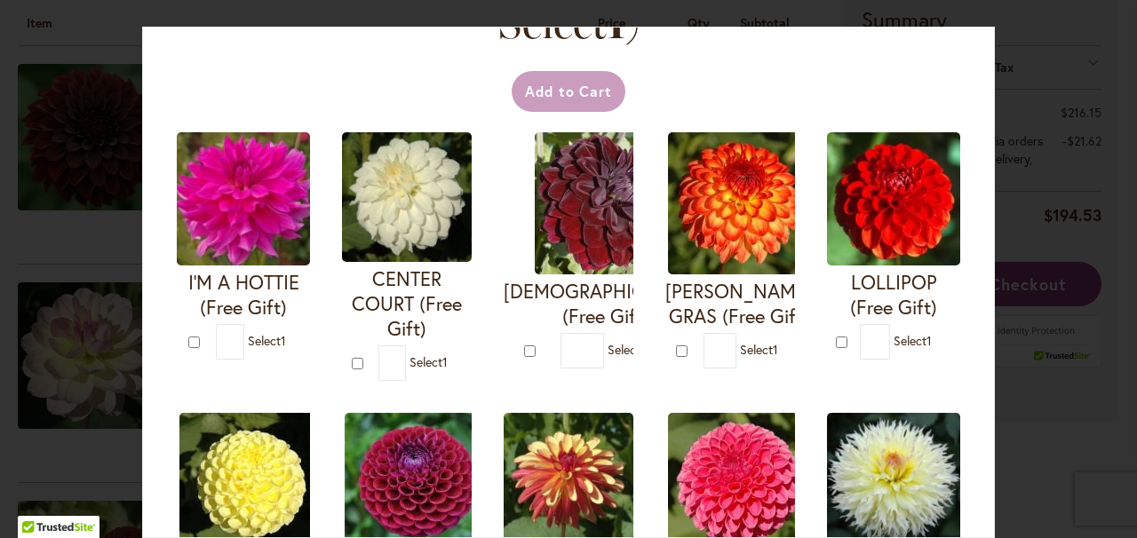
scroll to position [91, 0]
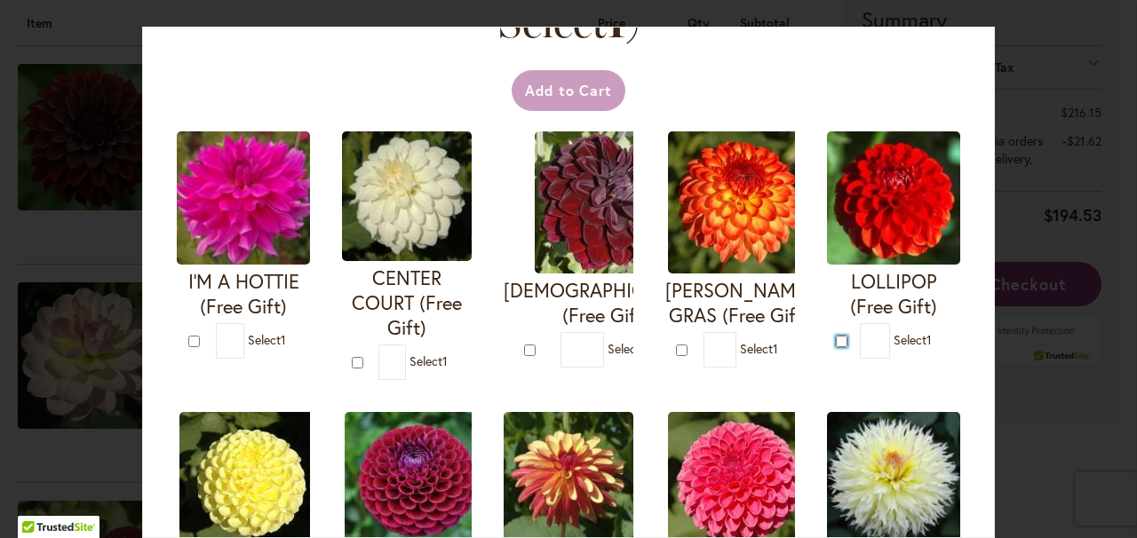
type input "*"
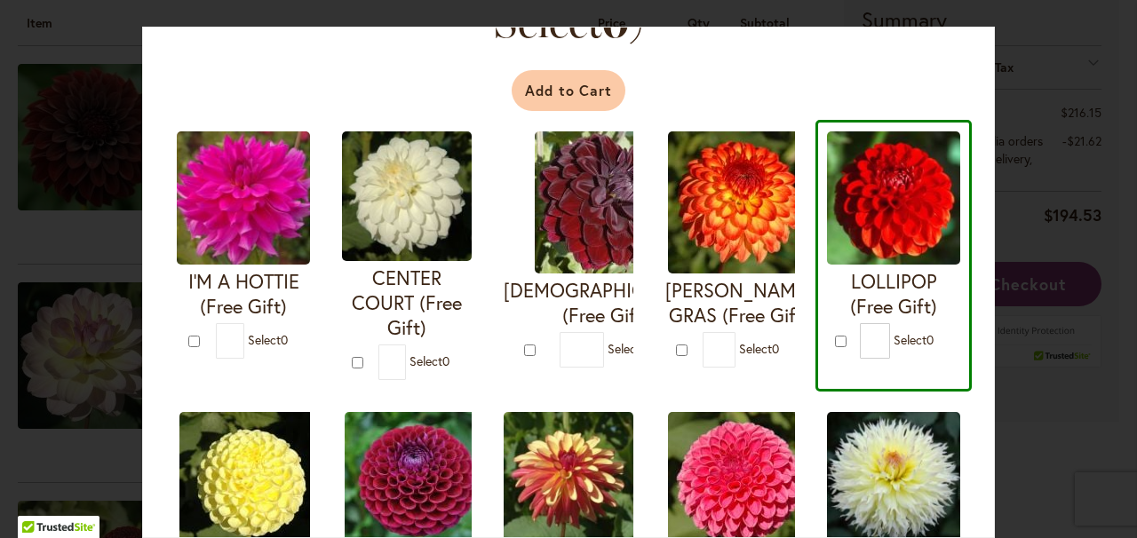
click at [582, 95] on button "Add to Cart" at bounding box center [569, 90] width 115 height 41
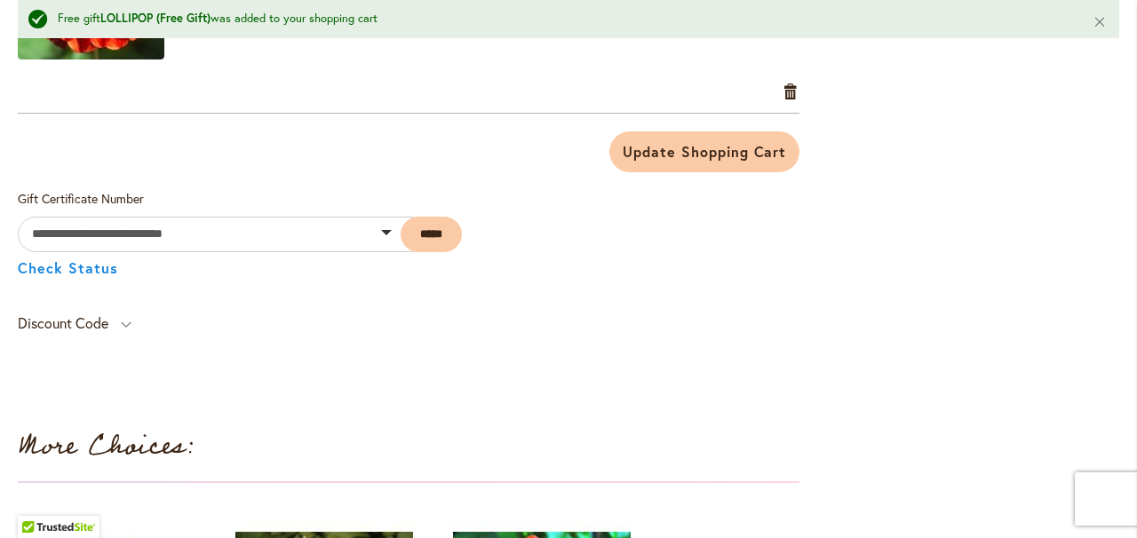
scroll to position [4448, 0]
